Goal: Check status: Check status

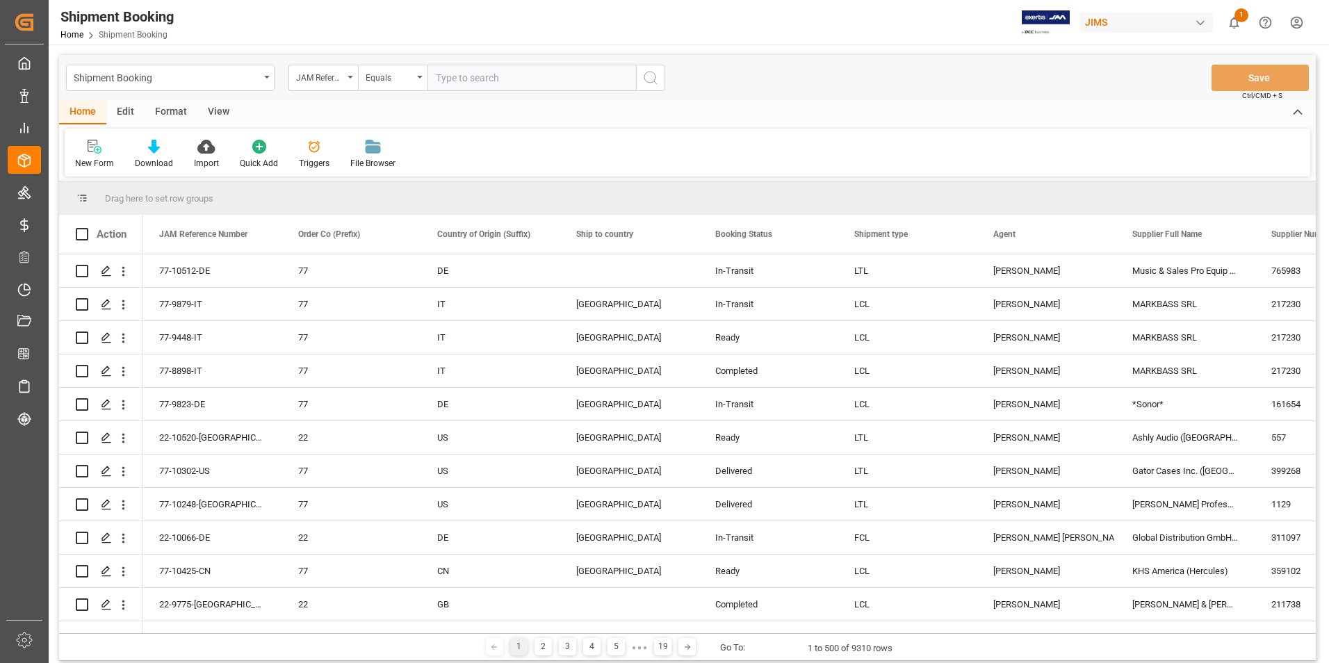
click at [488, 76] on input "text" at bounding box center [531, 78] width 208 height 26
type input "77-10491-[GEOGRAPHIC_DATA]"
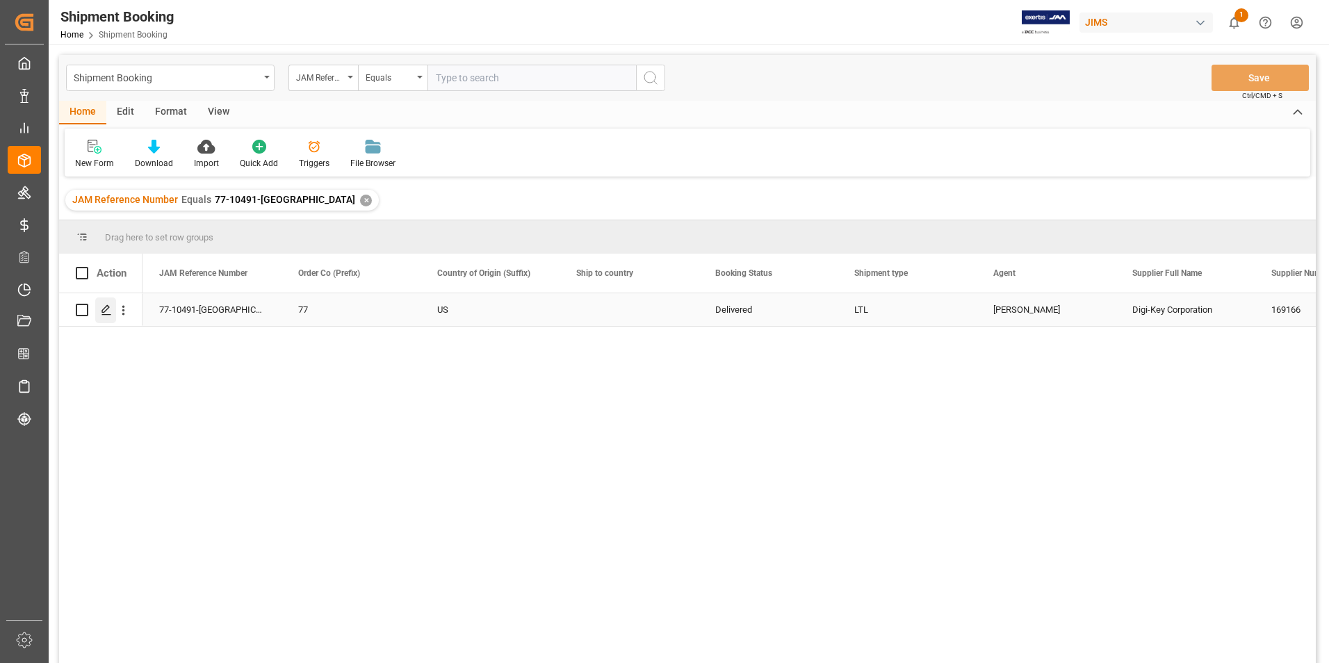
click at [105, 306] on icon "Press SPACE to select this row." at bounding box center [106, 309] width 11 height 11
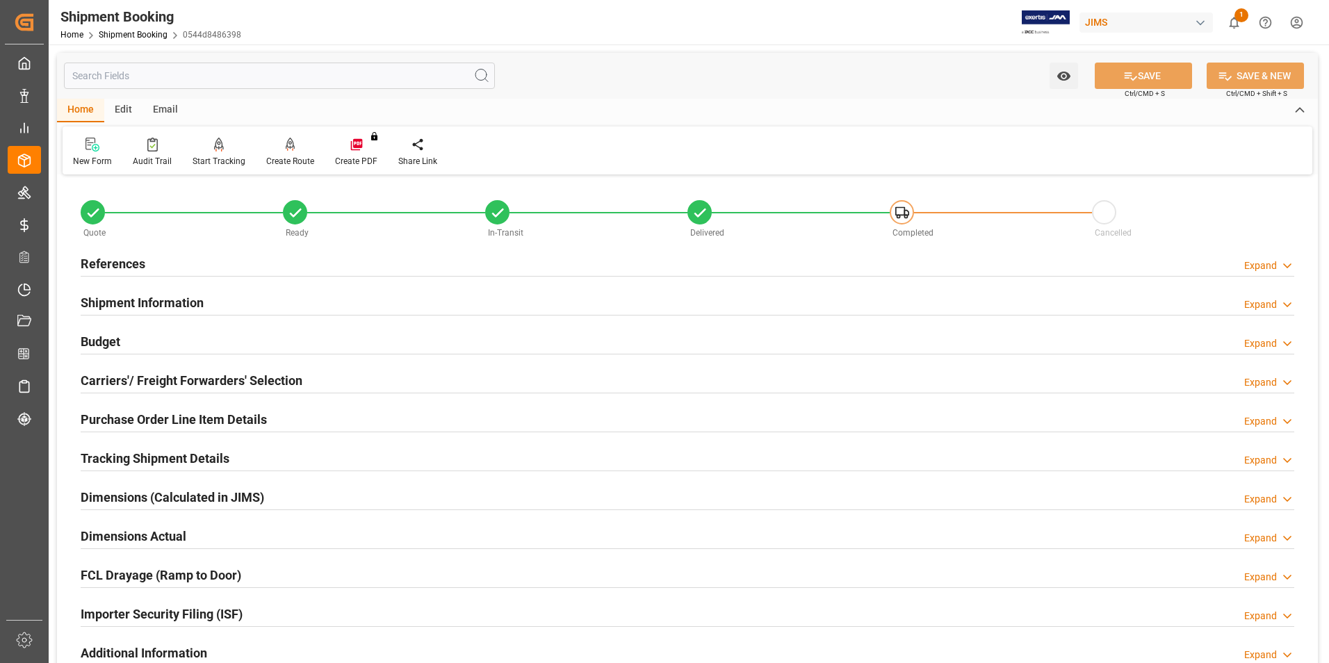
click at [145, 381] on h2 "Carriers'/ Freight Forwarders' Selection" at bounding box center [192, 380] width 222 height 19
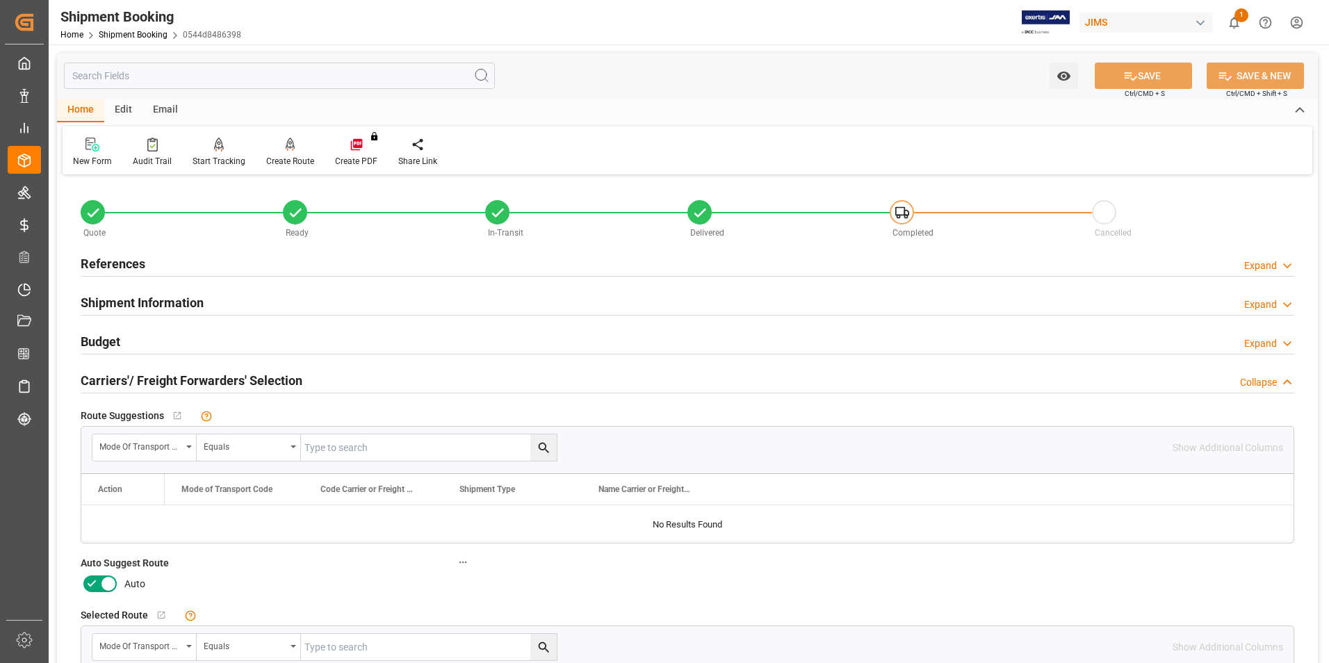
click at [95, 586] on icon at bounding box center [91, 583] width 17 height 17
click at [0, 0] on input "checkbox" at bounding box center [0, 0] width 0 height 0
click at [1131, 74] on icon at bounding box center [1130, 76] width 15 height 15
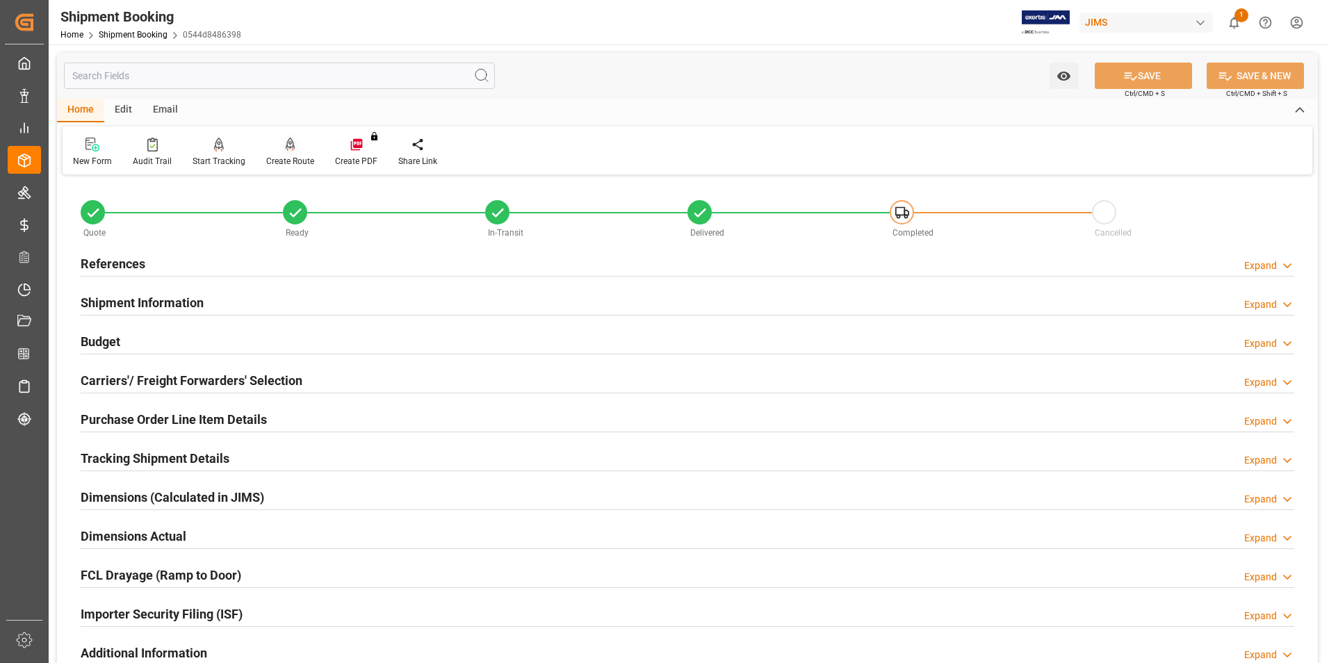
click at [295, 163] on div "Create Route" at bounding box center [290, 161] width 48 height 13
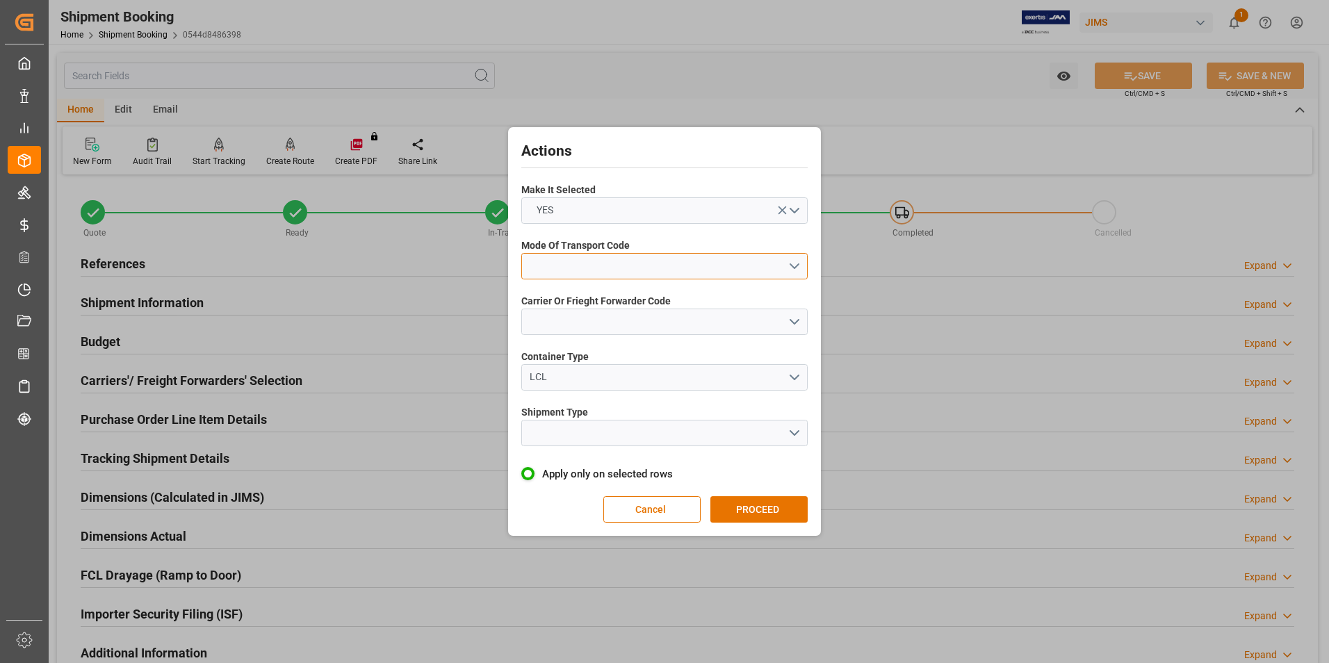
click at [614, 260] on button "open menu" at bounding box center [664, 266] width 286 height 26
click at [616, 293] on div "2- COURIER AIR" at bounding box center [664, 298] width 285 height 29
click at [620, 312] on button "open menu" at bounding box center [664, 322] width 286 height 26
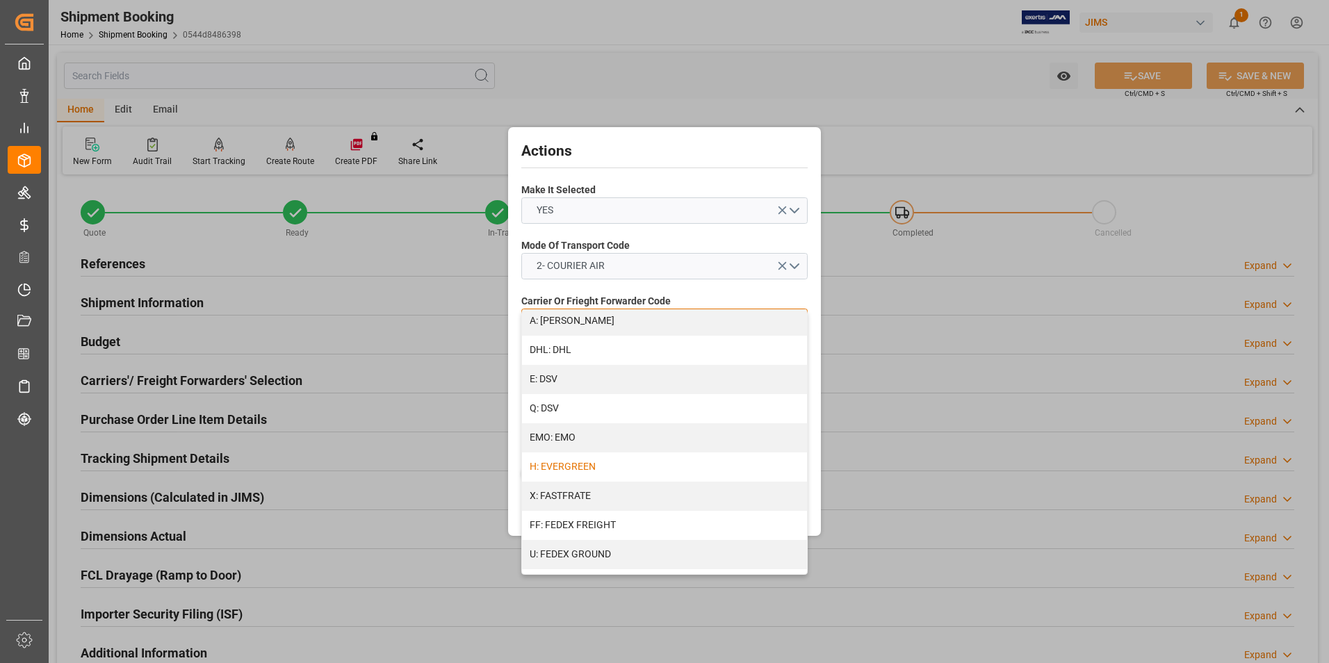
scroll to position [278, 0]
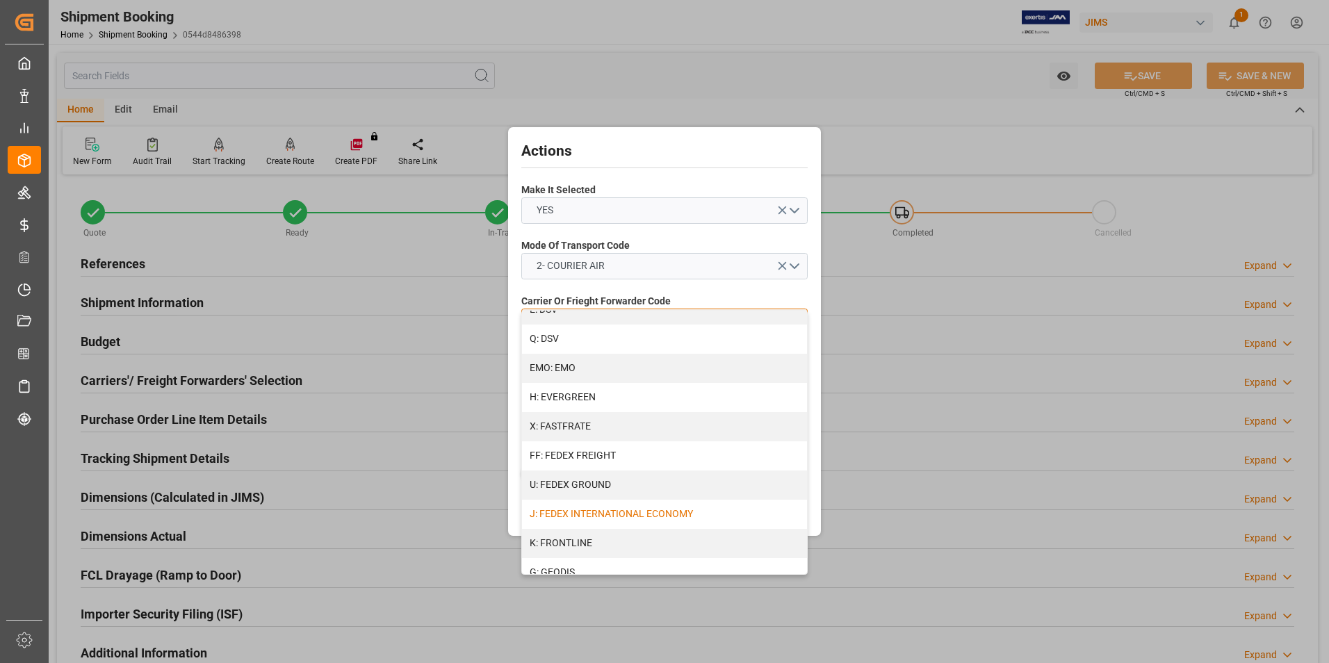
click at [644, 512] on div "J: FEDEX INTERNATIONAL ECONOMY" at bounding box center [664, 514] width 285 height 29
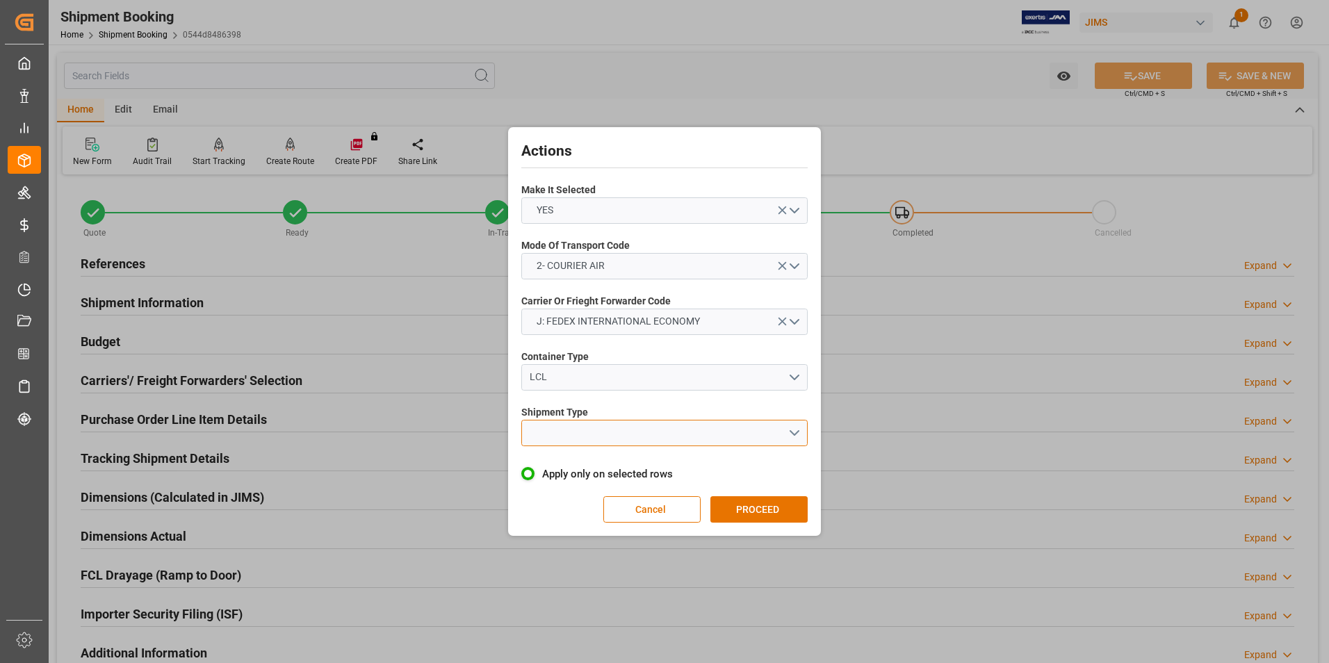
click at [603, 439] on button "open menu" at bounding box center [664, 433] width 286 height 26
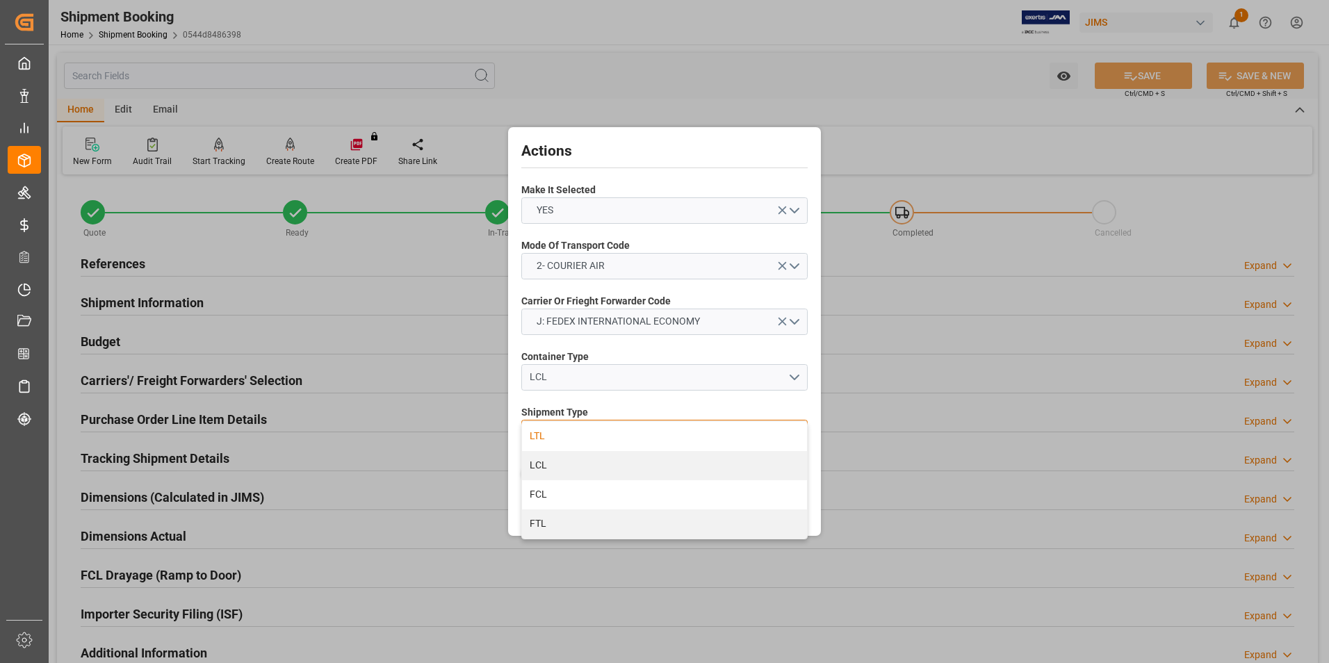
click at [579, 439] on div "LTL" at bounding box center [664, 436] width 285 height 29
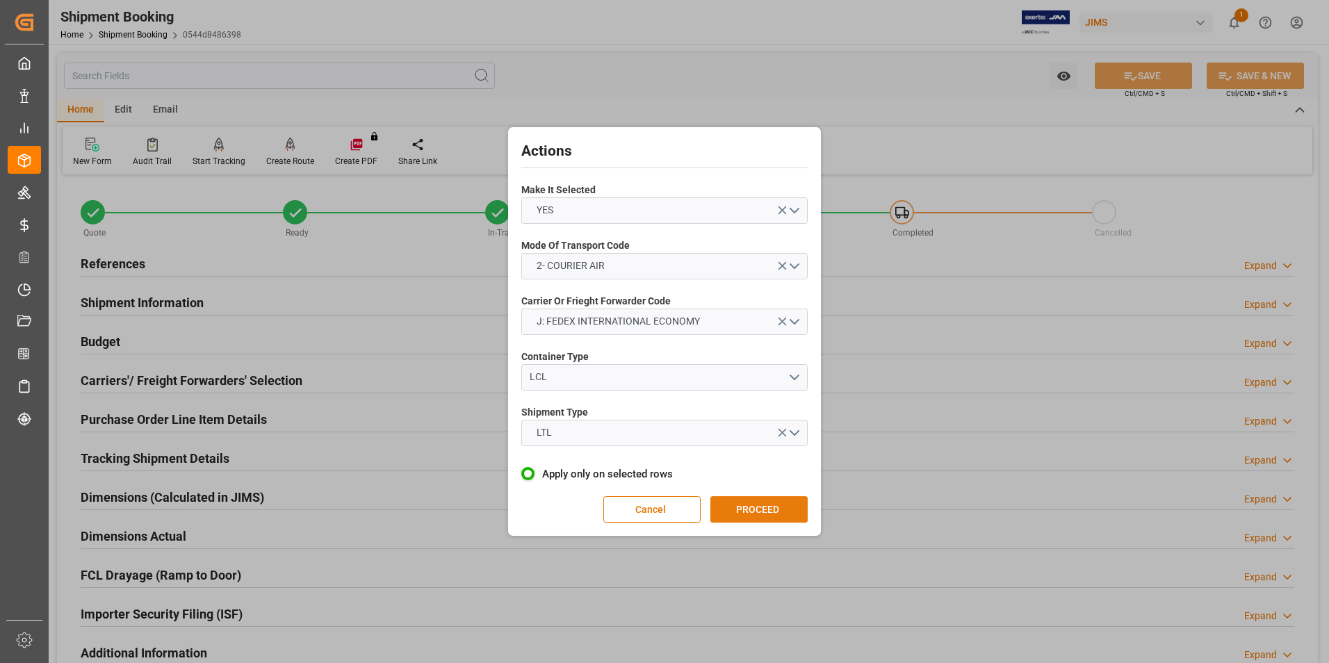
click at [735, 509] on button "PROCEED" at bounding box center [758, 509] width 97 height 26
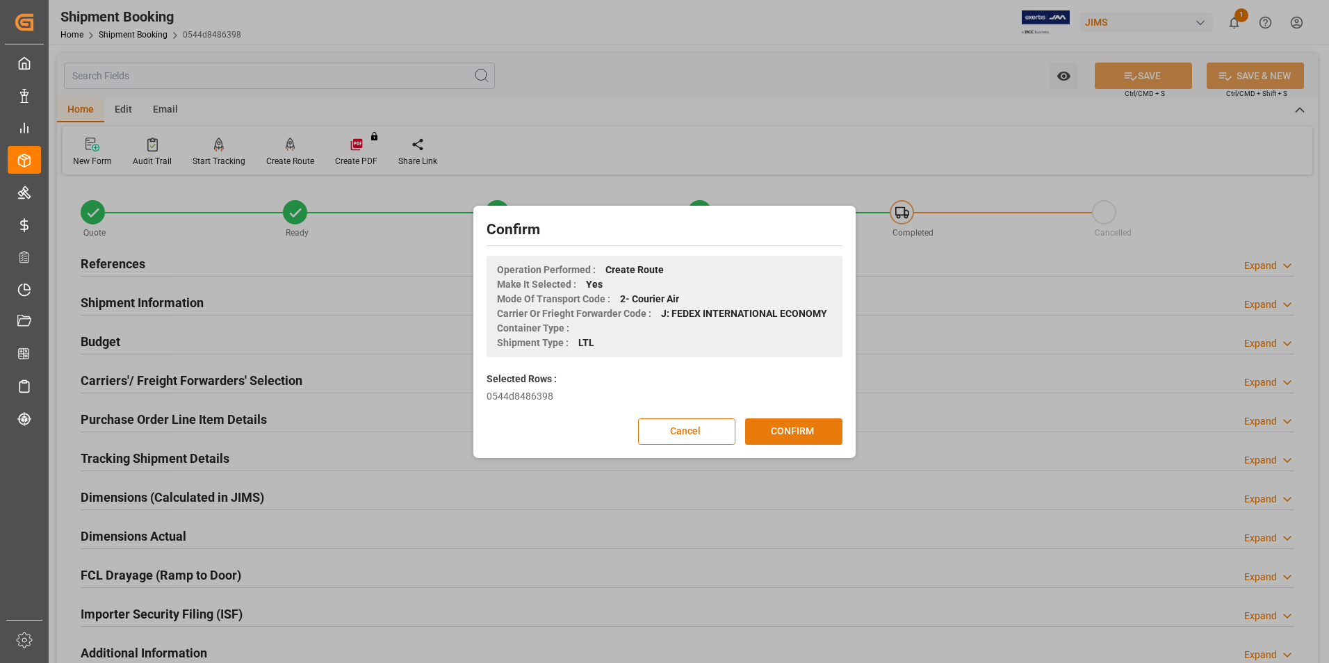
click at [799, 429] on button "CONFIRM" at bounding box center [793, 431] width 97 height 26
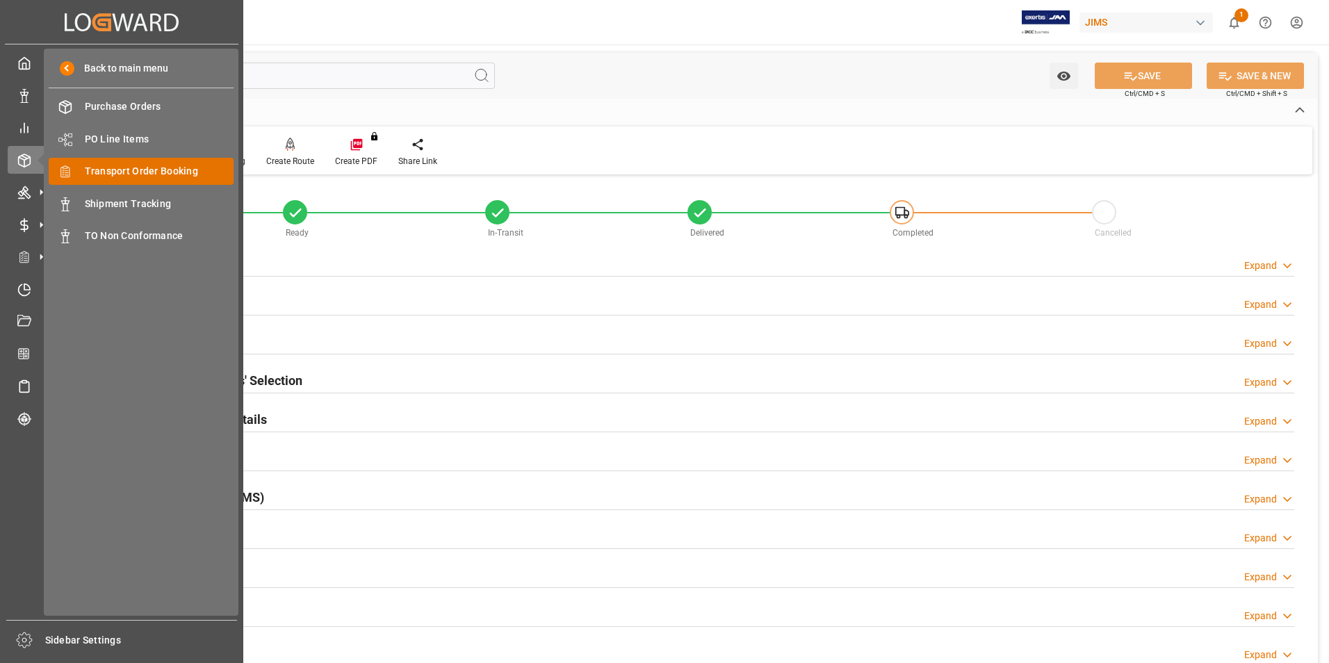
click at [170, 170] on span "Transport Order Booking" at bounding box center [159, 171] width 149 height 15
click at [126, 164] on span "Transport Order Booking" at bounding box center [159, 171] width 149 height 15
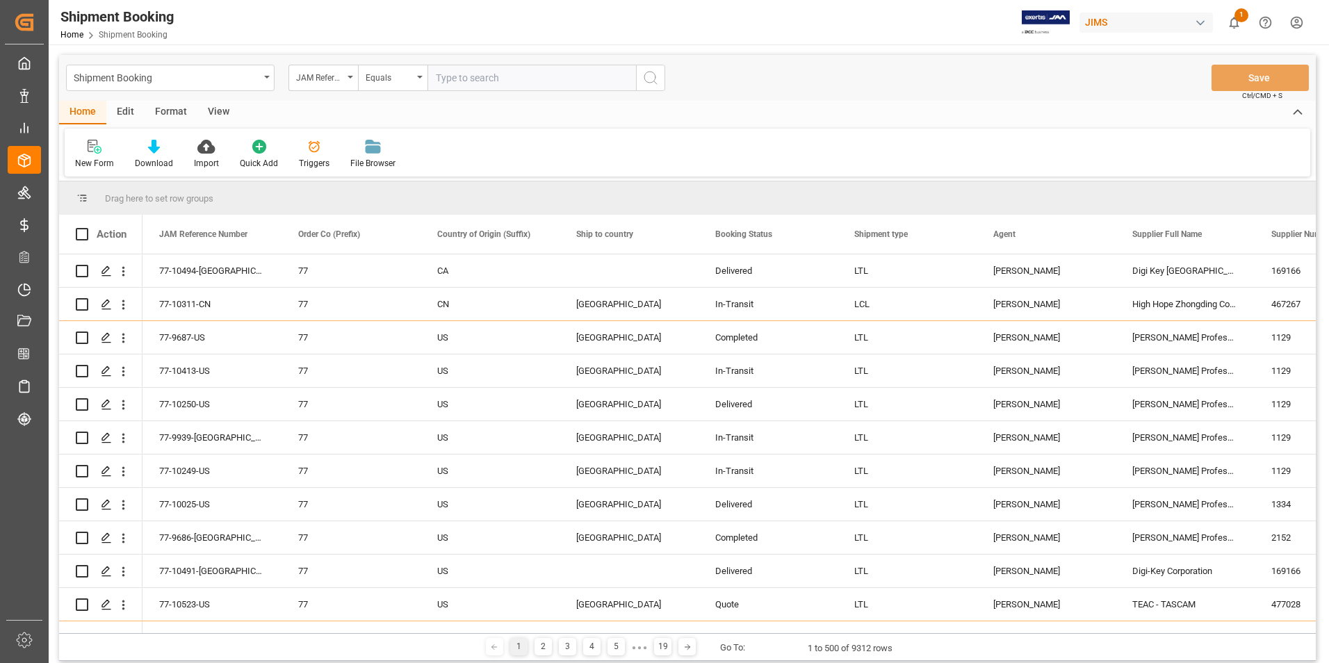
click at [461, 76] on input "text" at bounding box center [531, 78] width 208 height 26
paste input "77-9746-US"
type input "77-9746-US"
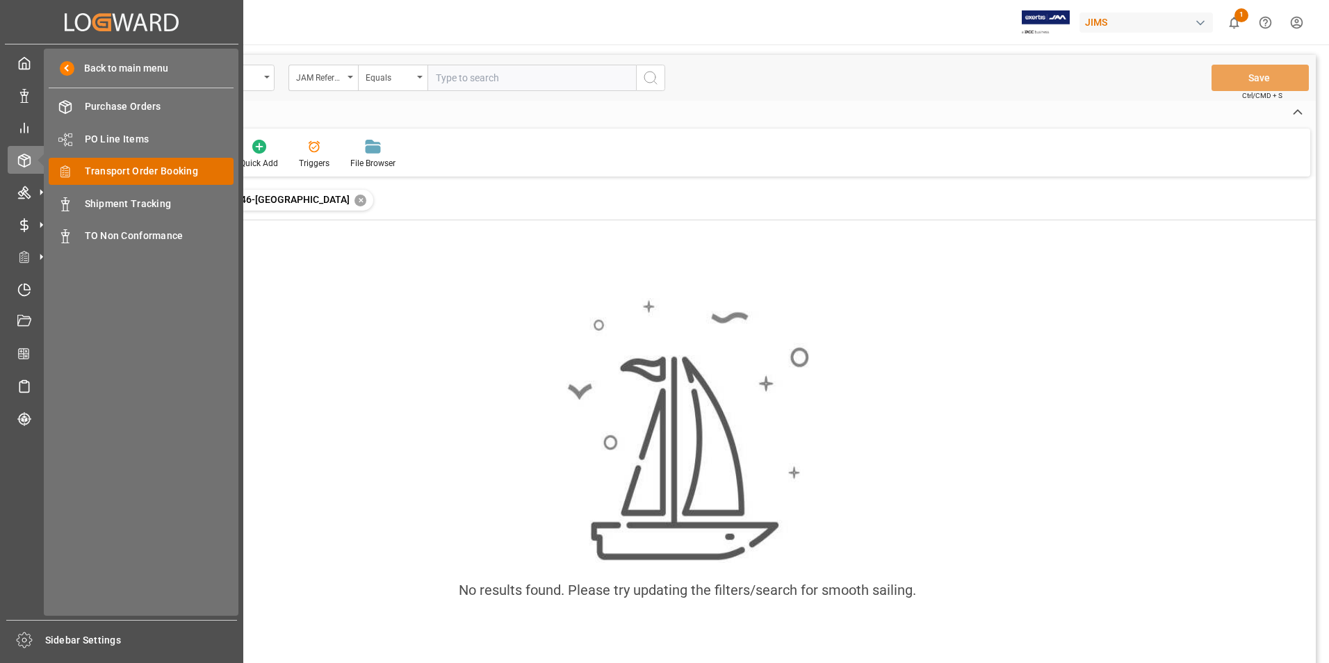
click at [182, 168] on span "Transport Order Booking" at bounding box center [159, 171] width 149 height 15
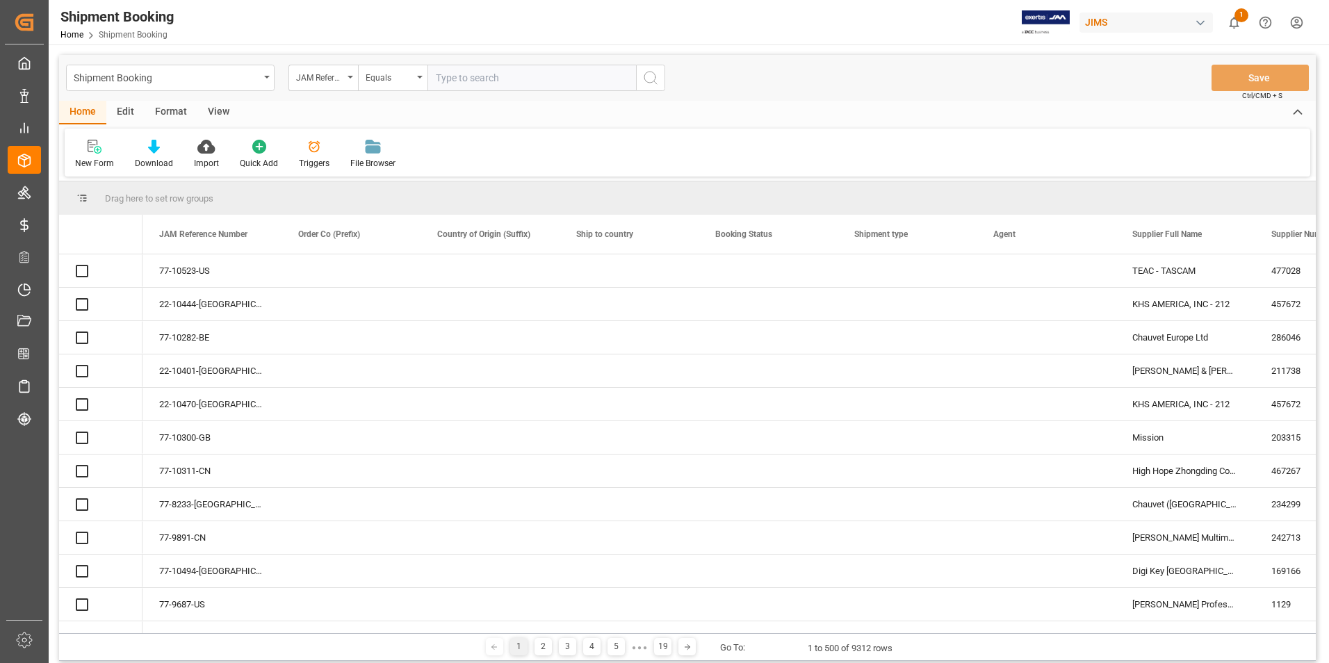
click at [459, 79] on input "text" at bounding box center [531, 78] width 208 height 26
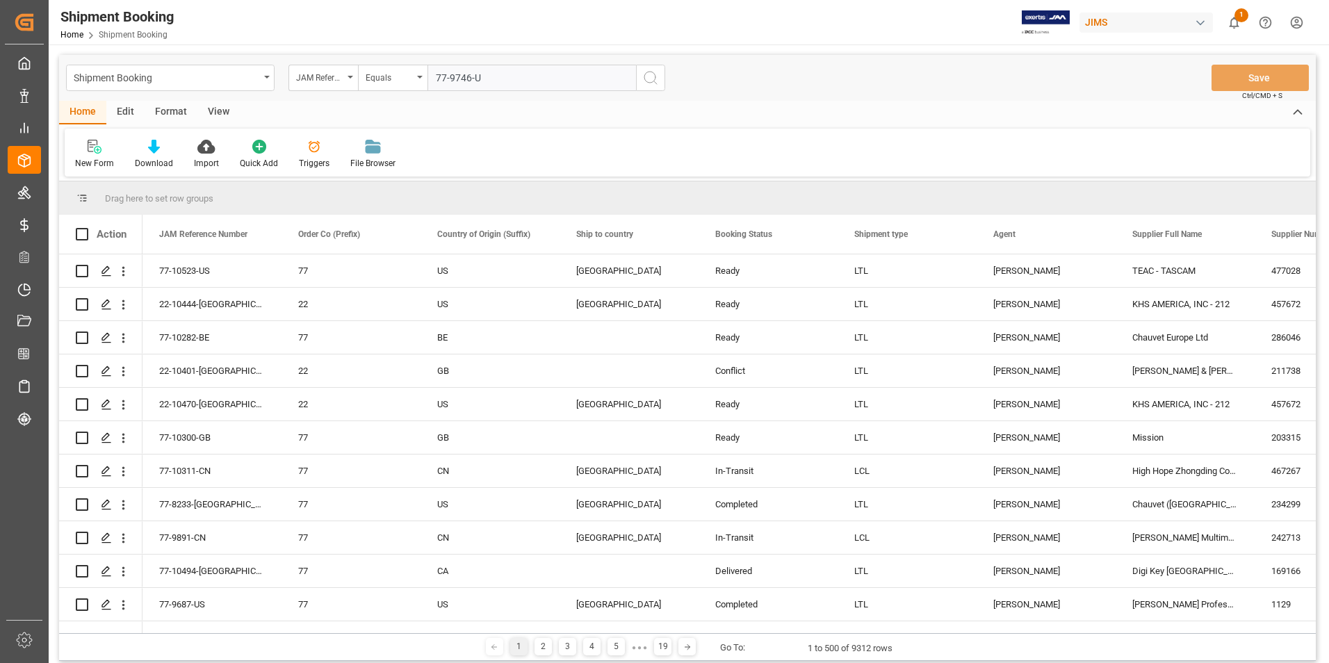
type input "77-9746-[GEOGRAPHIC_DATA]"
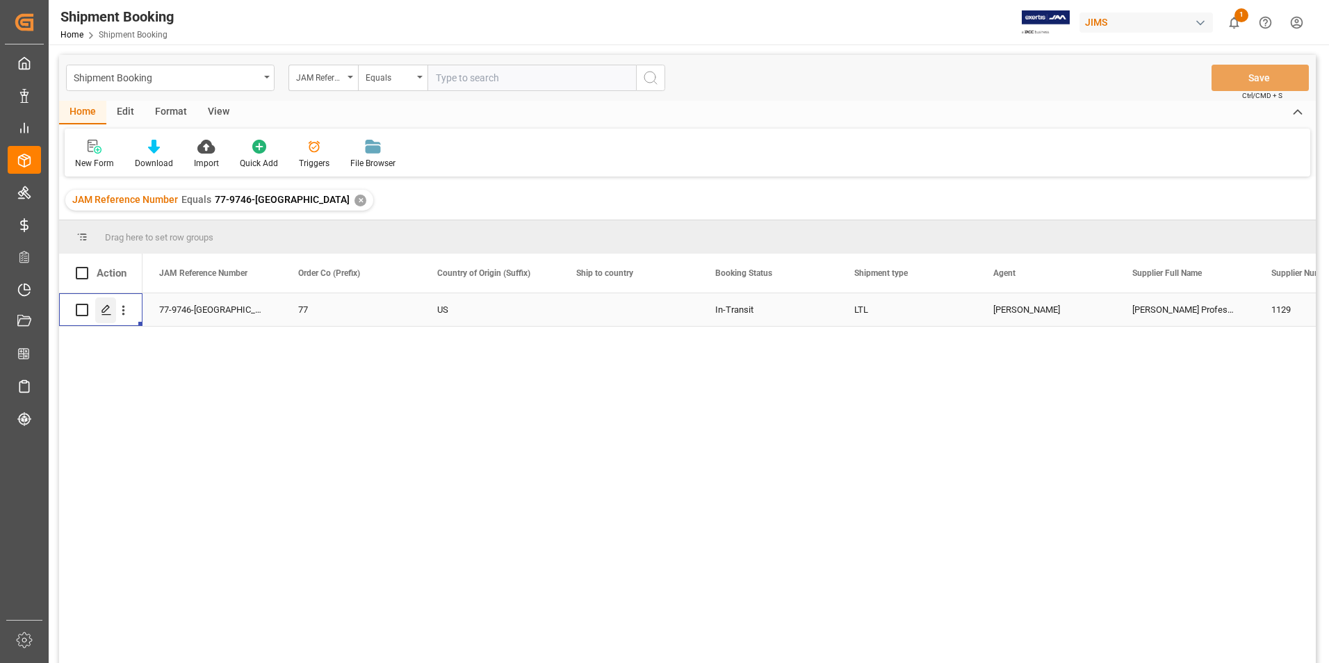
click at [109, 309] on icon "Press SPACE to select this row." at bounding box center [106, 309] width 11 height 11
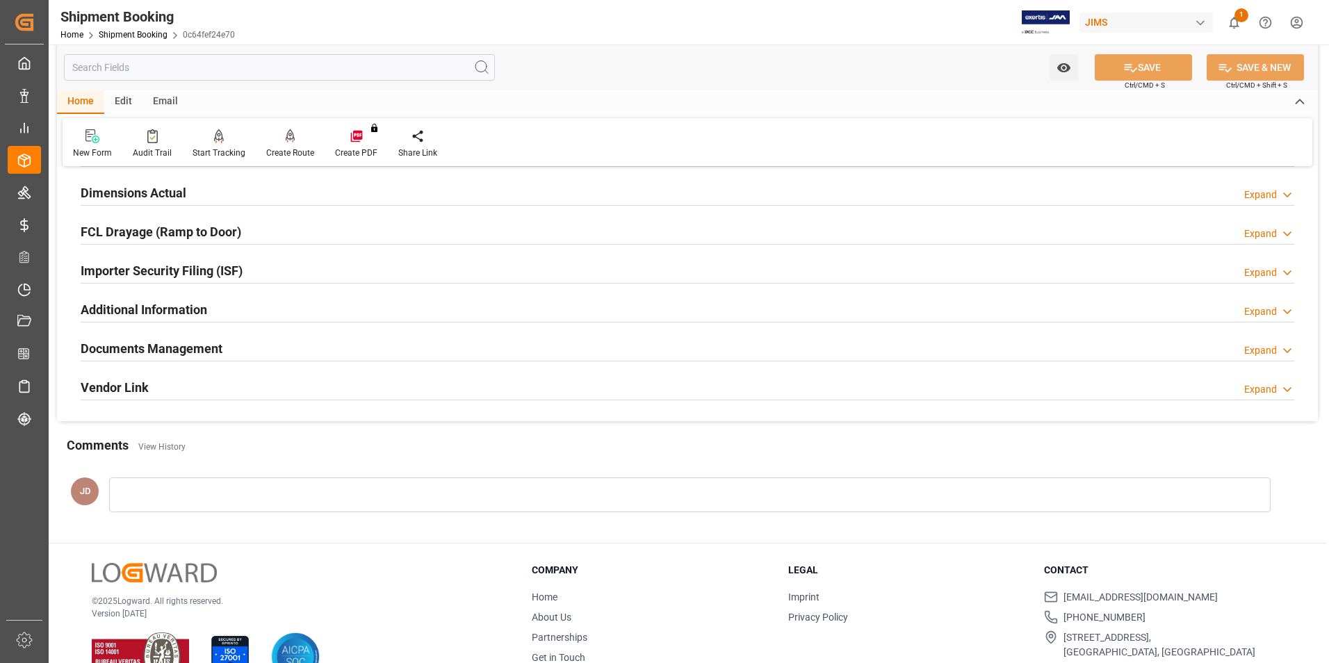
scroll to position [347, 0]
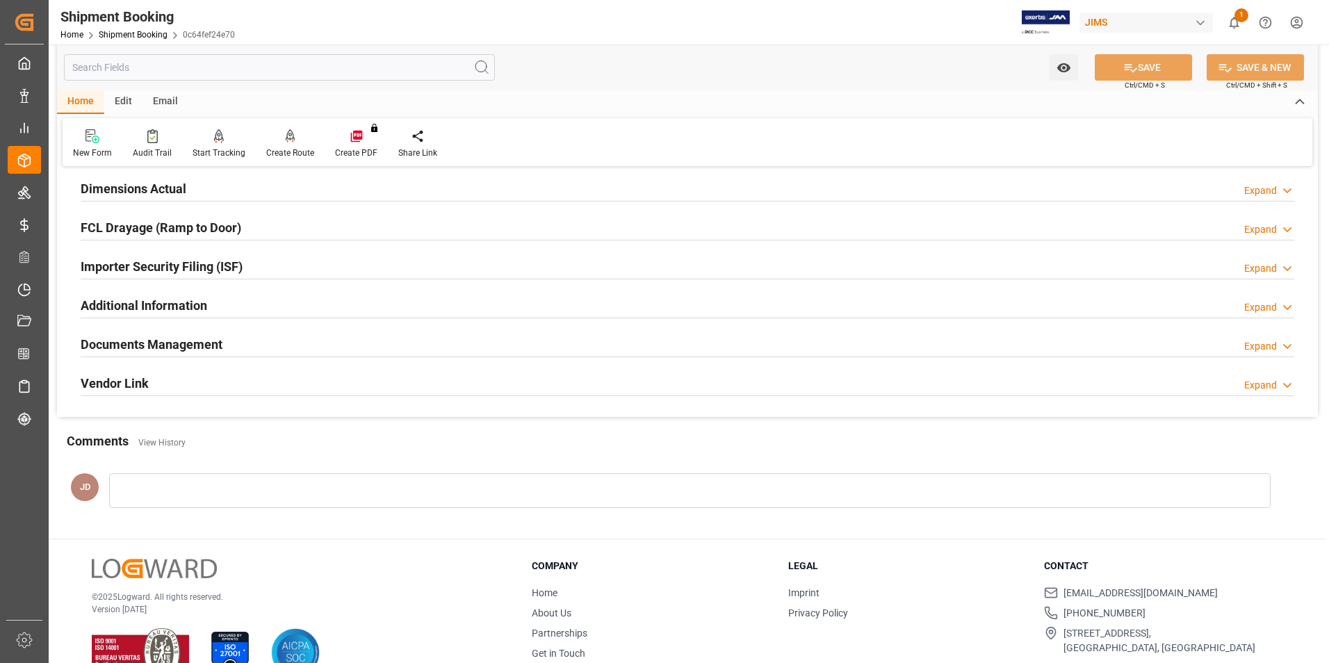
click at [138, 339] on h2 "Documents Management" at bounding box center [152, 344] width 142 height 19
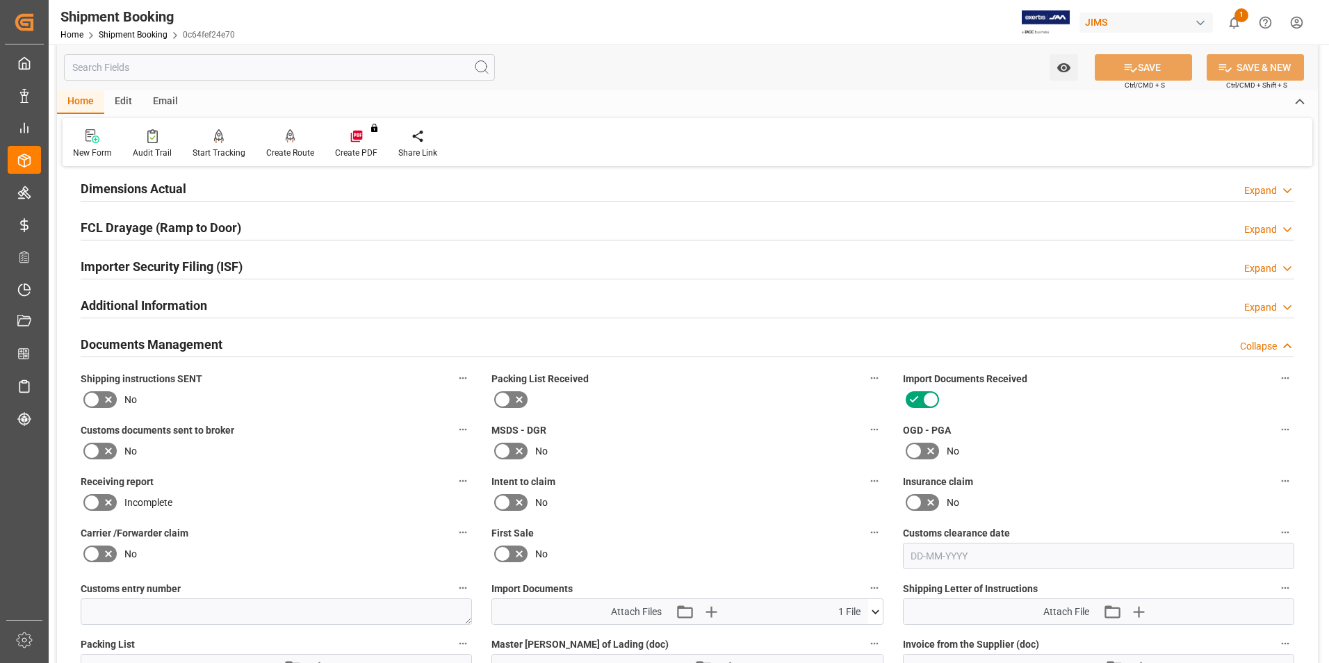
click at [88, 449] on icon at bounding box center [91, 451] width 17 height 17
click at [0, 0] on input "checkbox" at bounding box center [0, 0] width 0 height 0
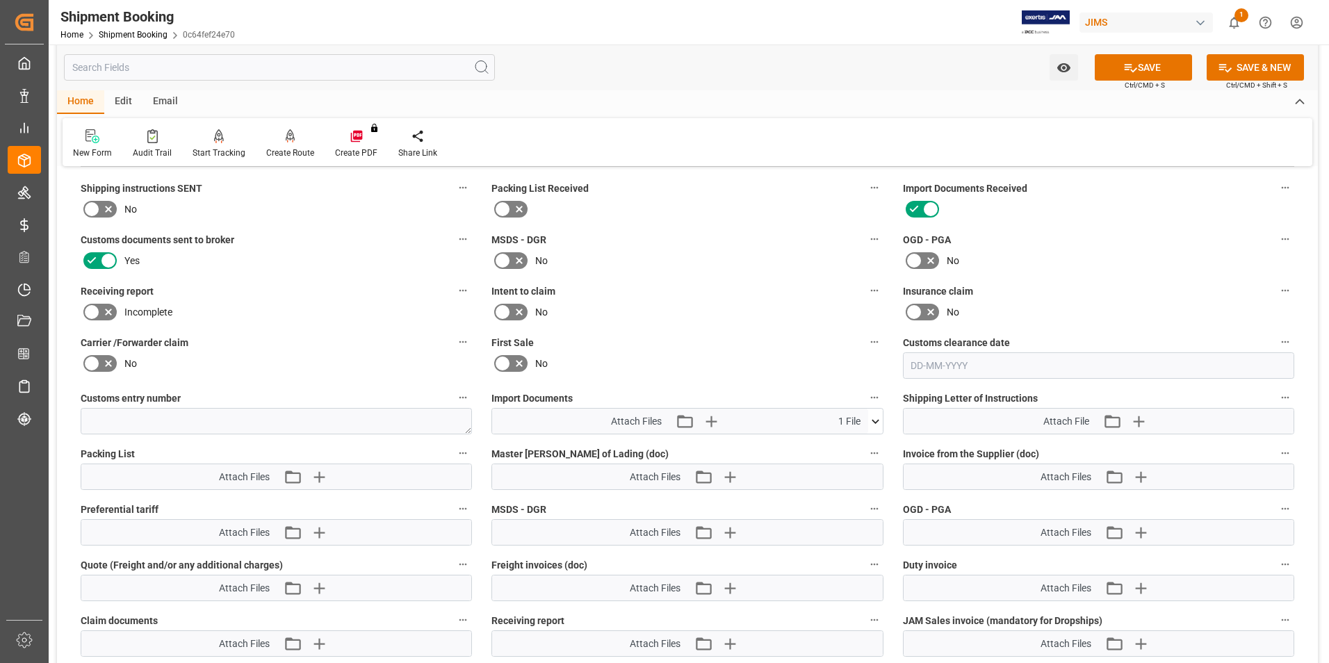
scroll to position [556, 0]
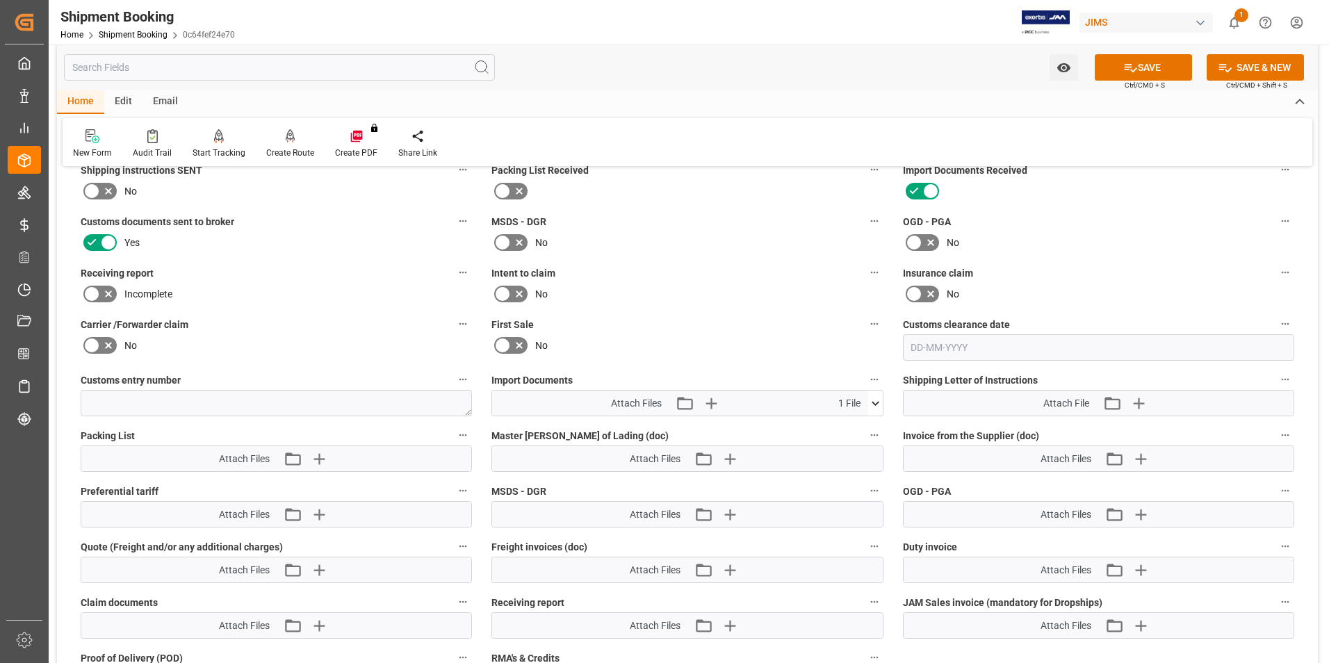
click at [878, 402] on icon at bounding box center [875, 403] width 15 height 15
click at [710, 400] on icon "button" at bounding box center [711, 403] width 22 height 22
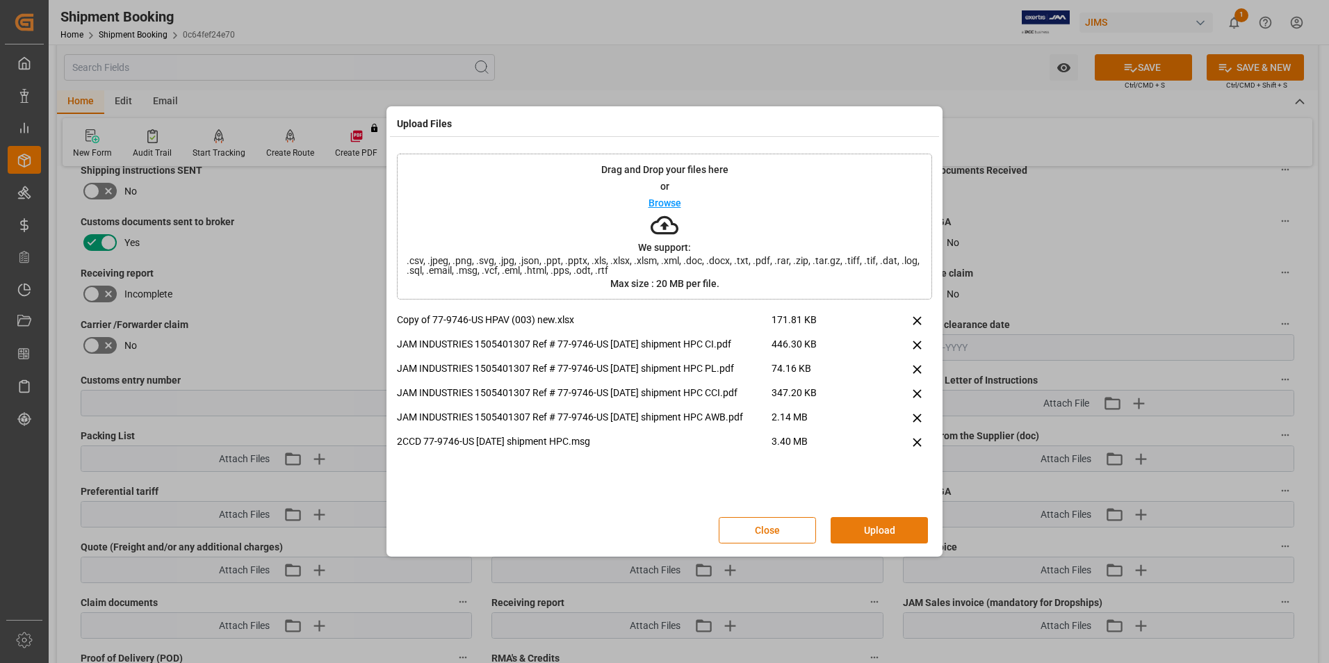
click at [847, 530] on button "Upload" at bounding box center [878, 530] width 97 height 26
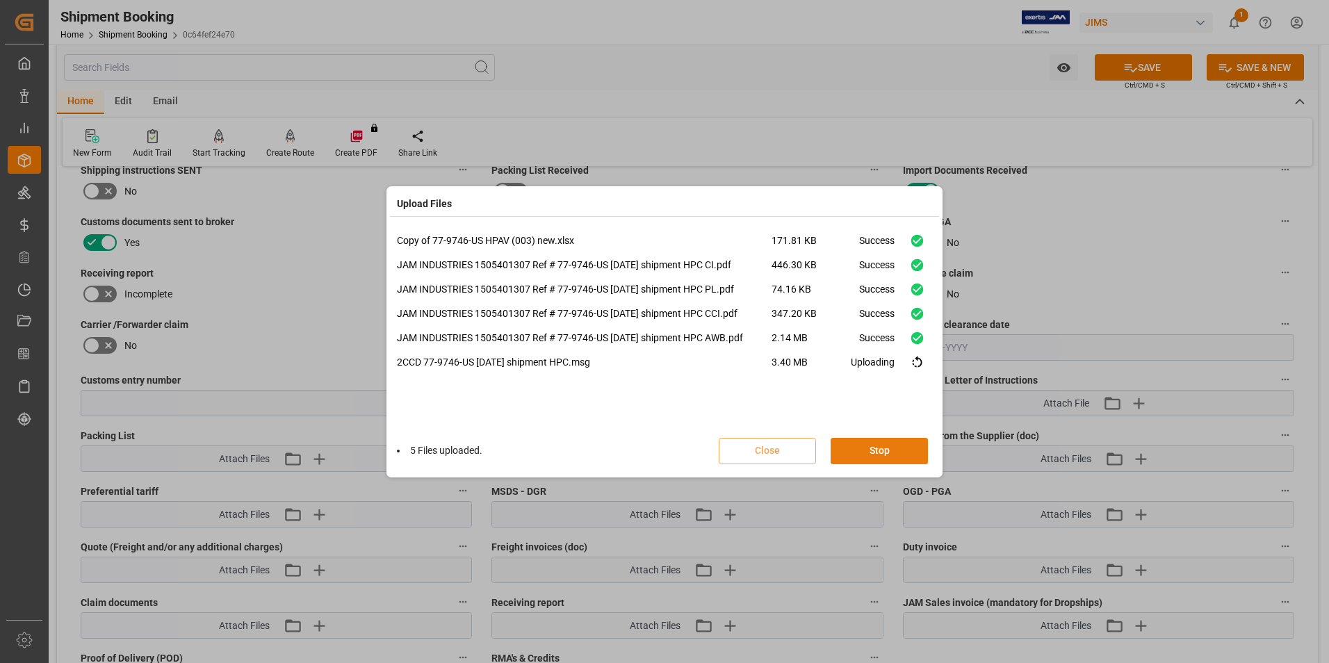
click at [876, 450] on button "Stop" at bounding box center [878, 451] width 97 height 26
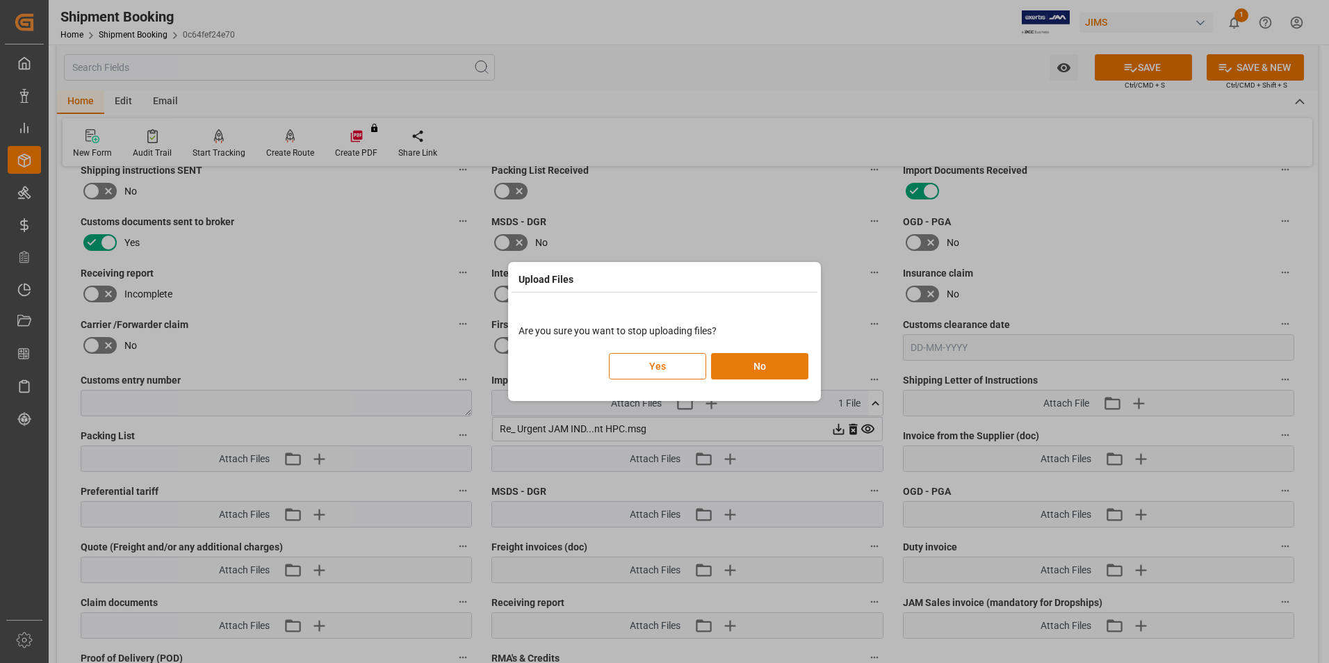
click at [748, 368] on button "No" at bounding box center [759, 366] width 97 height 26
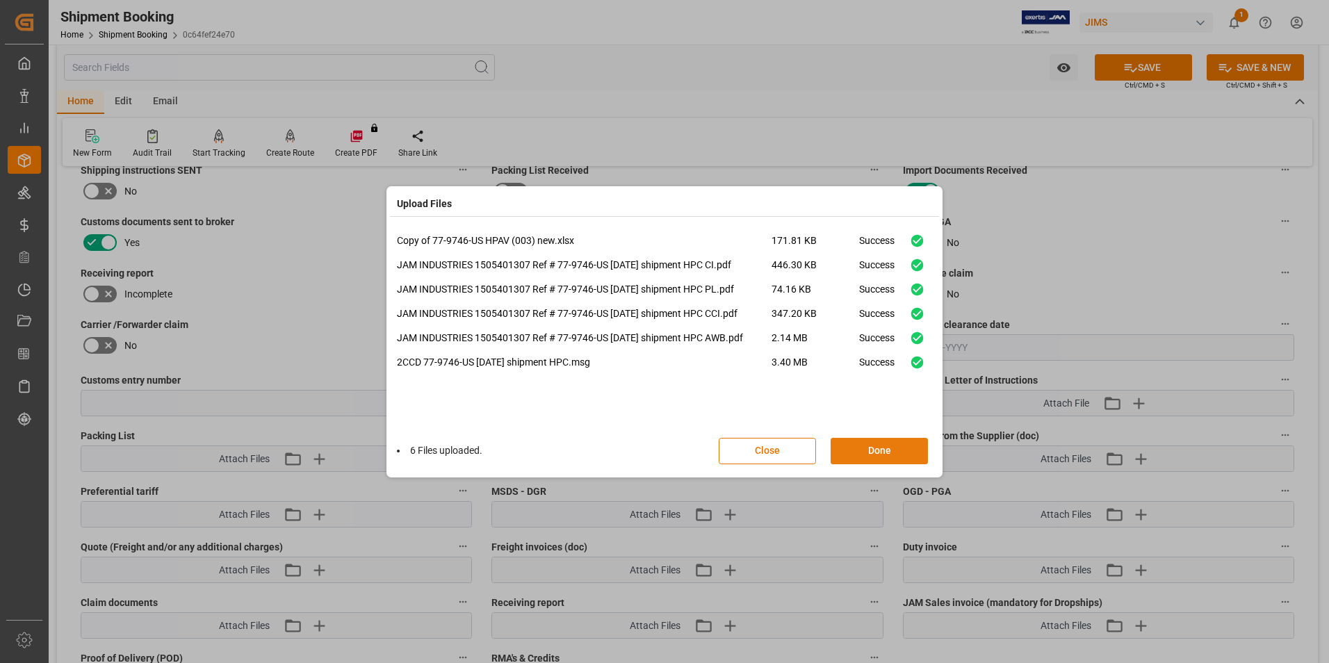
click at [865, 443] on button "Done" at bounding box center [878, 451] width 97 height 26
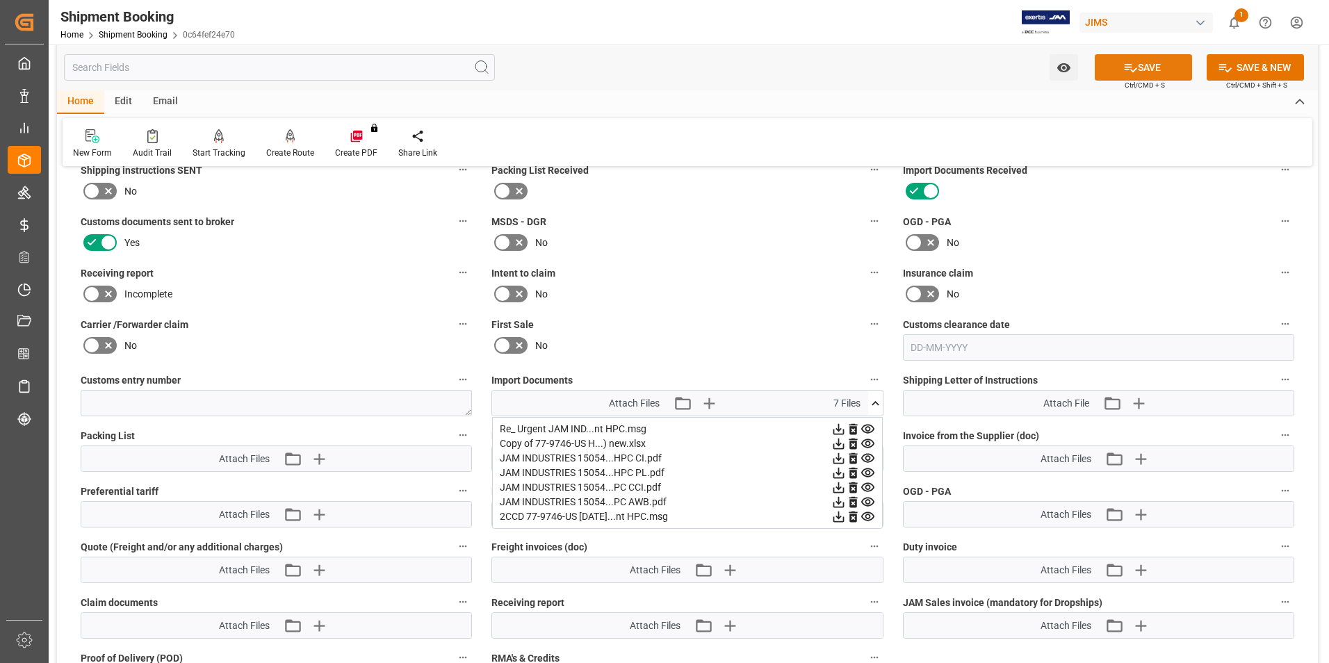
click at [1156, 68] on button "SAVE" at bounding box center [1143, 67] width 97 height 26
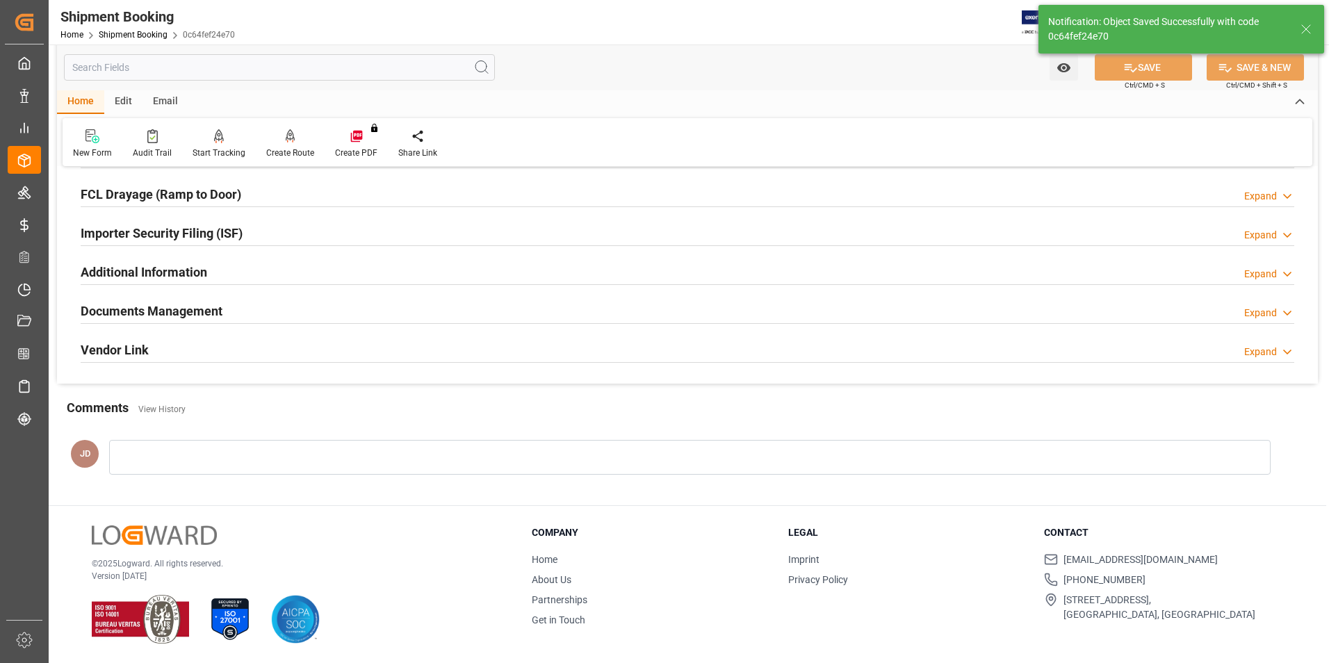
scroll to position [380, 0]
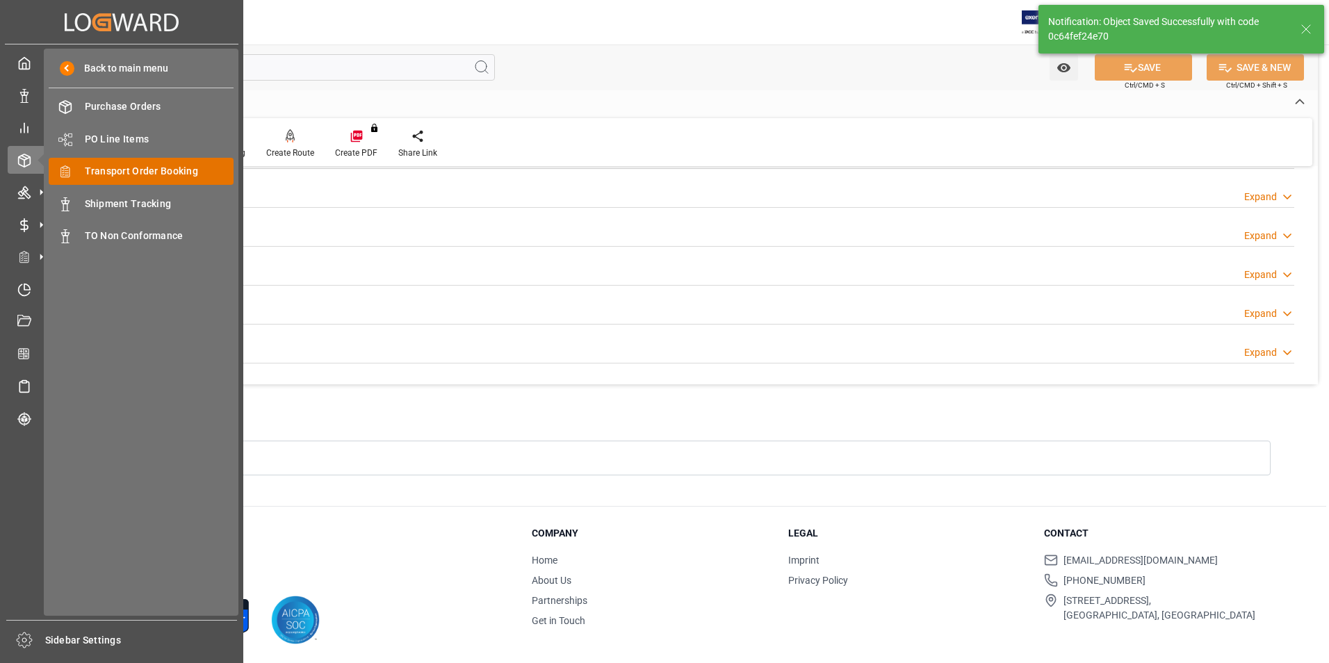
click at [120, 169] on span "Transport Order Booking" at bounding box center [159, 171] width 149 height 15
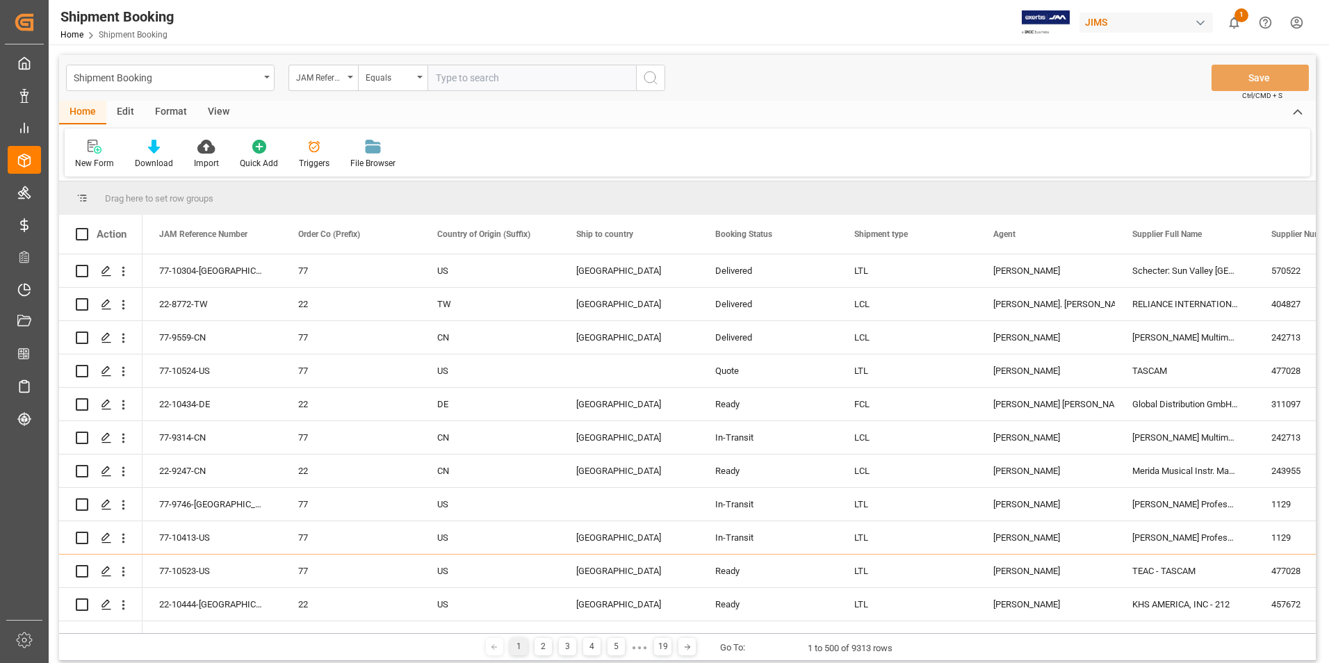
click at [475, 76] on input "text" at bounding box center [531, 78] width 208 height 26
paste input "77-10528-[GEOGRAPHIC_DATA]"
type input "77-10528-[GEOGRAPHIC_DATA]"
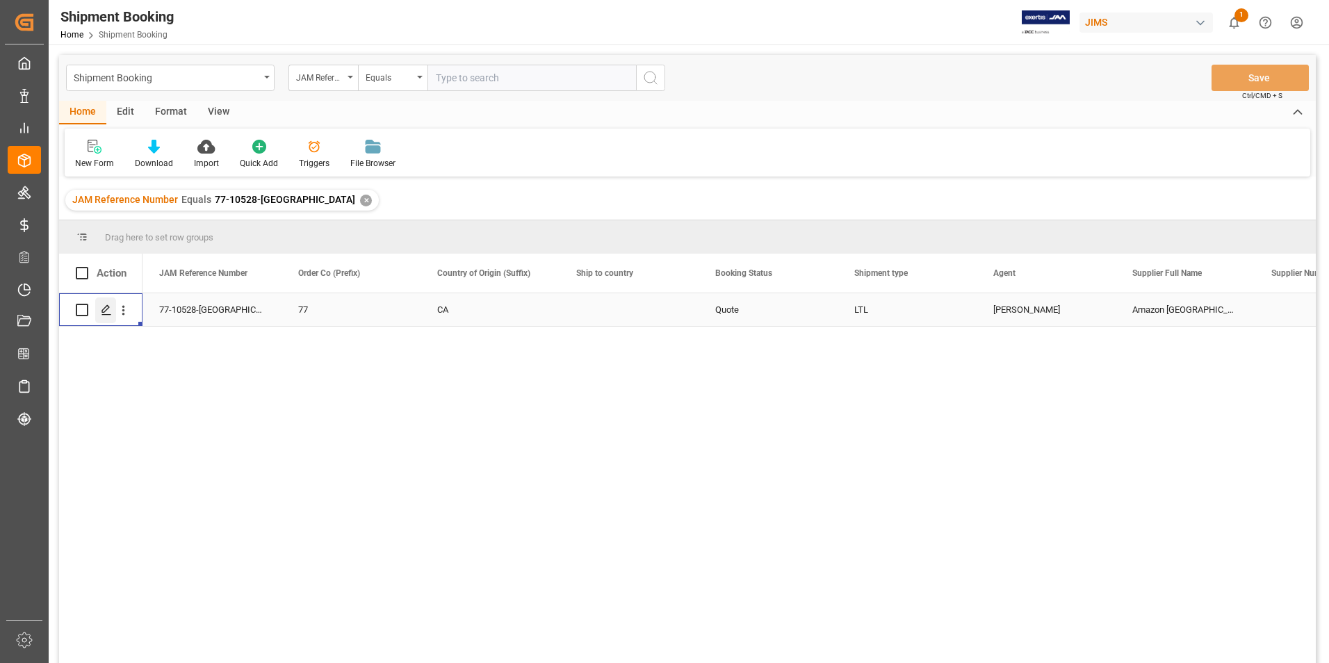
click at [102, 308] on icon "Press SPACE to select this row." at bounding box center [106, 309] width 11 height 11
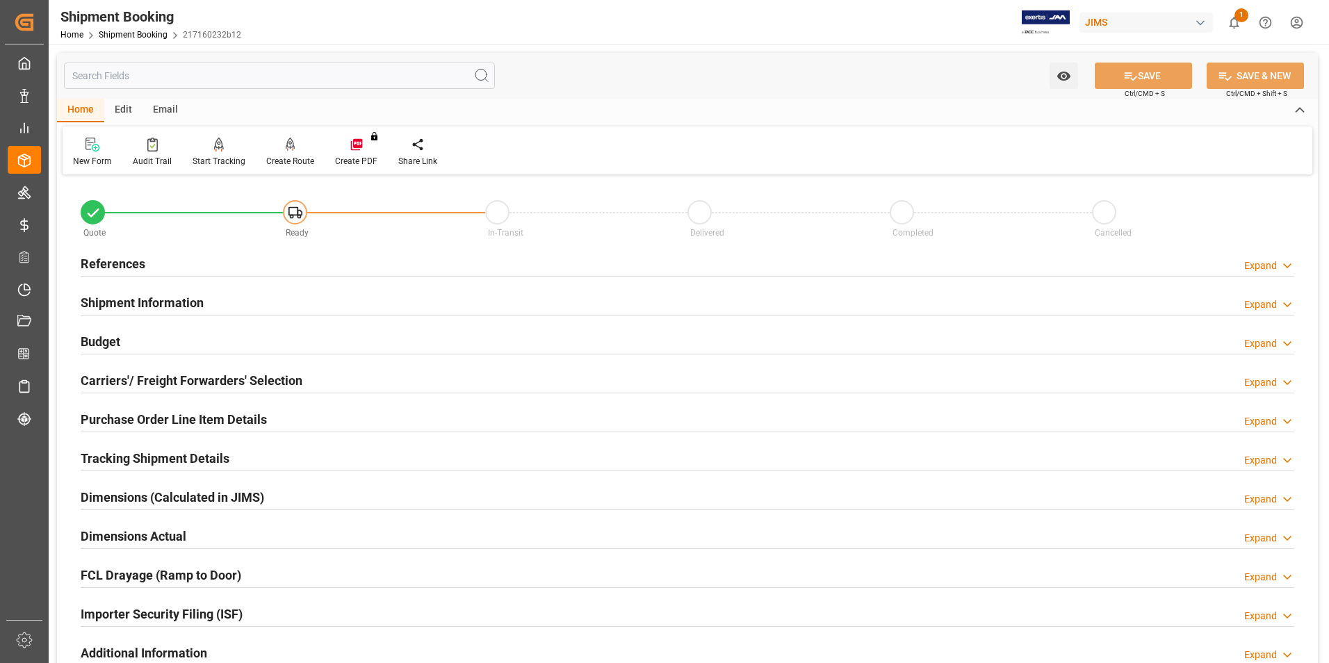
click at [166, 301] on h2 "Shipment Information" at bounding box center [142, 302] width 123 height 19
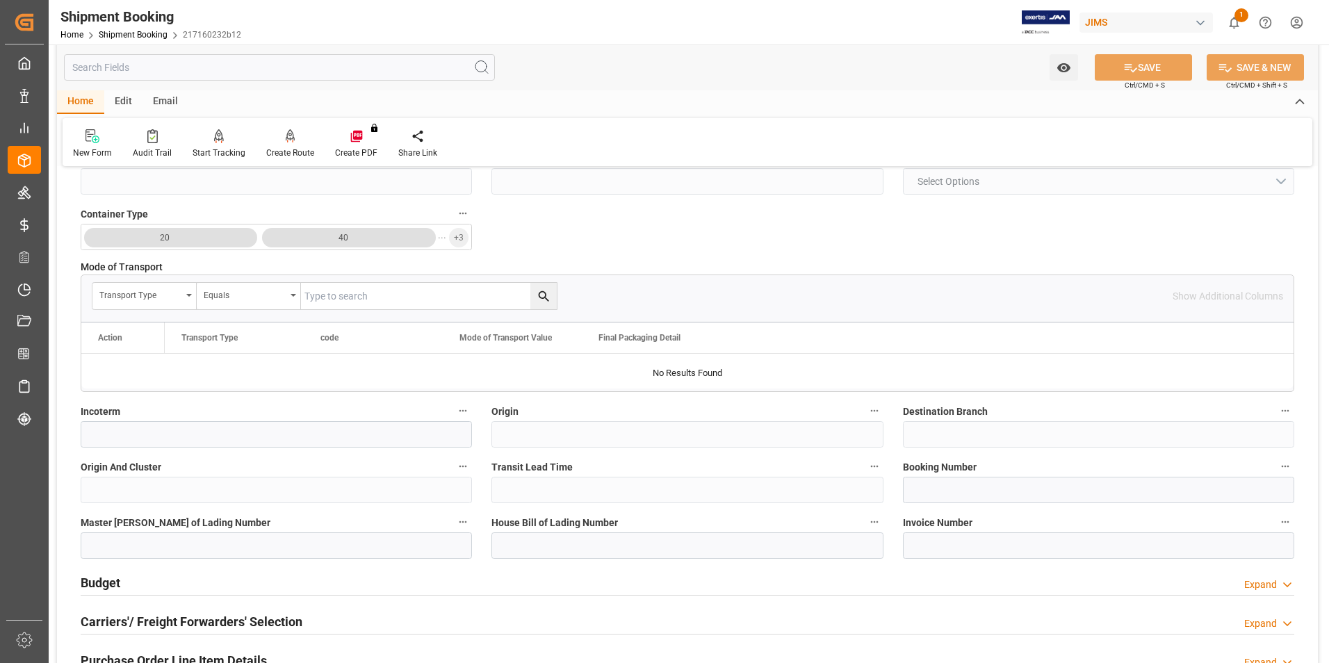
scroll to position [347, 0]
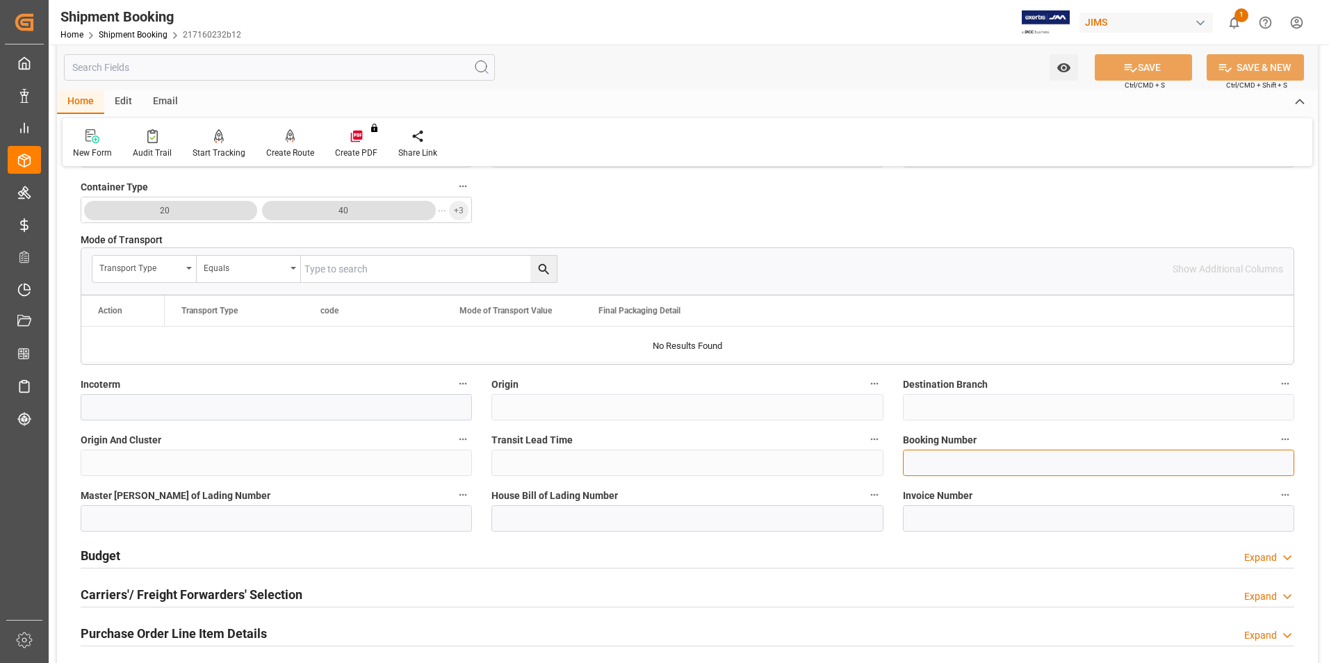
click at [949, 464] on input at bounding box center [1098, 463] width 391 height 26
paste input "INTLCMG736421344"
type input "INTLCMG736421344"
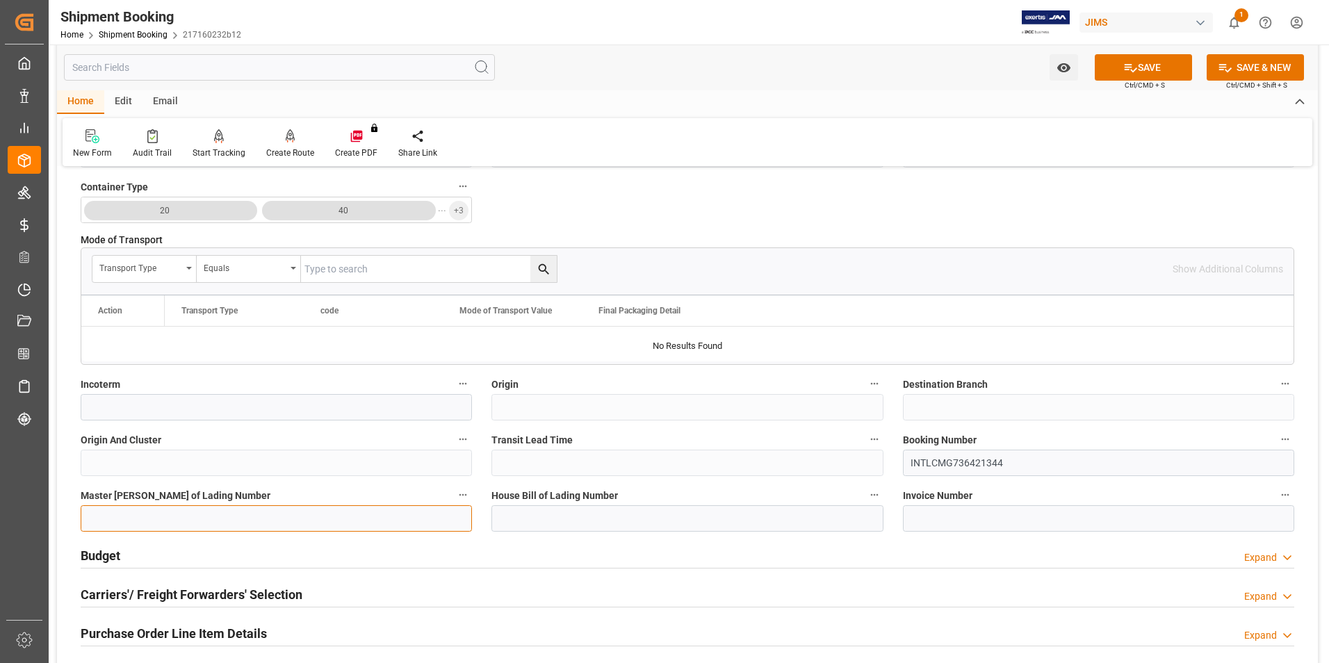
click at [206, 516] on input at bounding box center [276, 518] width 391 height 26
paste input "INTLCMG736421344"
type input "INTLCMG736421344"
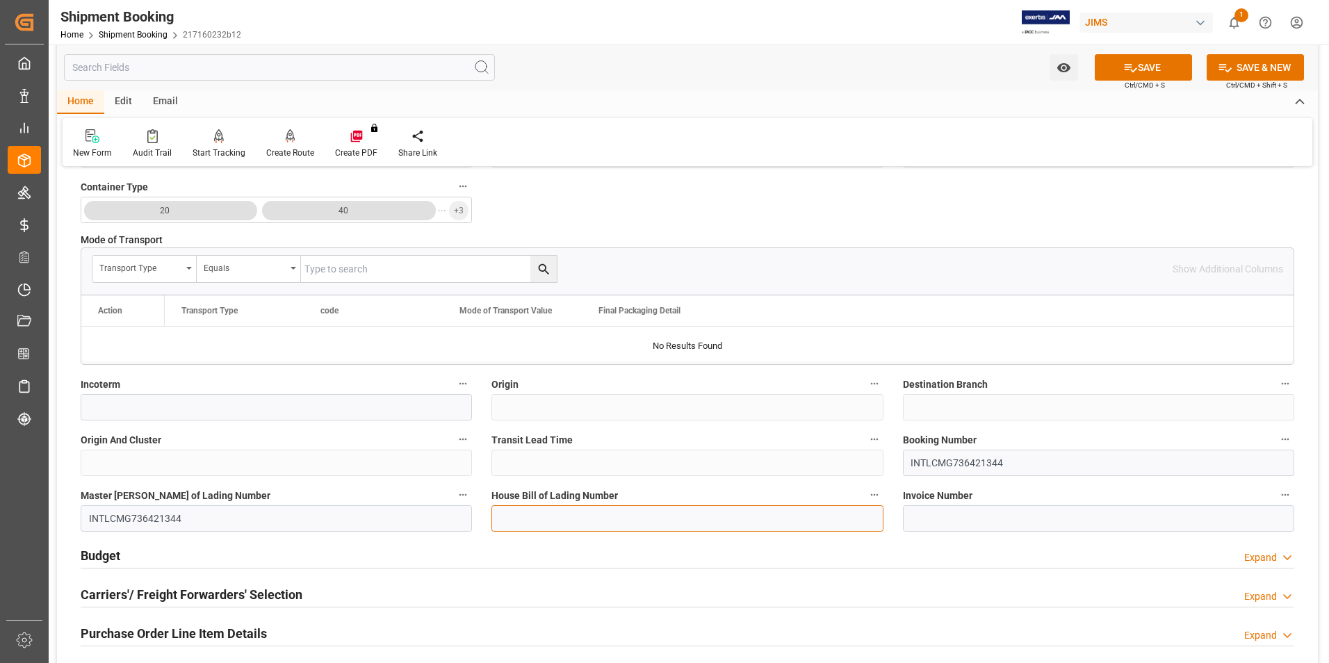
click at [532, 521] on input at bounding box center [686, 518] width 391 height 26
paste input "INTLCMG736421344"
type input "INTLCMG736421344"
click at [1143, 71] on button "SAVE" at bounding box center [1143, 67] width 97 height 26
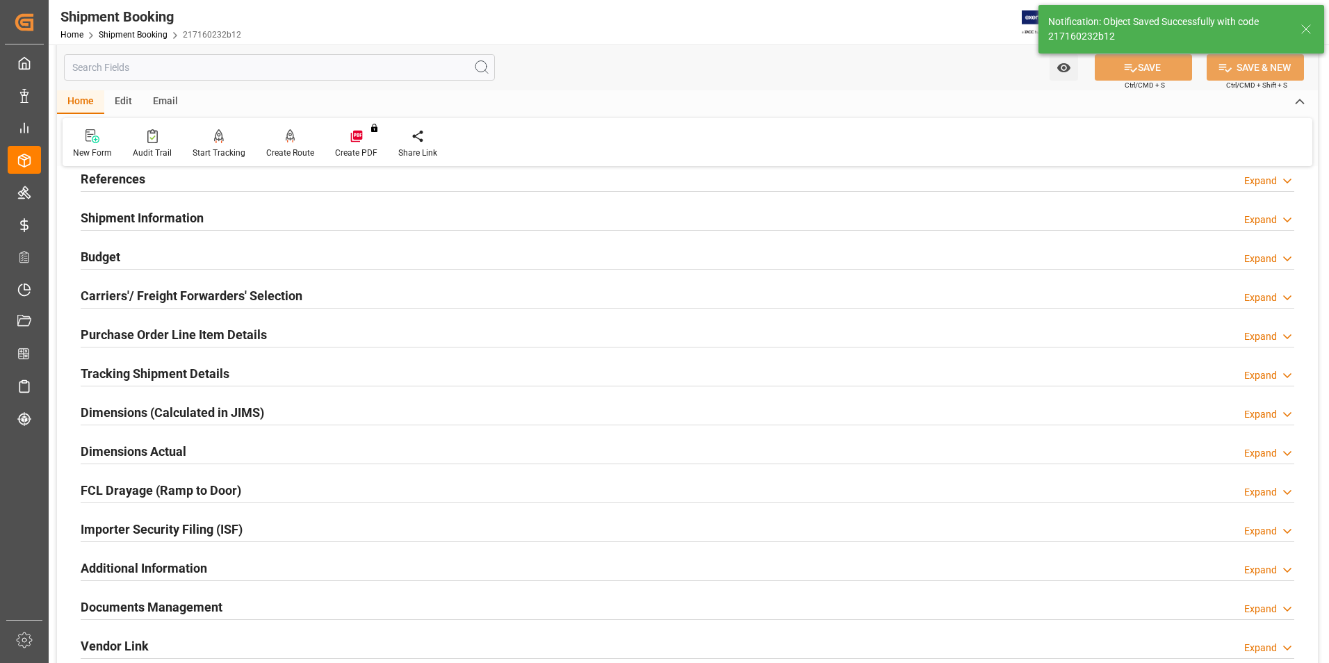
scroll to position [76, 0]
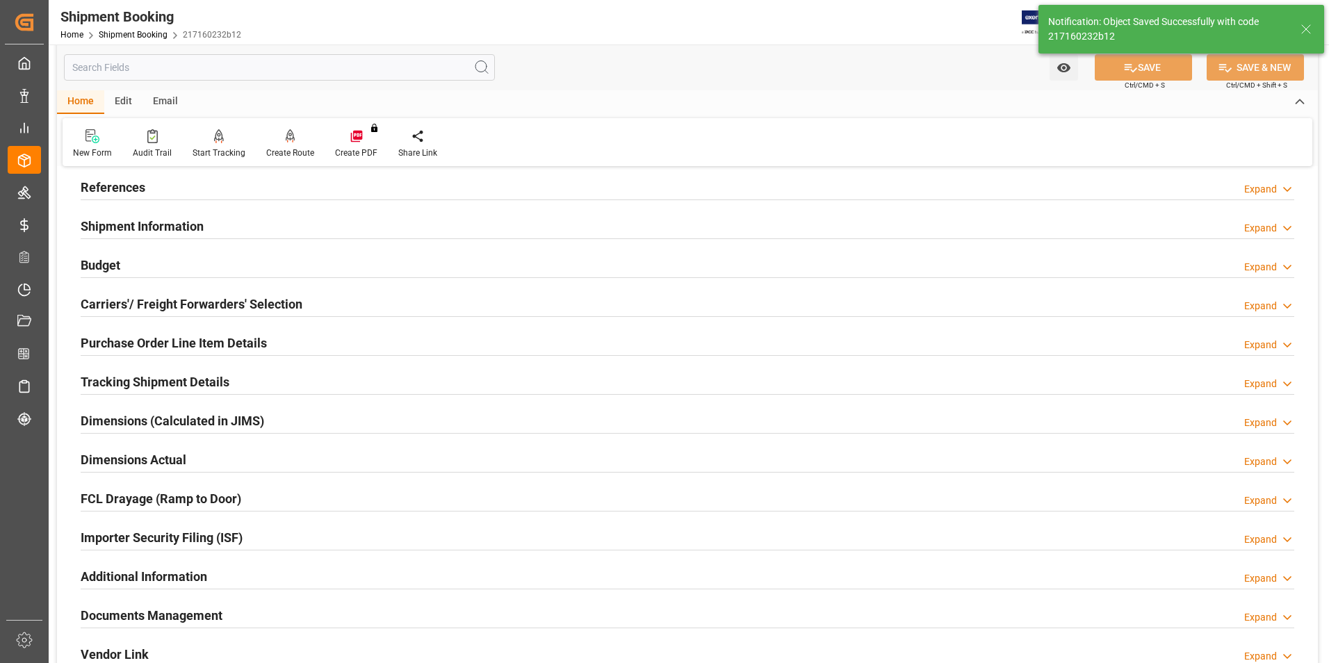
click at [95, 259] on h2 "Budget" at bounding box center [101, 265] width 40 height 19
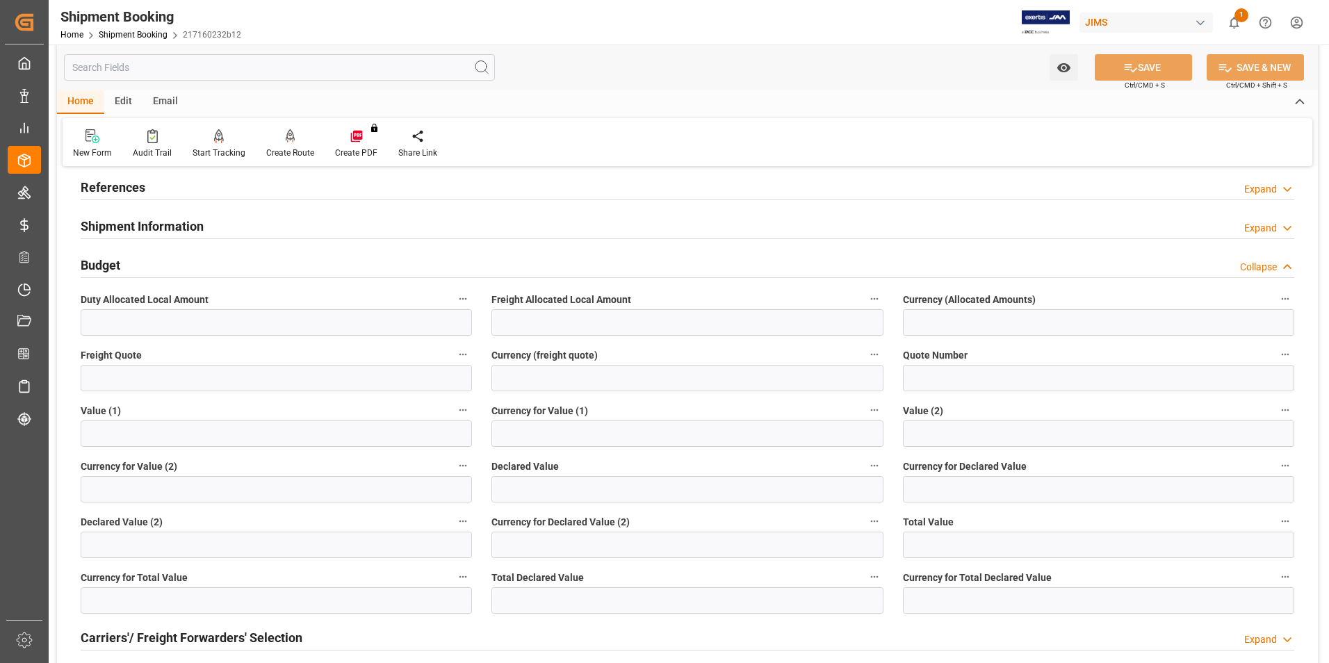
click at [103, 259] on h2 "Budget" at bounding box center [101, 265] width 40 height 19
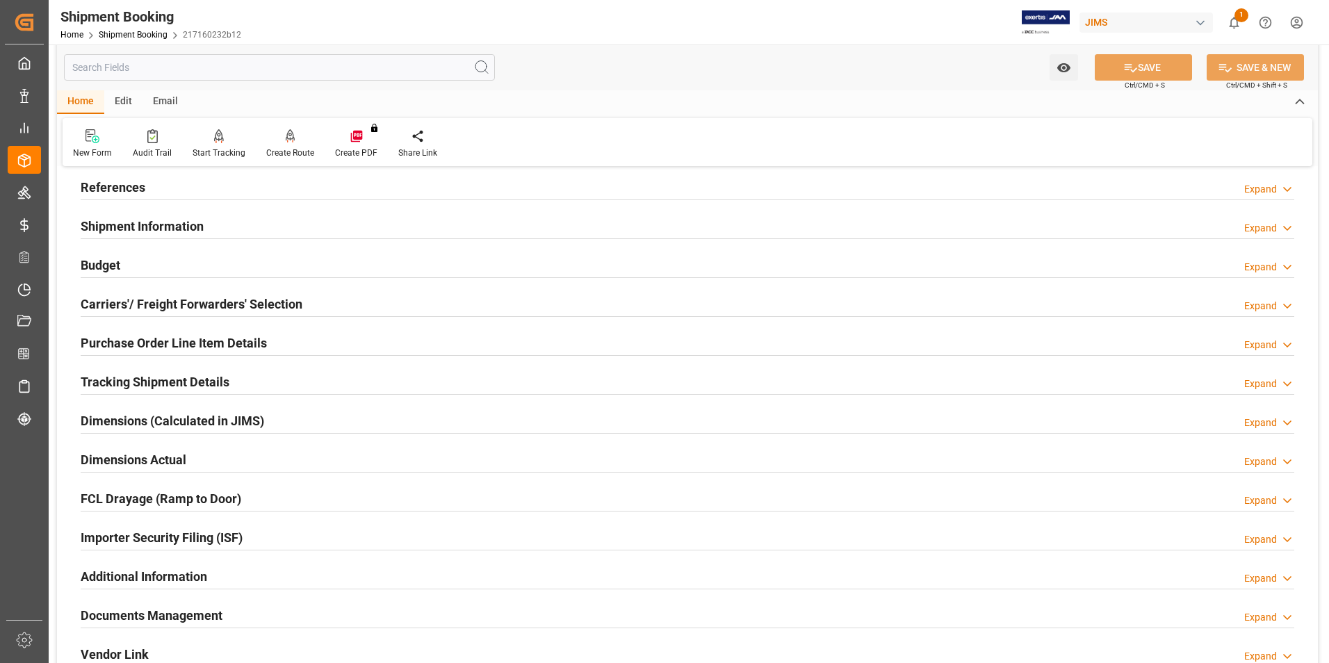
click at [116, 300] on h2 "Carriers'/ Freight Forwarders' Selection" at bounding box center [192, 304] width 222 height 19
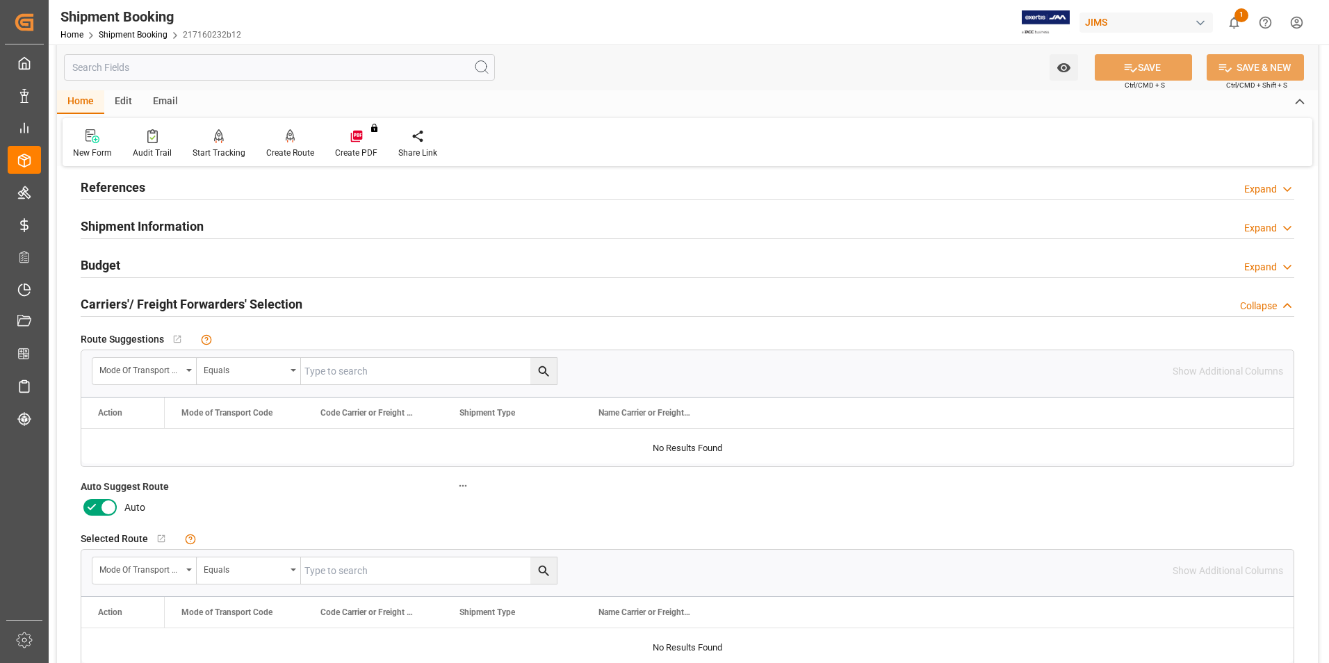
click at [88, 503] on icon at bounding box center [91, 507] width 17 height 17
click at [0, 0] on input "checkbox" at bounding box center [0, 0] width 0 height 0
click at [1124, 74] on icon at bounding box center [1130, 67] width 15 height 15
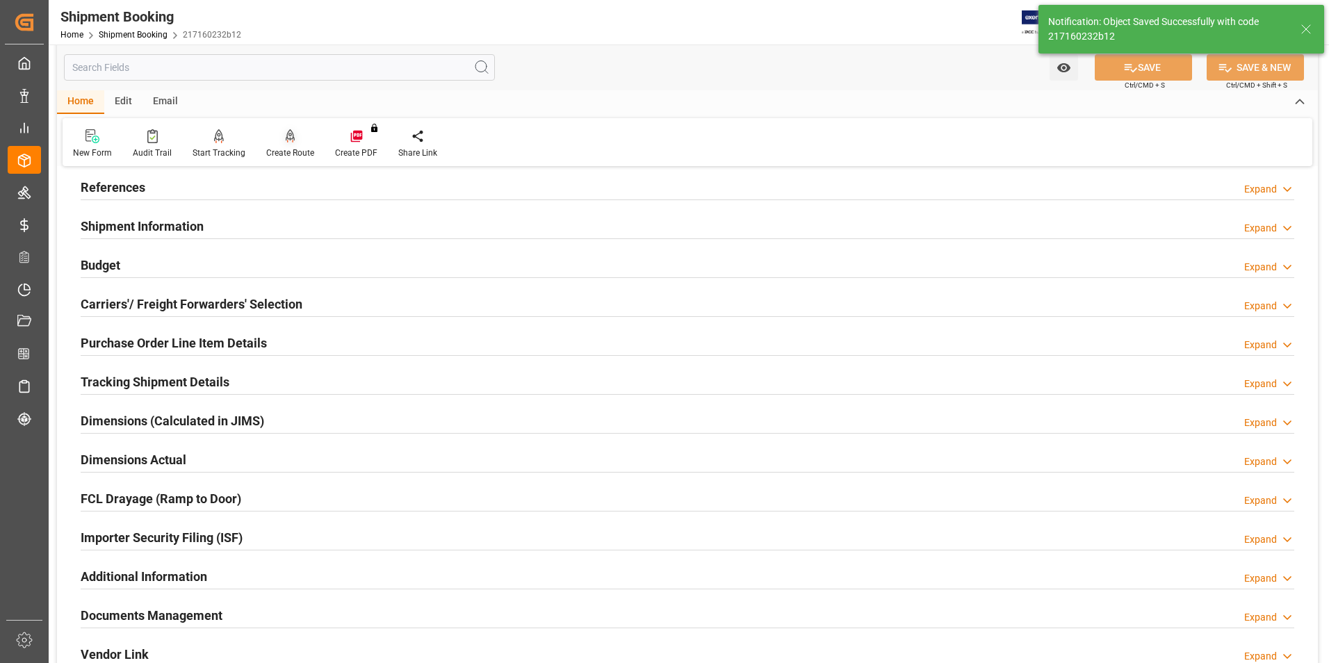
click at [295, 147] on div "Create Route" at bounding box center [290, 153] width 48 height 13
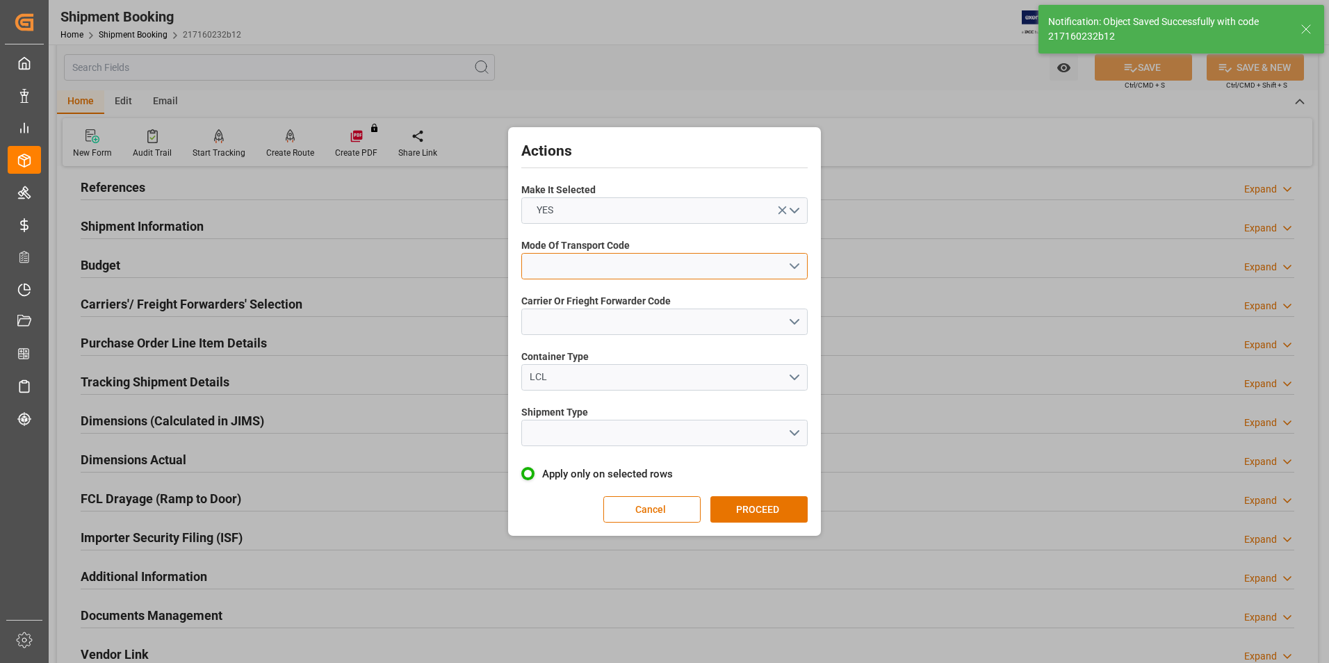
click at [638, 259] on button "open menu" at bounding box center [664, 266] width 286 height 26
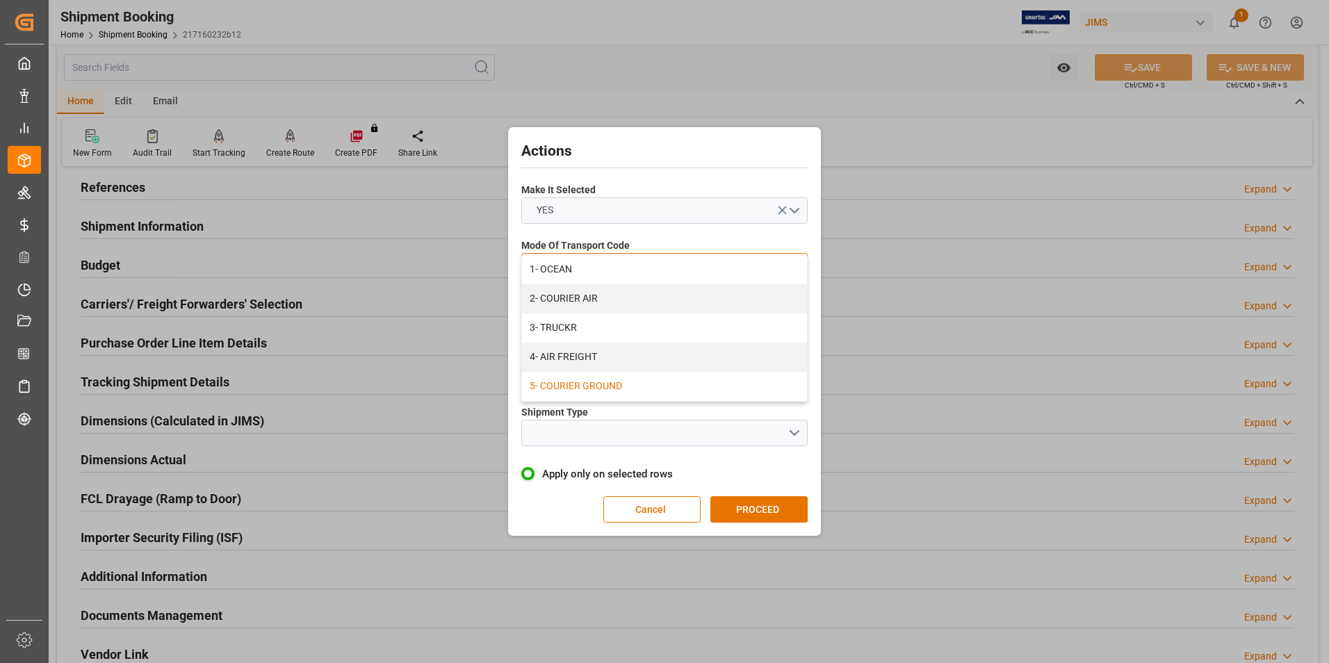
click at [655, 380] on div "5- COURIER GROUND" at bounding box center [664, 386] width 285 height 29
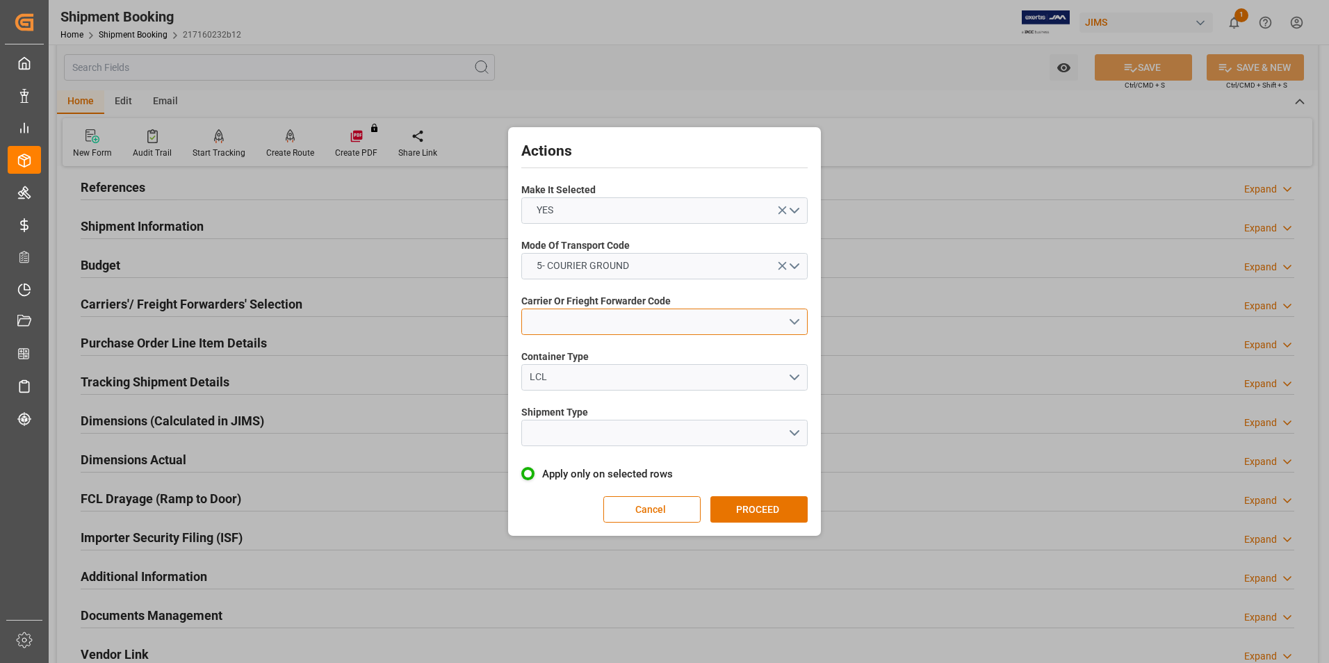
click at [631, 333] on button "open menu" at bounding box center [664, 322] width 286 height 26
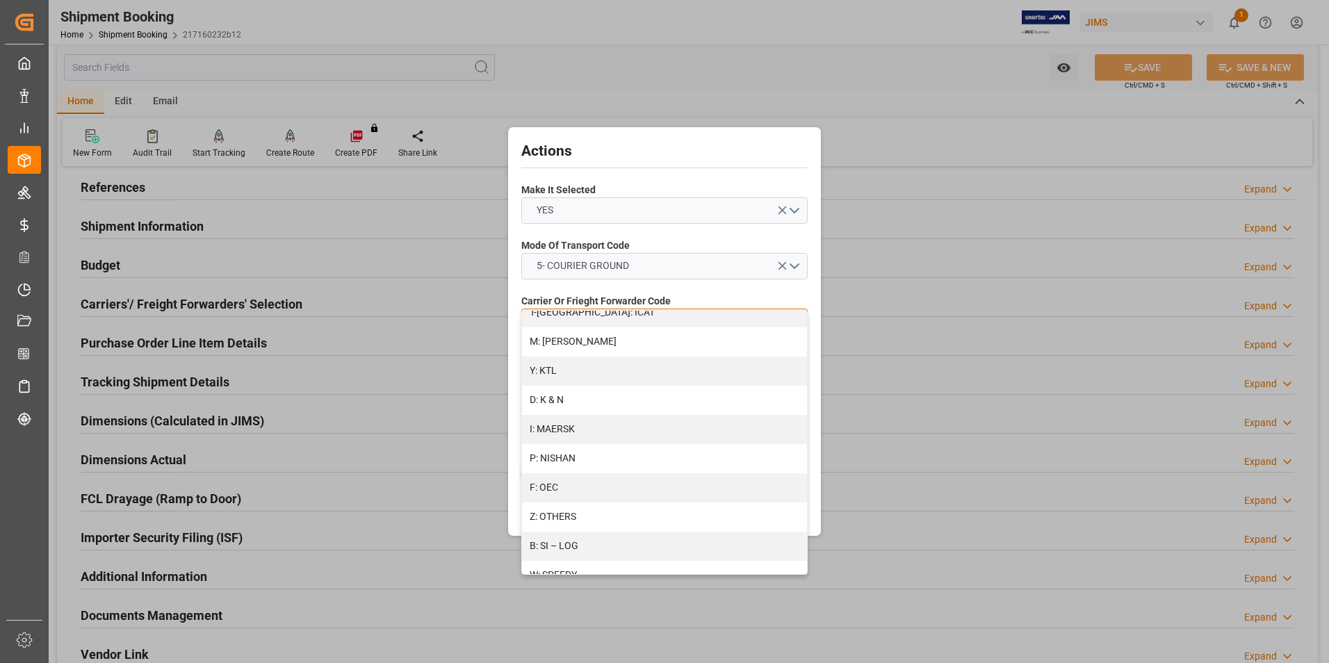
scroll to position [695, 0]
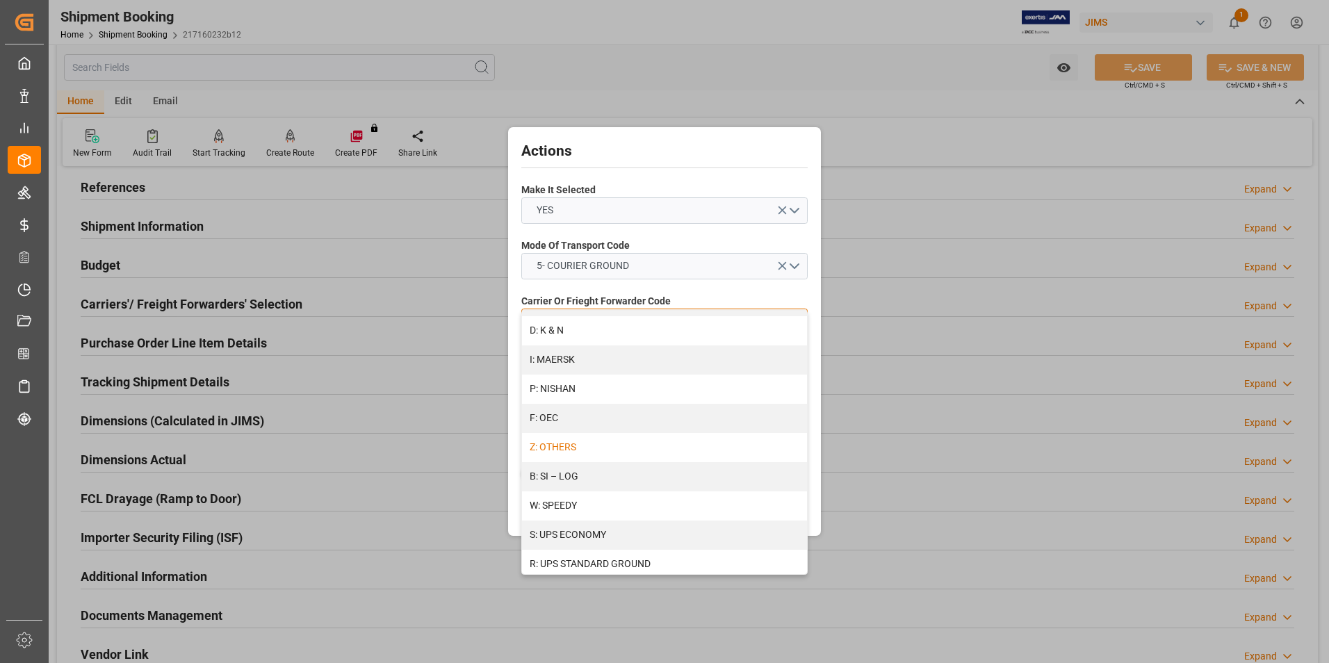
click at [621, 453] on div "Z: OTHERS" at bounding box center [664, 447] width 285 height 29
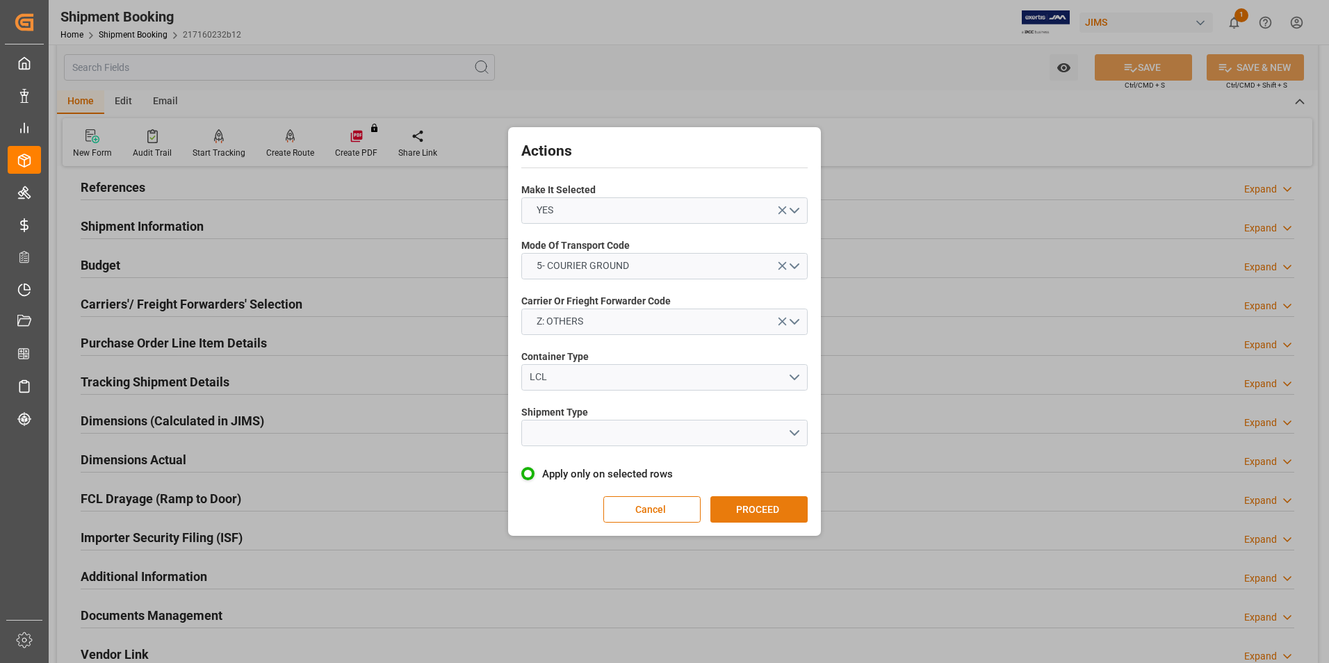
click at [751, 511] on button "PROCEED" at bounding box center [758, 509] width 97 height 26
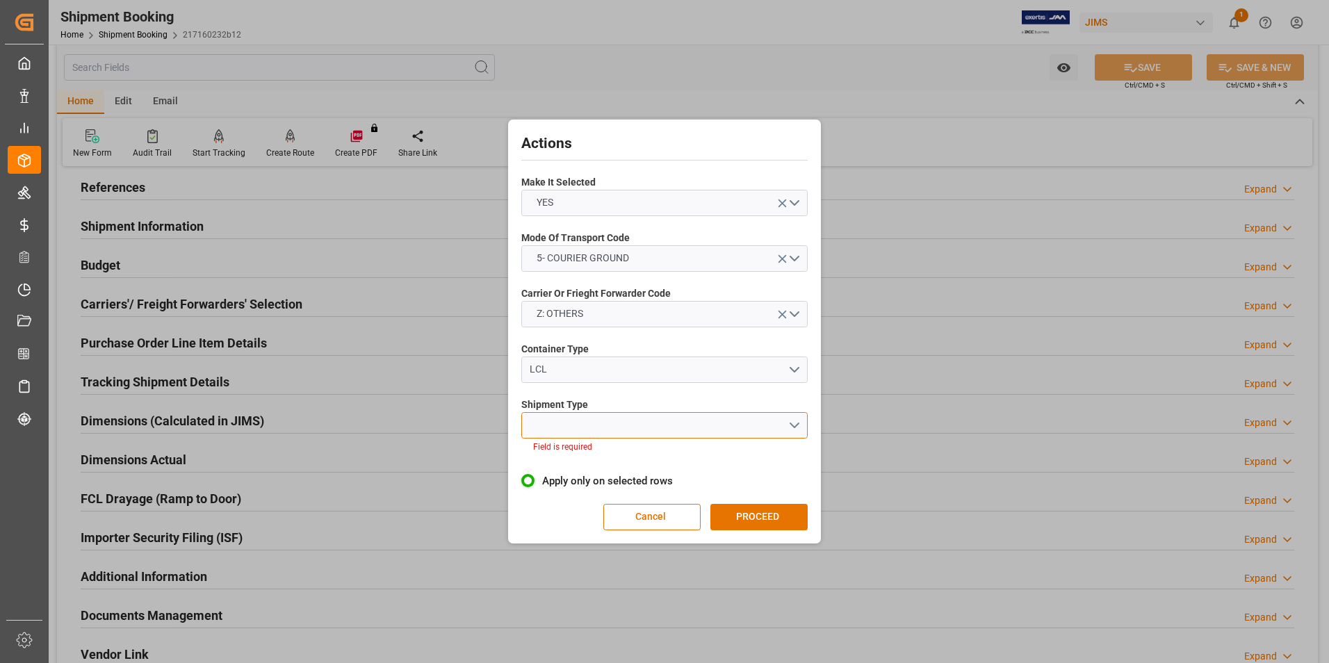
click at [611, 413] on button "open menu" at bounding box center [664, 425] width 286 height 26
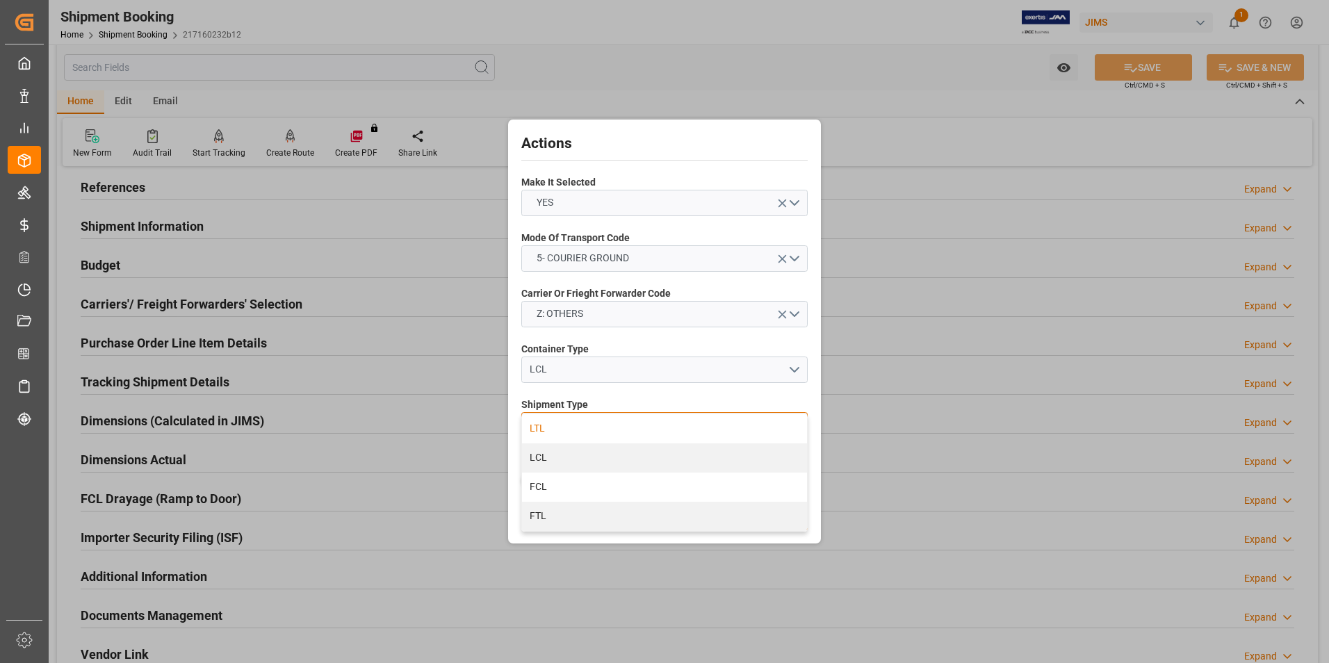
click at [602, 428] on div "LTL" at bounding box center [664, 428] width 285 height 29
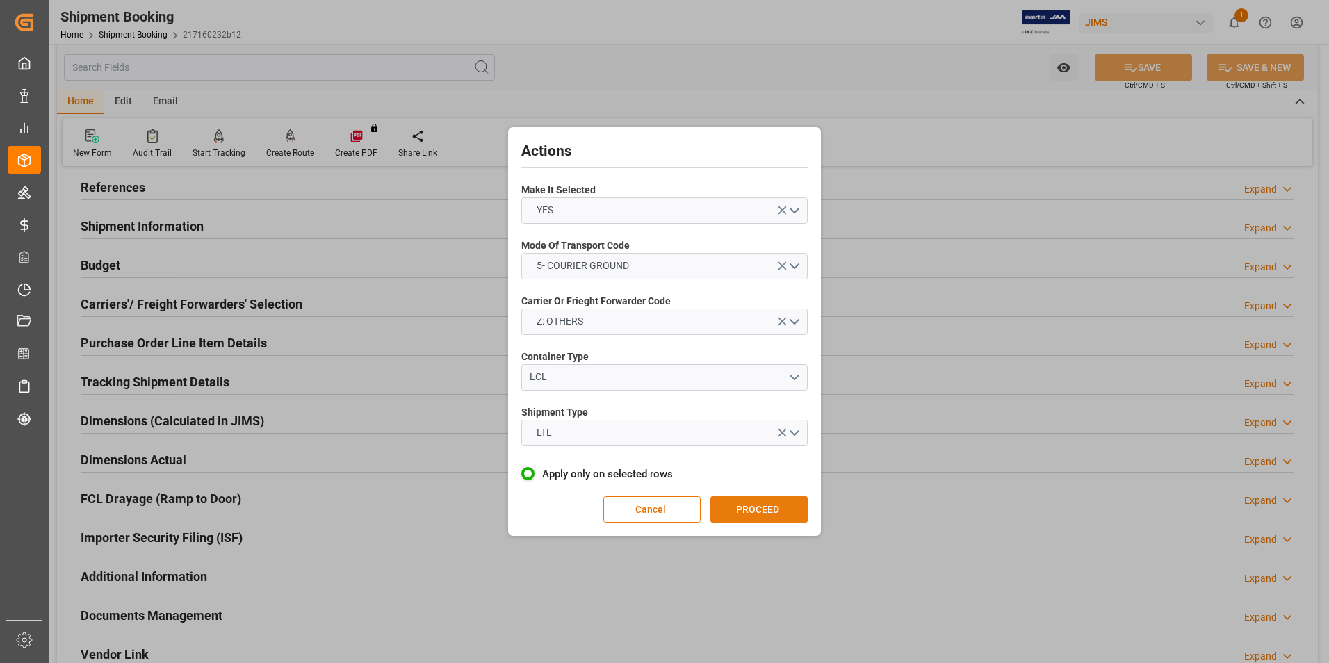
click at [765, 508] on button "PROCEED" at bounding box center [758, 509] width 97 height 26
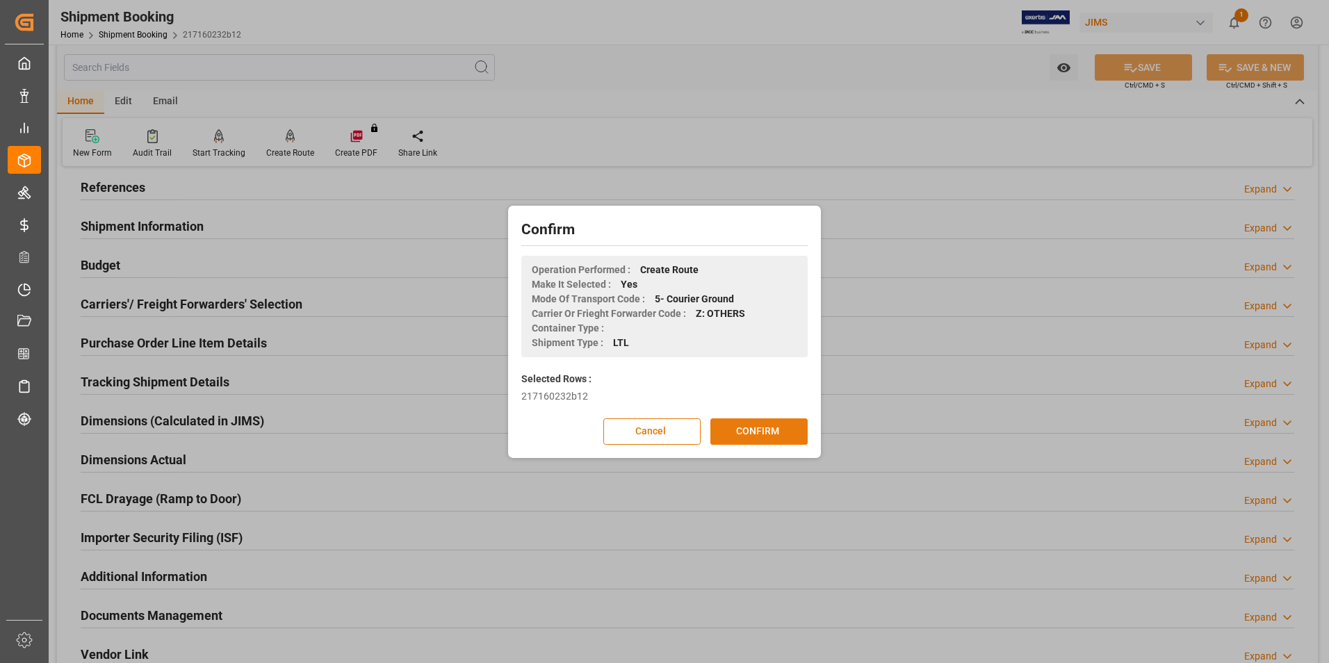
click at [751, 428] on button "CONFIRM" at bounding box center [758, 431] width 97 height 26
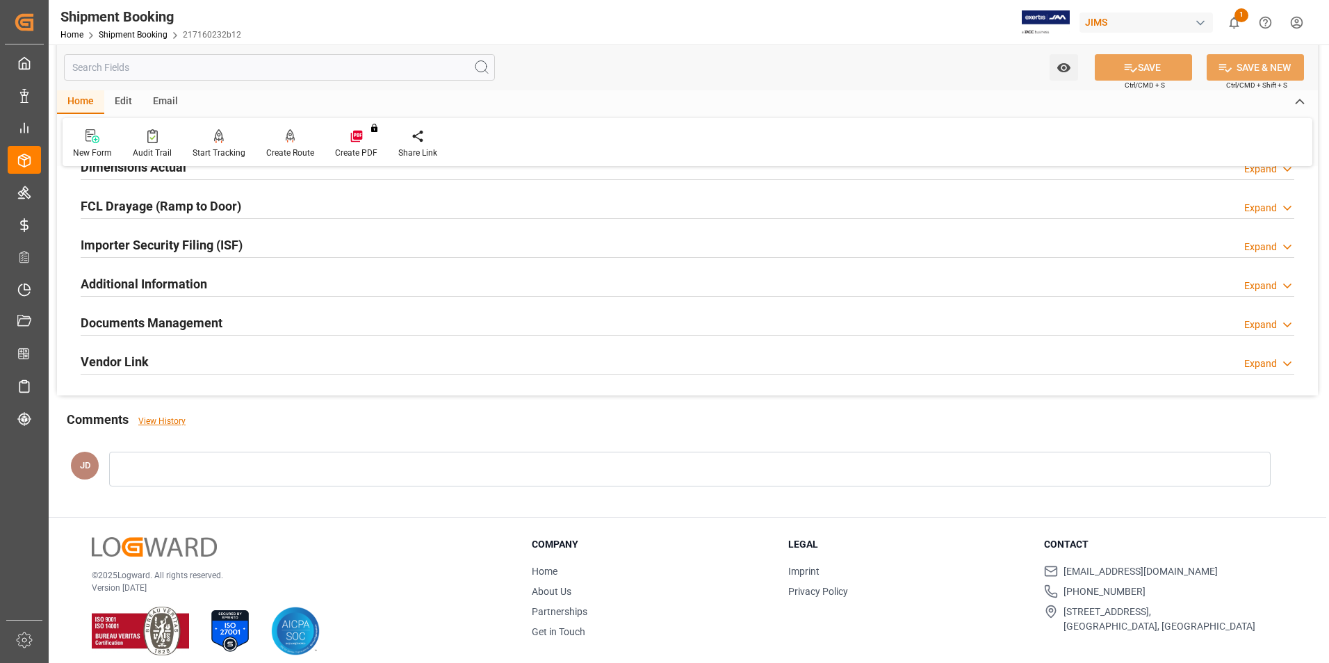
scroll to position [380, 0]
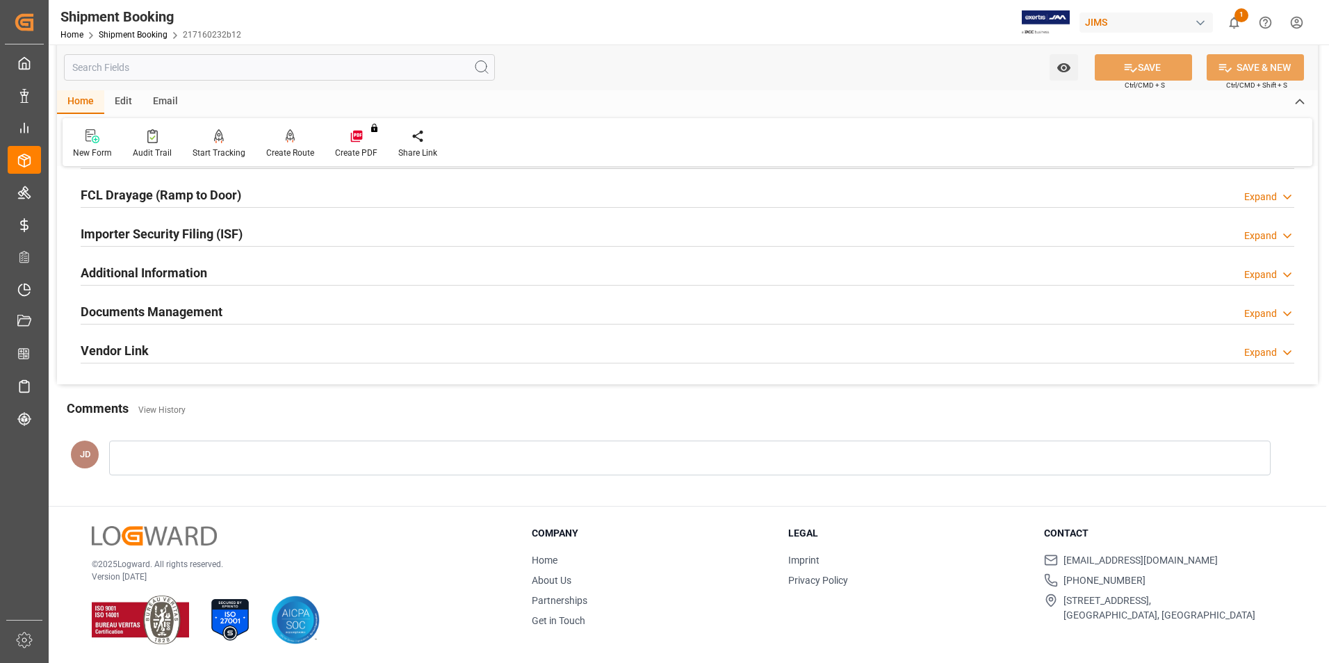
click at [127, 307] on h2 "Documents Management" at bounding box center [152, 311] width 142 height 19
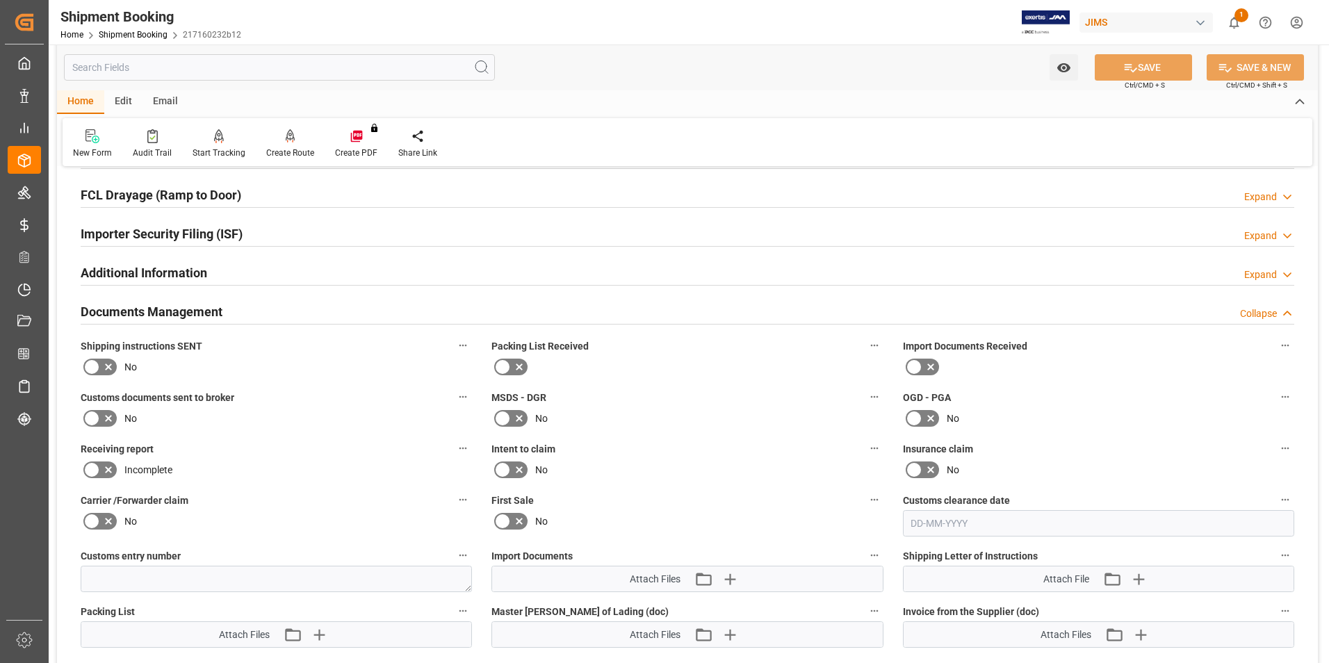
click at [928, 366] on icon at bounding box center [930, 367] width 17 height 17
click at [0, 0] on input "checkbox" at bounding box center [0, 0] width 0 height 0
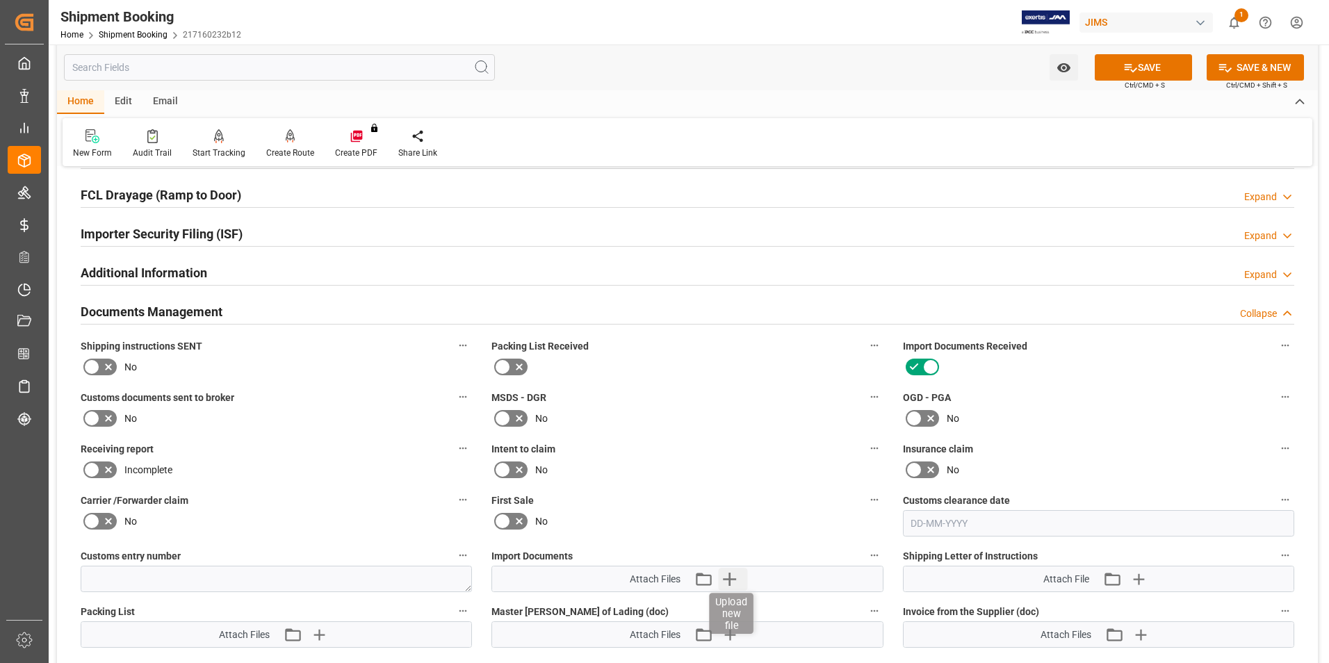
click at [726, 579] on icon "button" at bounding box center [729, 579] width 13 height 13
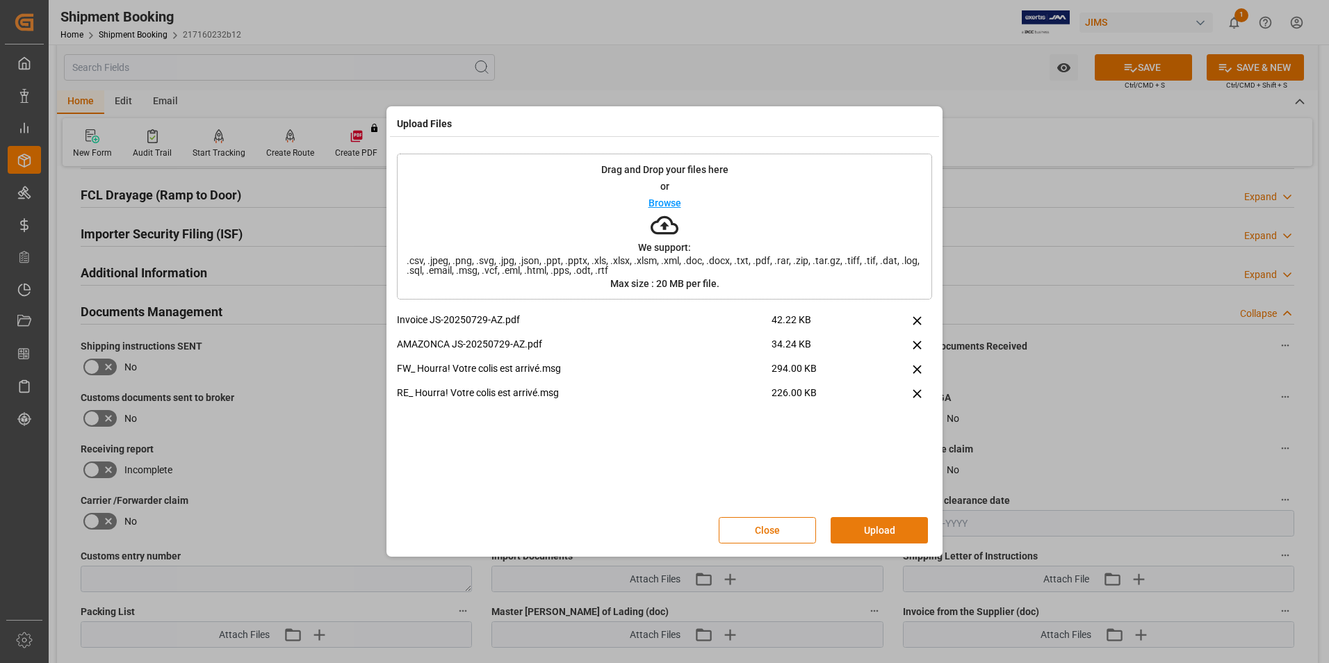
click at [883, 533] on button "Upload" at bounding box center [878, 530] width 97 height 26
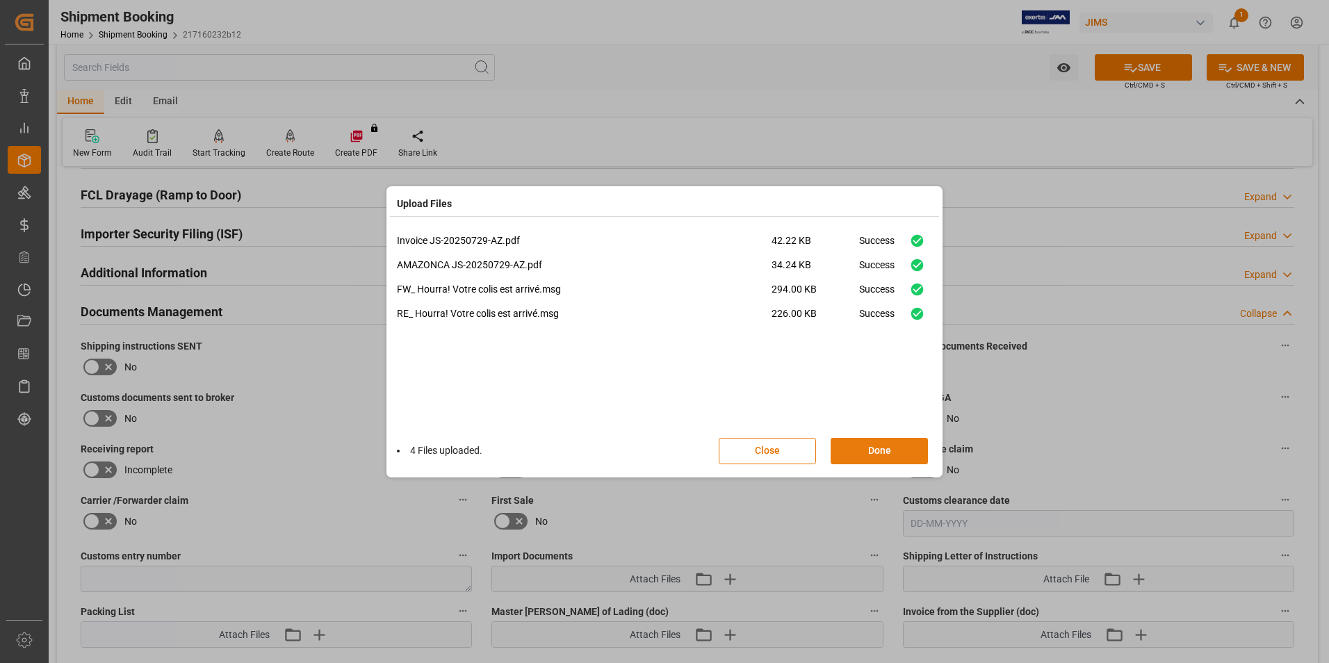
click at [883, 447] on button "Done" at bounding box center [878, 451] width 97 height 26
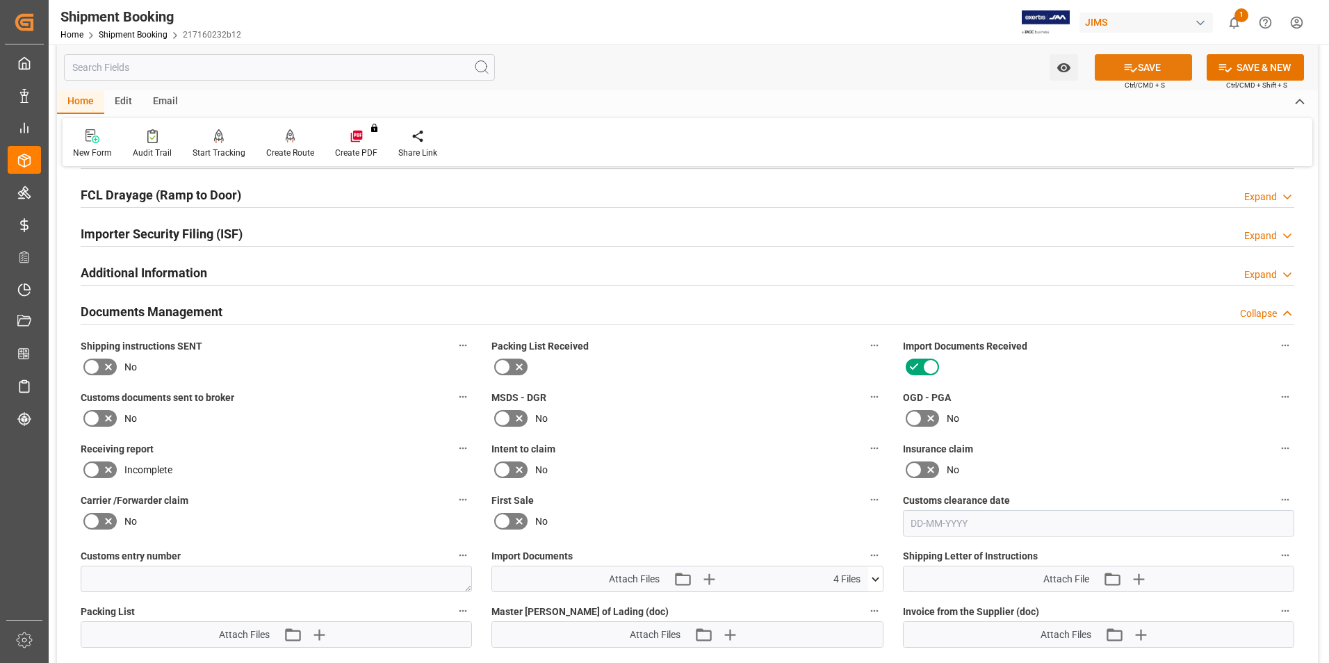
click at [1154, 66] on button "SAVE" at bounding box center [1143, 67] width 97 height 26
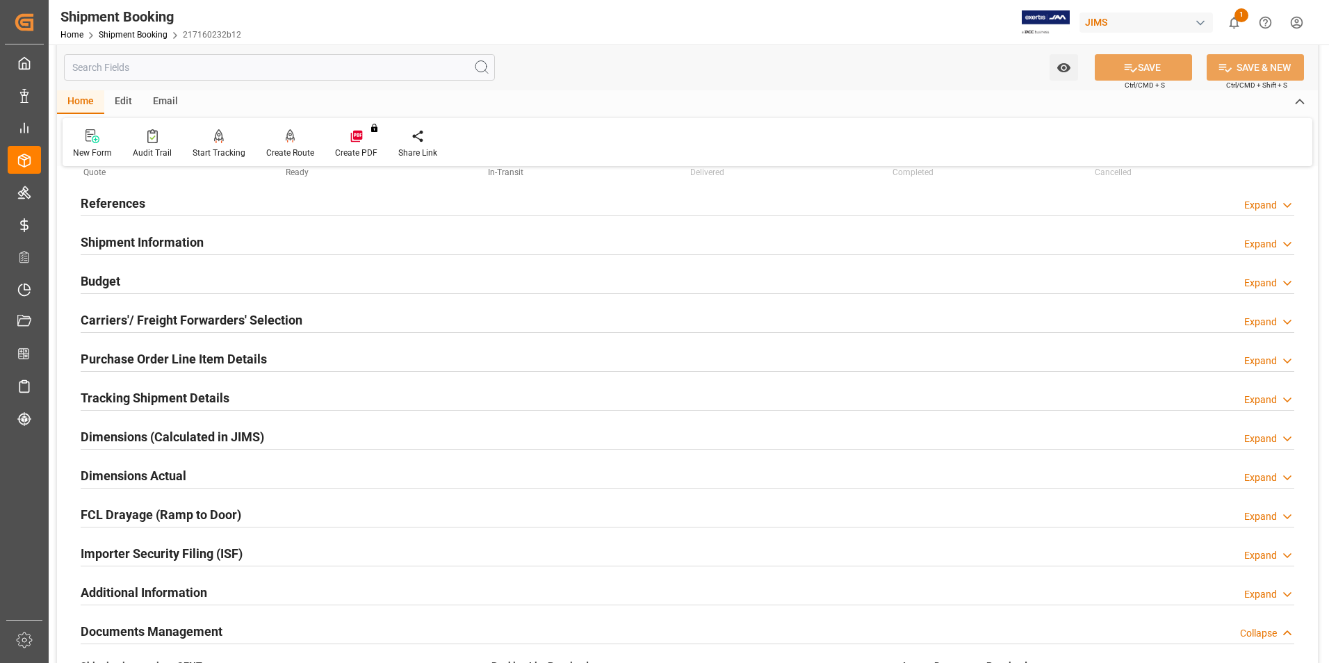
scroll to position [0, 0]
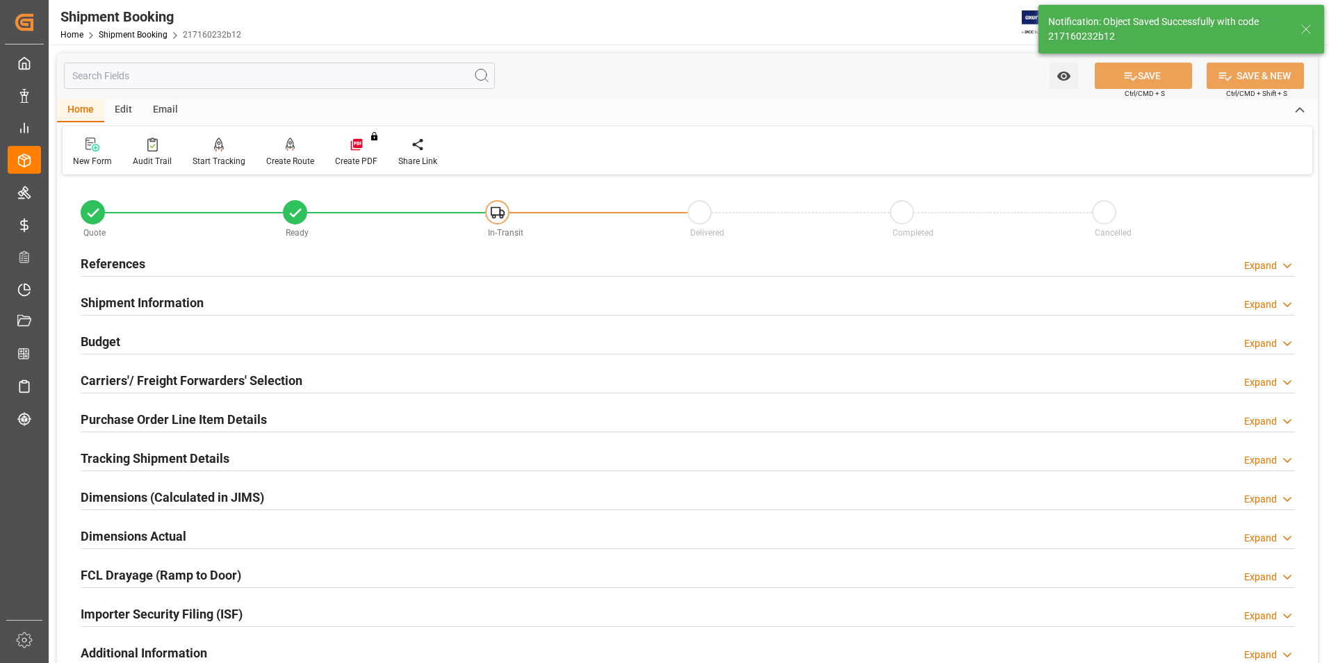
click at [130, 455] on h2 "Tracking Shipment Details" at bounding box center [155, 458] width 149 height 19
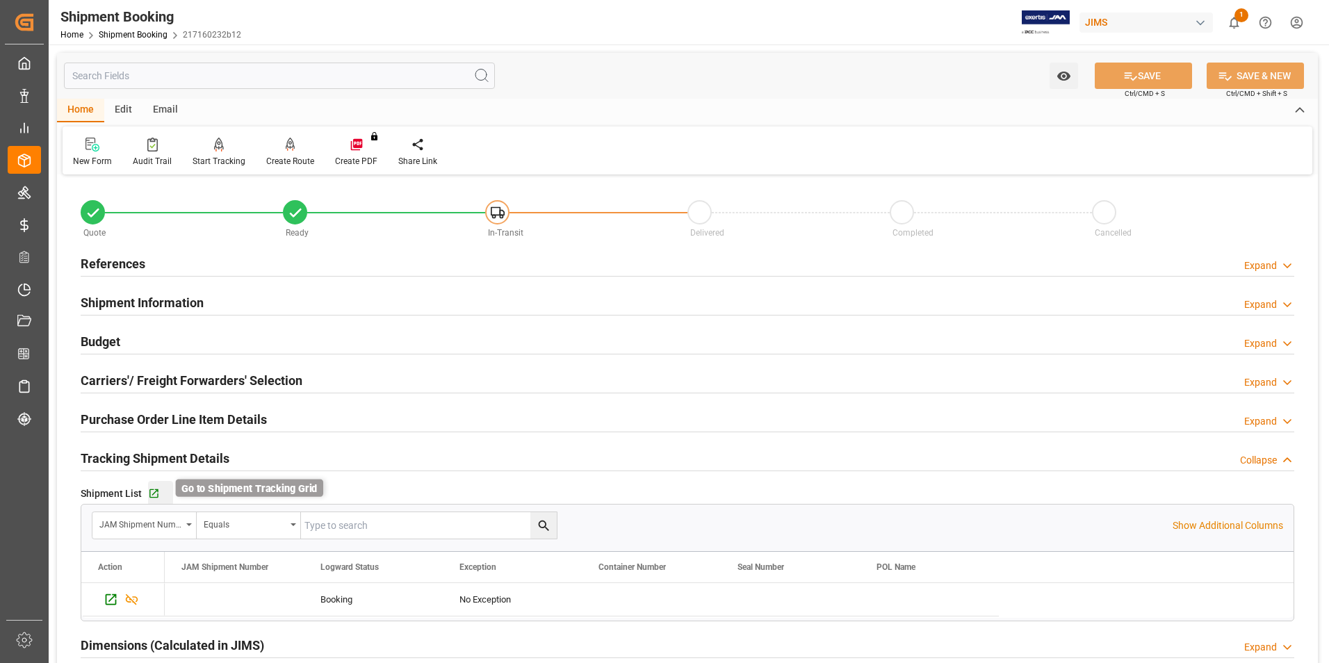
click at [152, 490] on icon "button" at bounding box center [154, 494] width 12 height 12
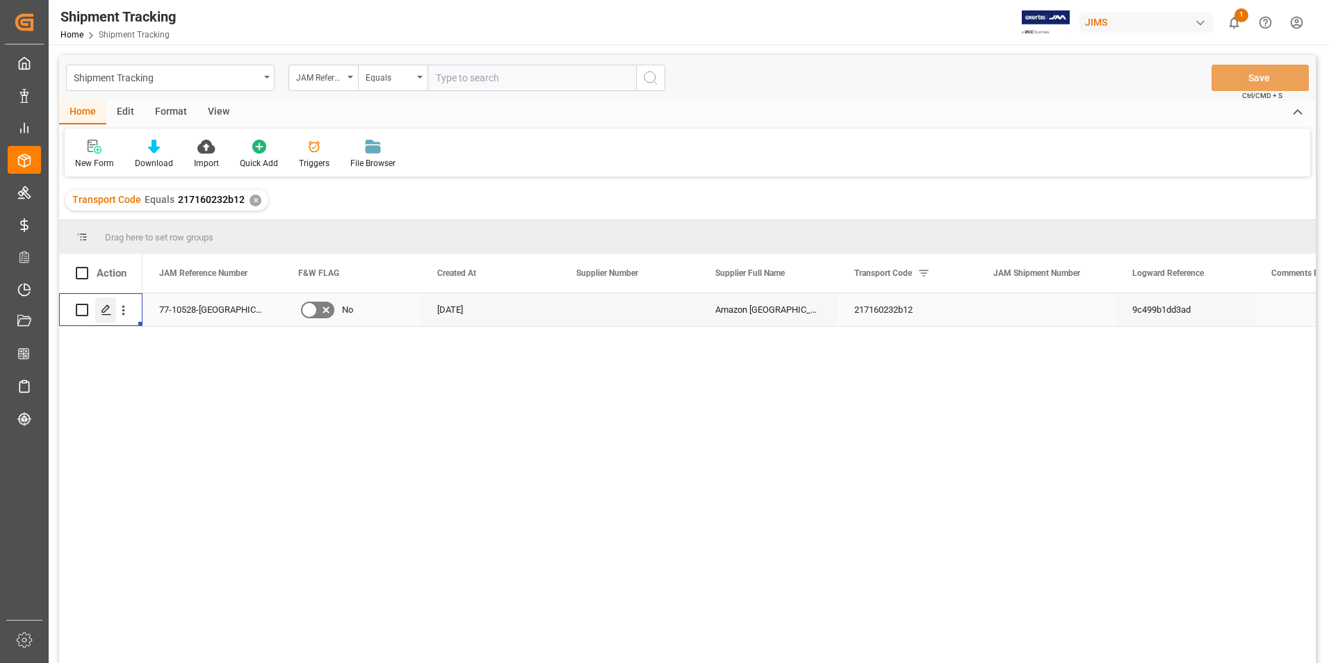
click at [105, 309] on icon "Press SPACE to select this row." at bounding box center [106, 309] width 11 height 11
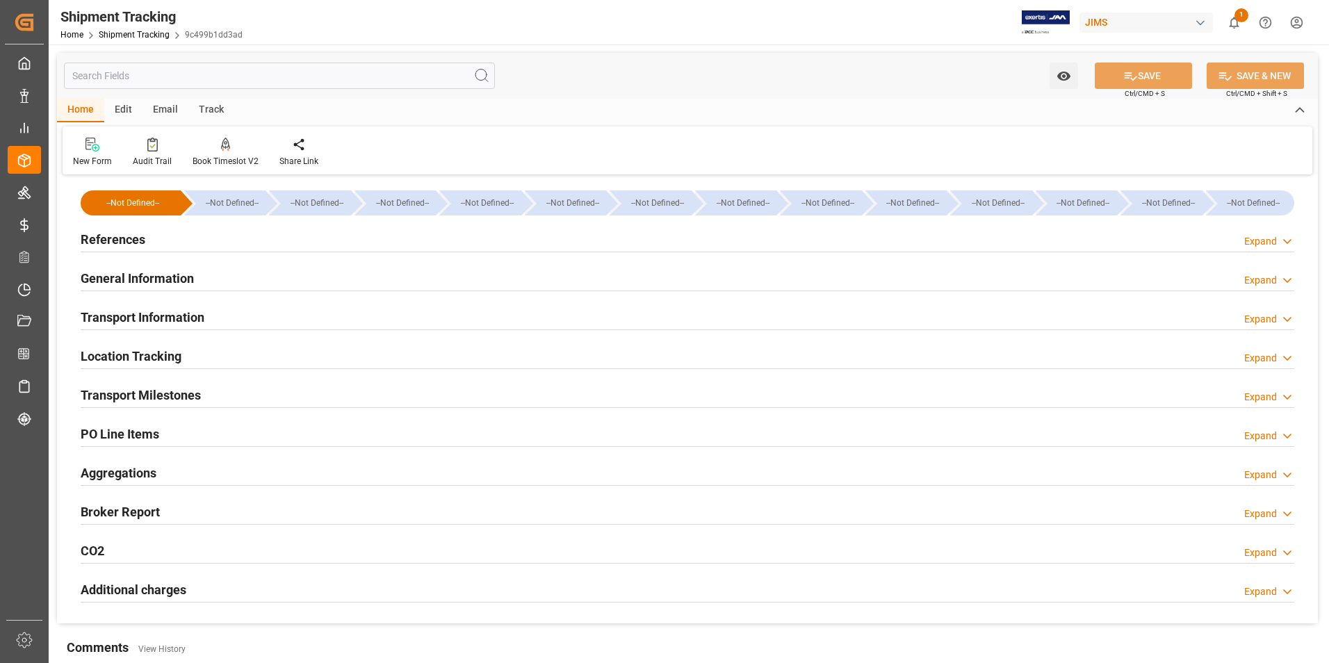
click at [122, 276] on h2 "General Information" at bounding box center [137, 278] width 113 height 19
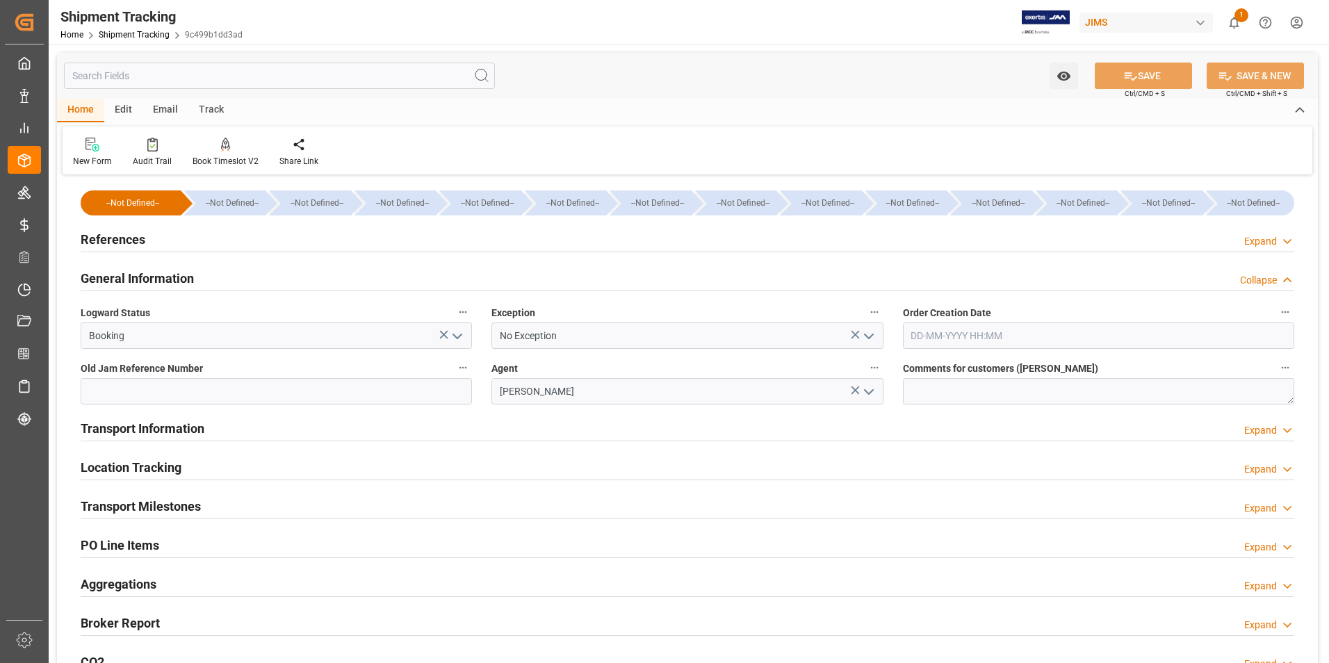
click at [459, 336] on polyline "open menu" at bounding box center [457, 336] width 8 height 4
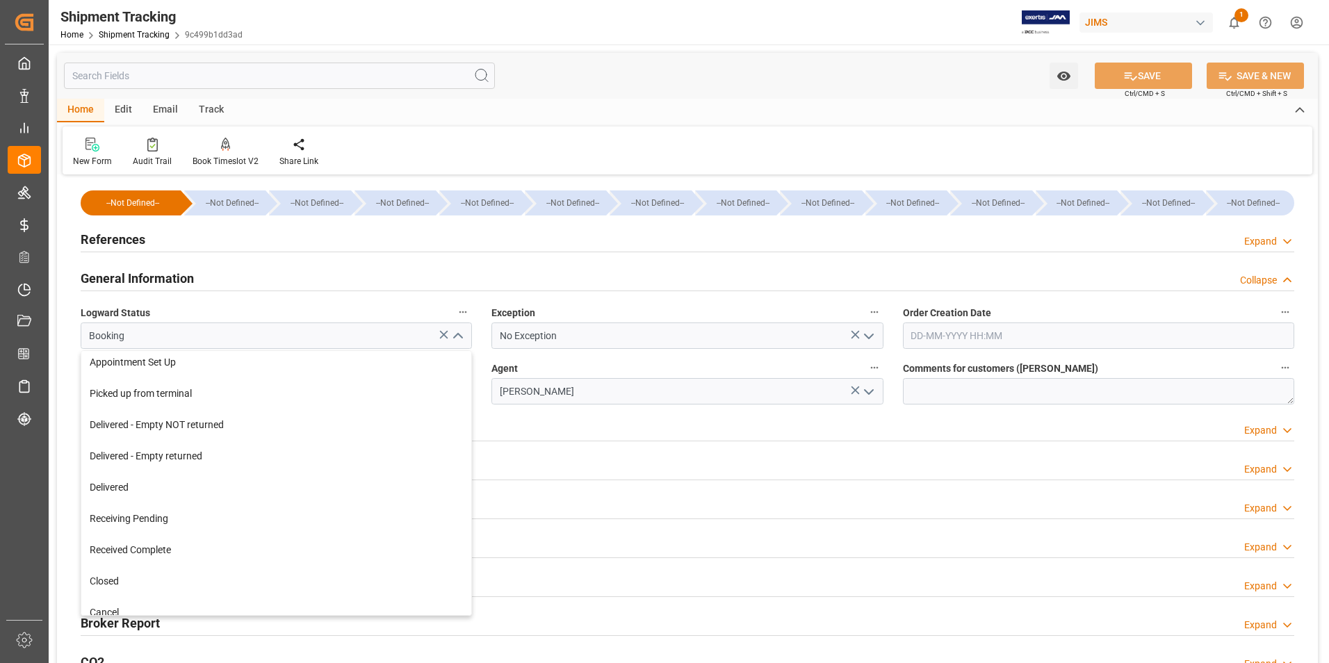
scroll to position [236, 0]
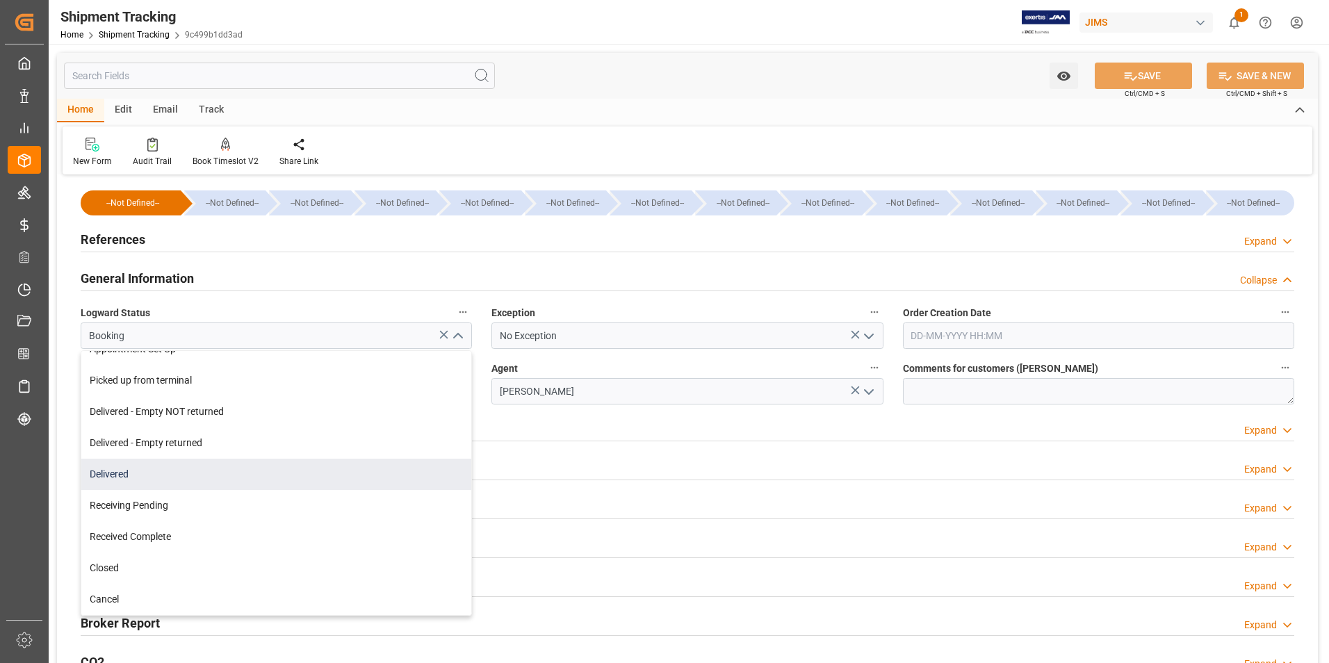
click at [256, 475] on div "Delivered" at bounding box center [276, 474] width 390 height 31
type input "Delivered"
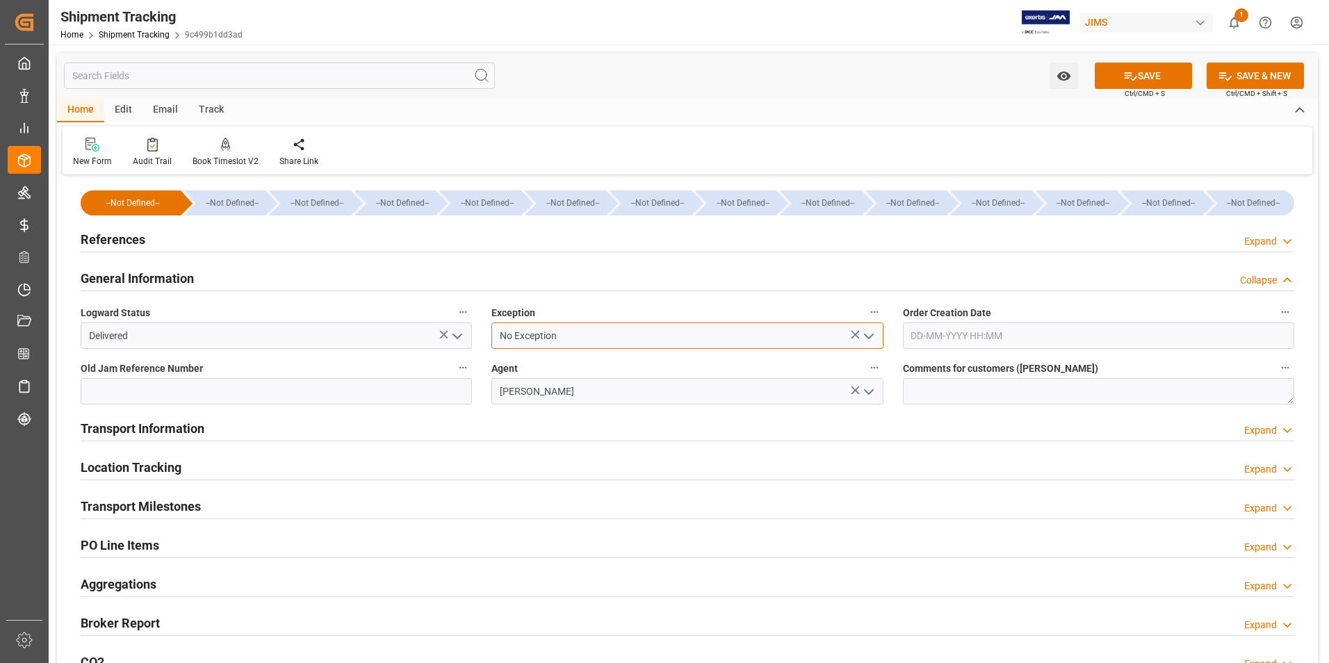
click at [675, 344] on input "No Exception" at bounding box center [686, 335] width 391 height 26
click at [870, 336] on polyline "open menu" at bounding box center [869, 336] width 8 height 4
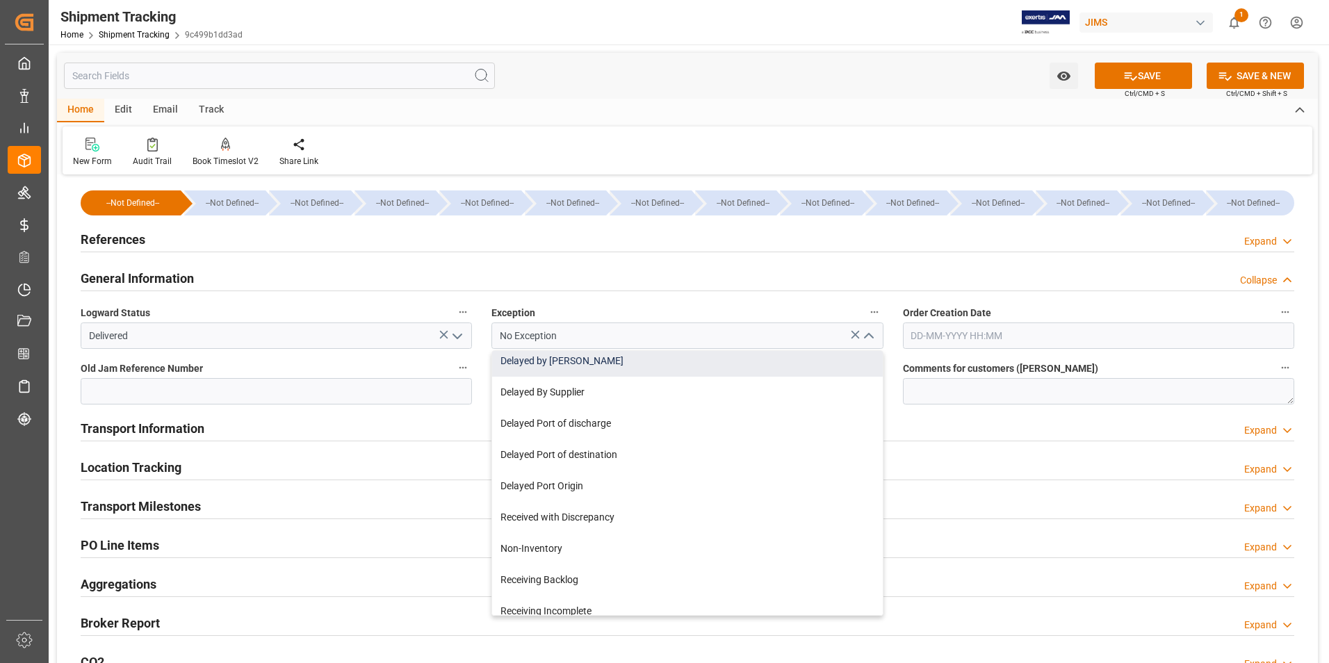
scroll to position [208, 0]
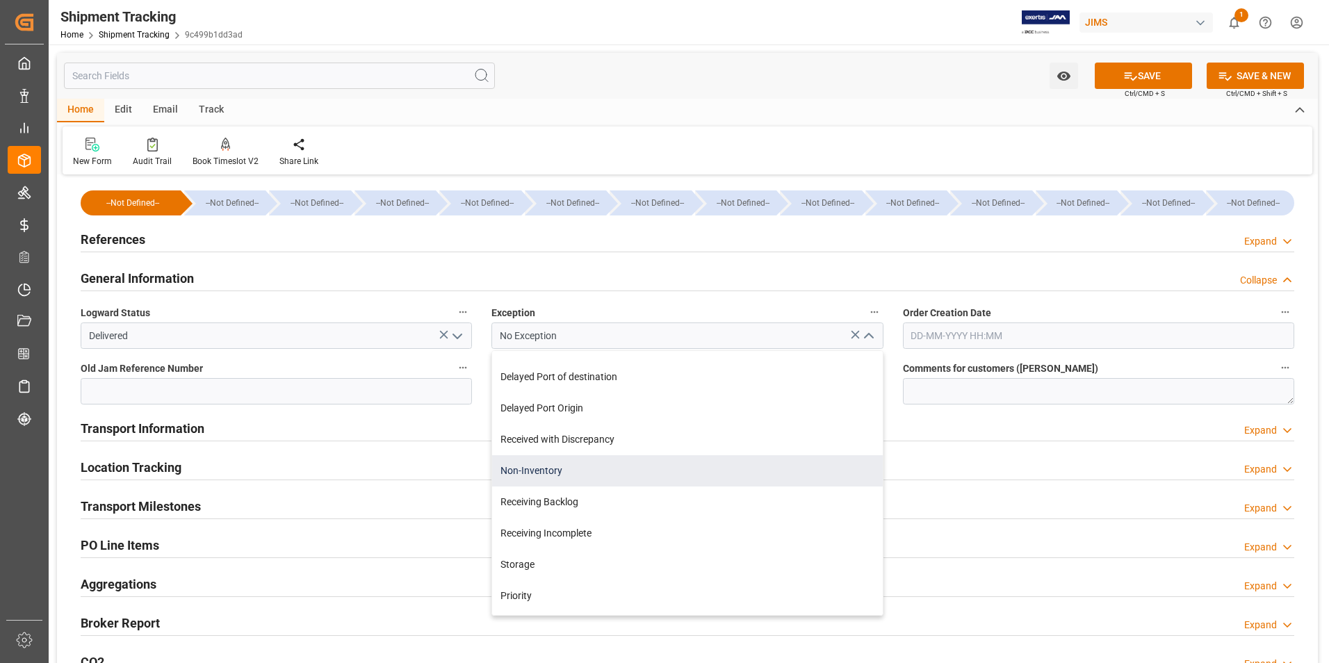
click at [594, 475] on div "Non-Inventory" at bounding box center [687, 470] width 390 height 31
type input "Non-Inventory"
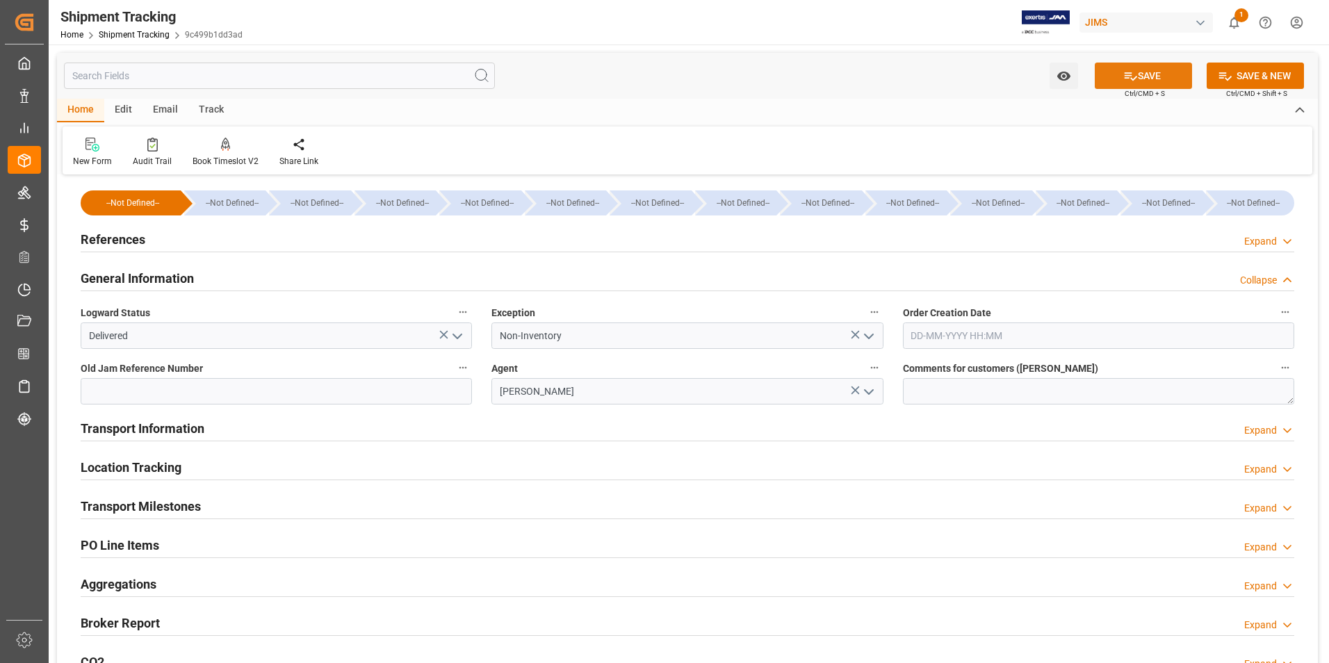
click at [1168, 74] on button "SAVE" at bounding box center [1143, 76] width 97 height 26
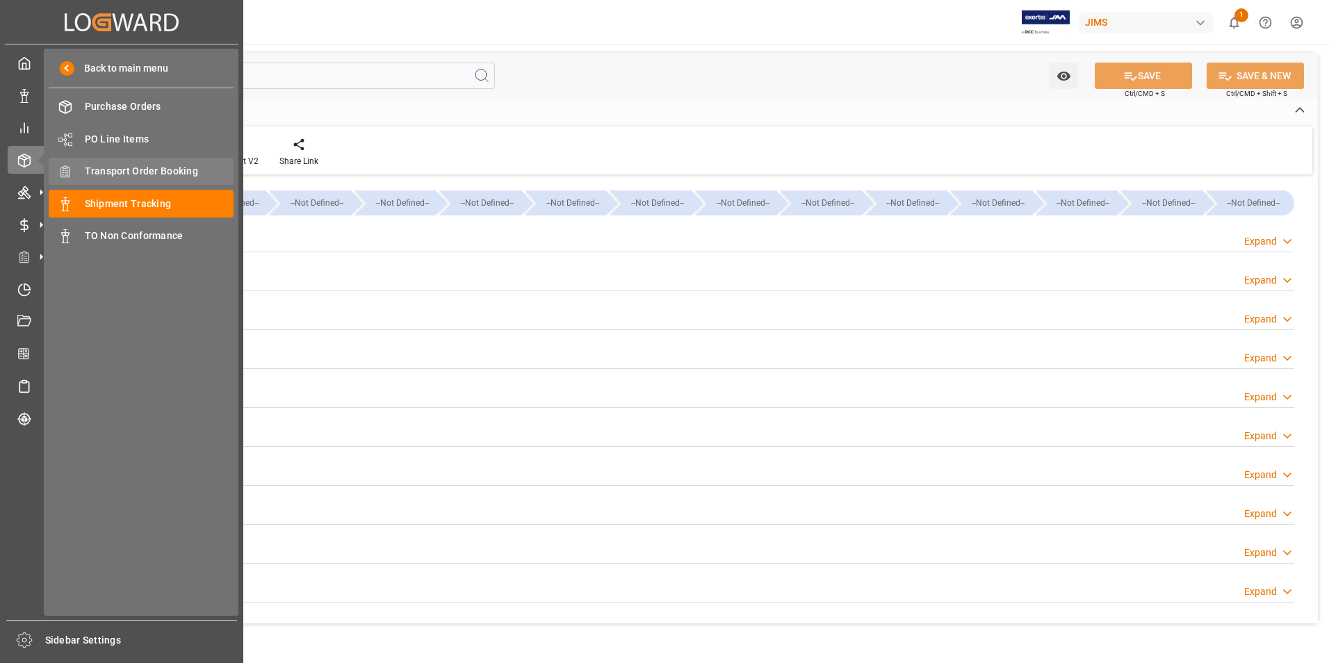
click at [166, 172] on span "Transport Order Booking" at bounding box center [159, 171] width 149 height 15
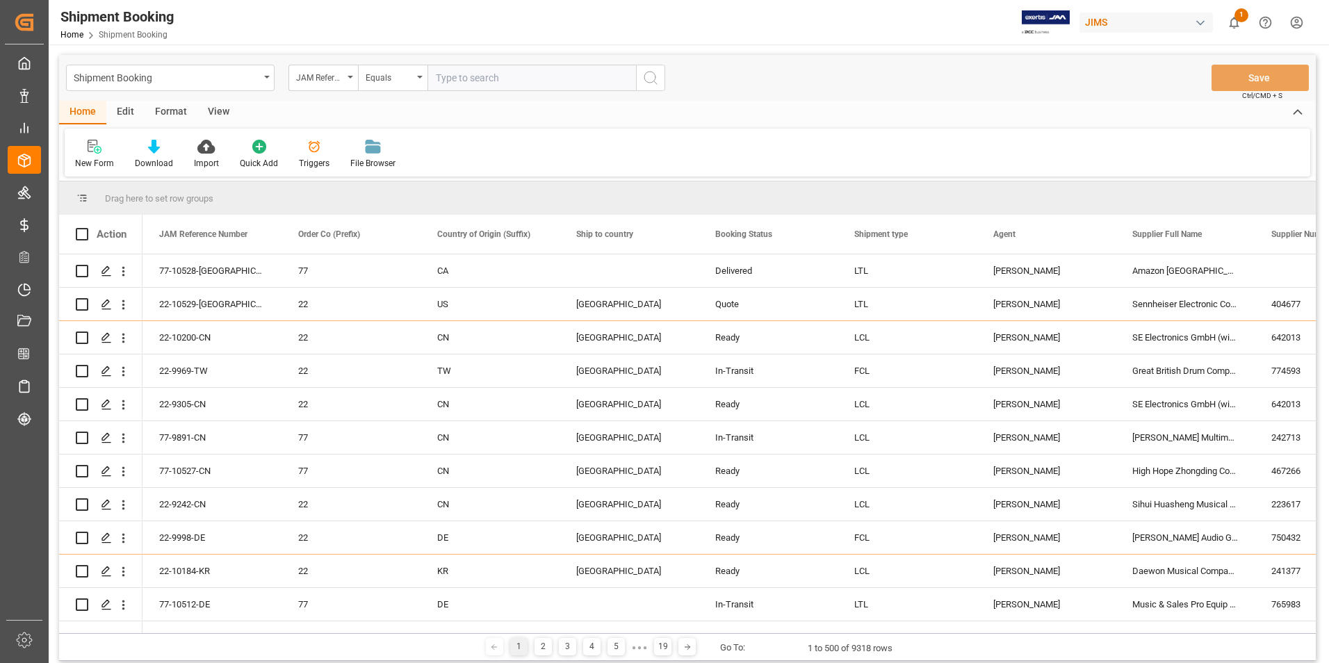
click at [482, 74] on input "text" at bounding box center [531, 78] width 208 height 26
paste input "77-10484-[GEOGRAPHIC_DATA]"
type input "77-10484-[GEOGRAPHIC_DATA]"
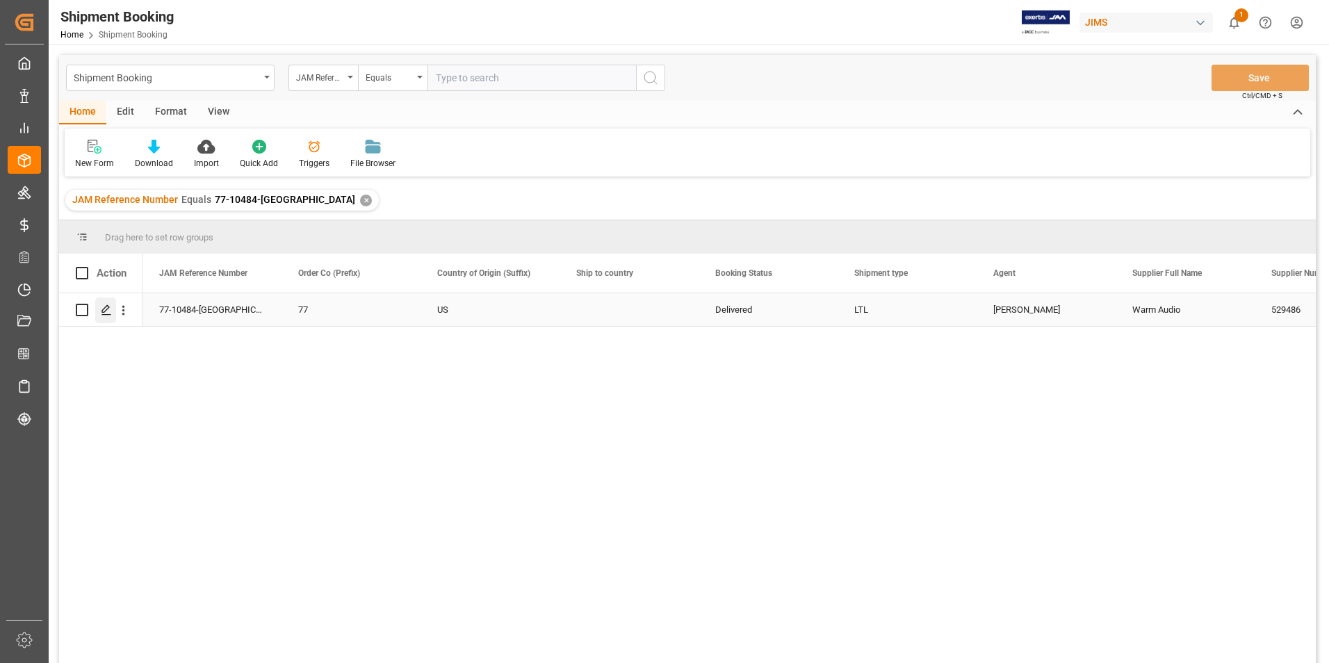
click at [105, 309] on icon "Press SPACE to select this row." at bounding box center [106, 309] width 11 height 11
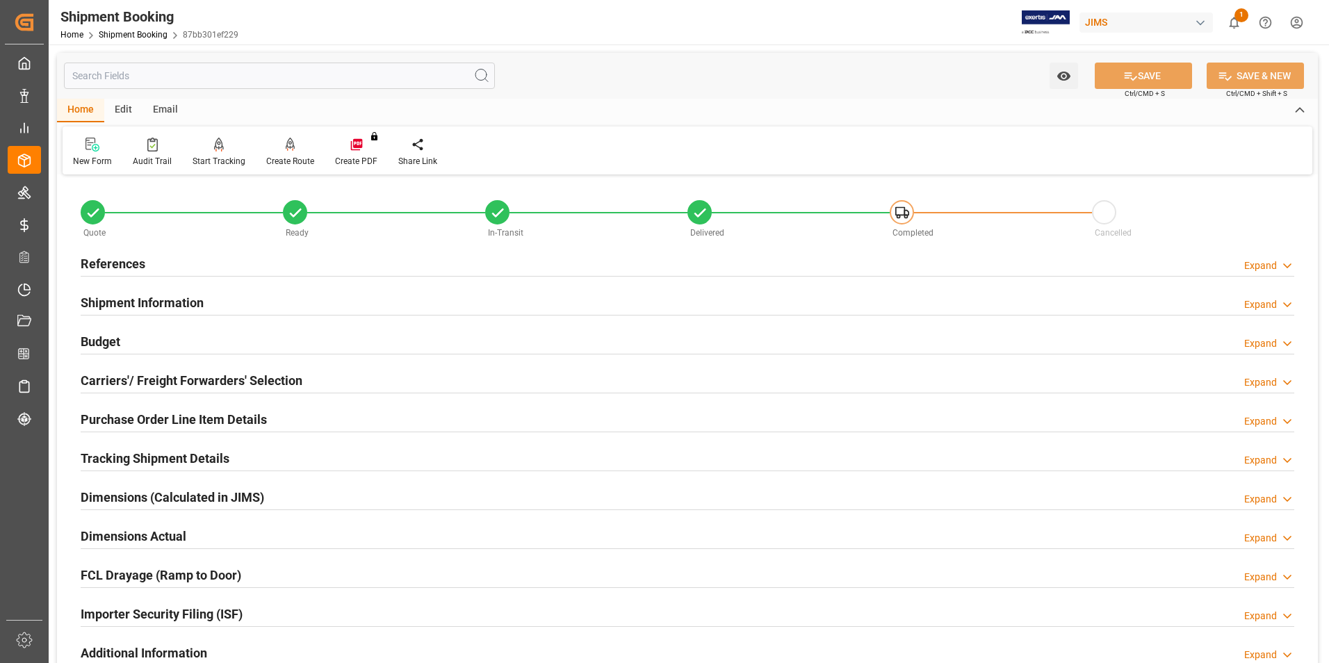
click at [140, 457] on h2 "Tracking Shipment Details" at bounding box center [155, 458] width 149 height 19
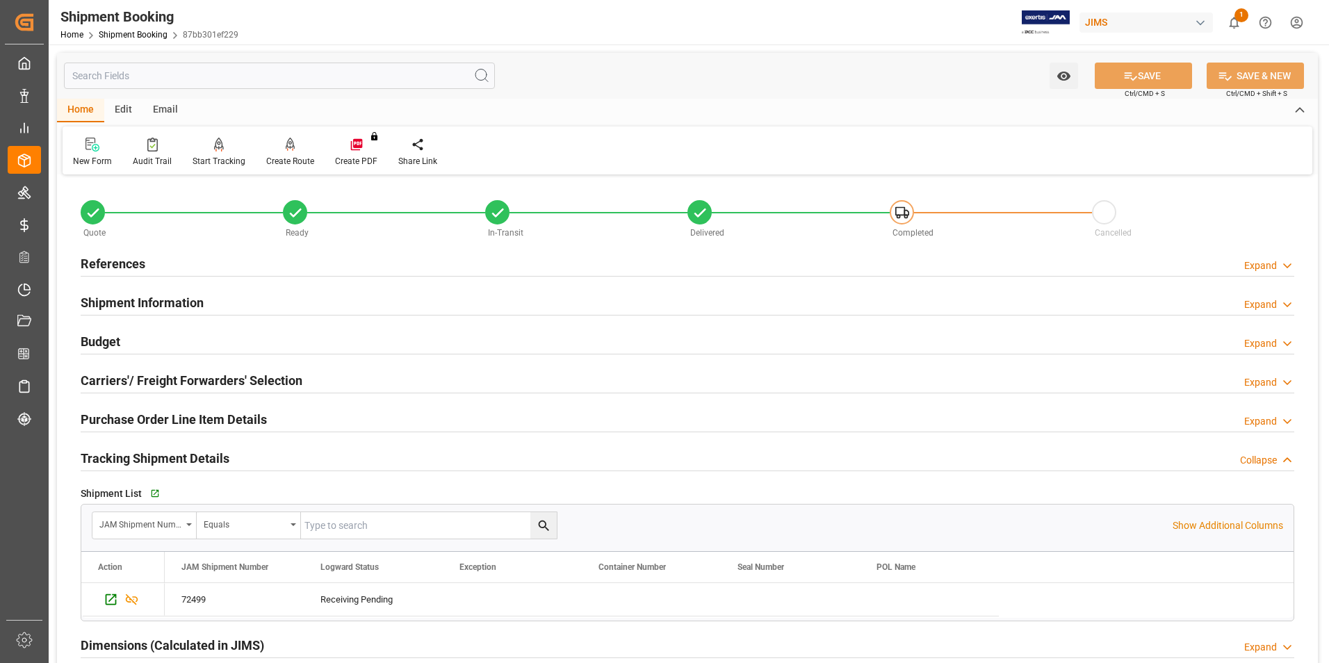
click at [140, 457] on h2 "Tracking Shipment Details" at bounding box center [155, 458] width 149 height 19
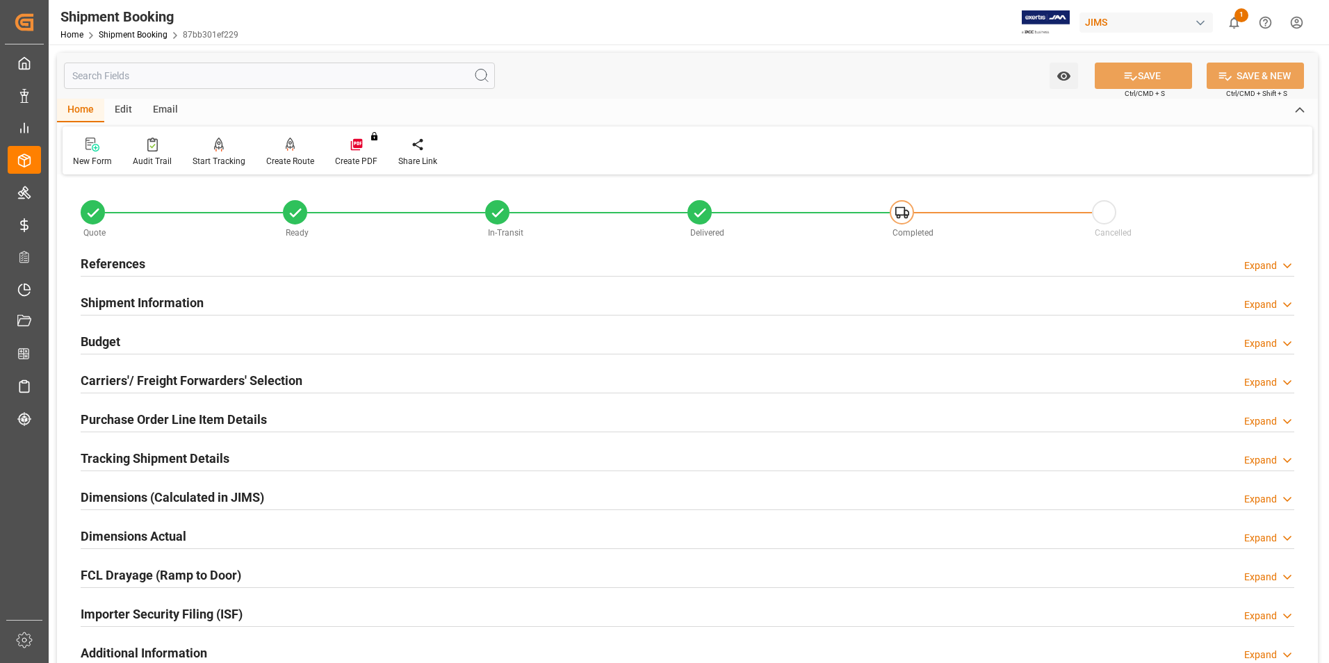
click at [129, 379] on h2 "Carriers'/ Freight Forwarders' Selection" at bounding box center [192, 380] width 222 height 19
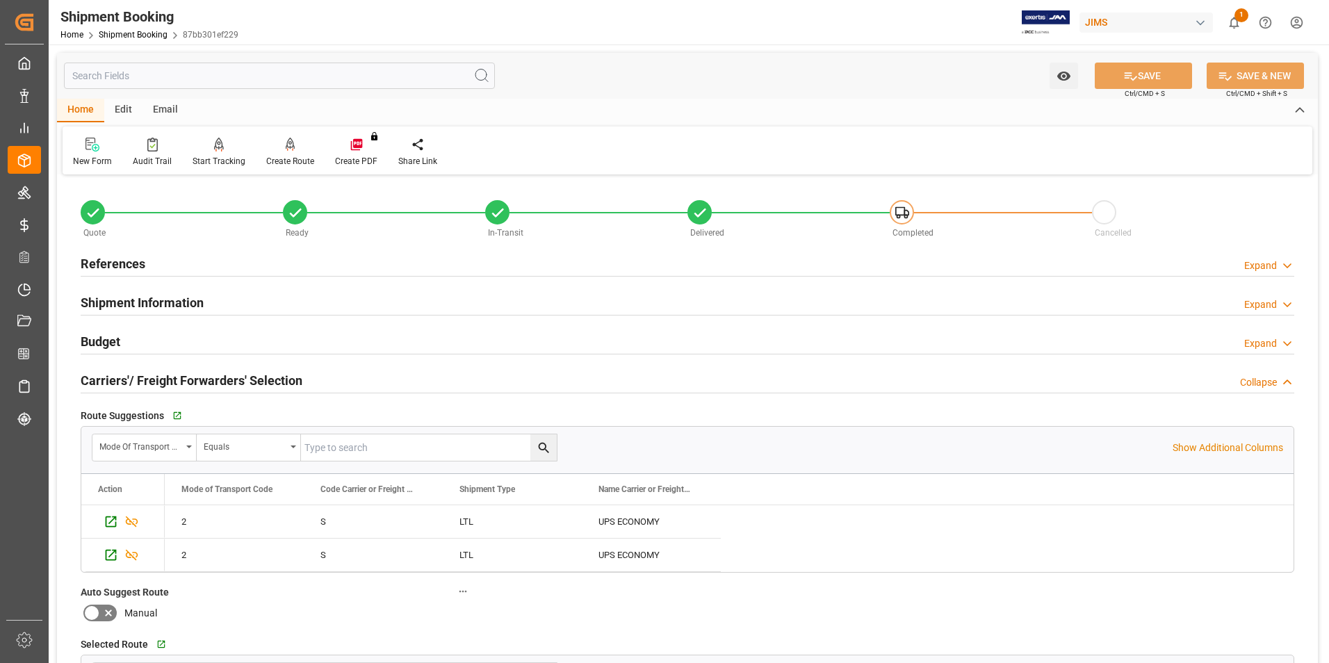
click at [131, 301] on h2 "Shipment Information" at bounding box center [142, 302] width 123 height 19
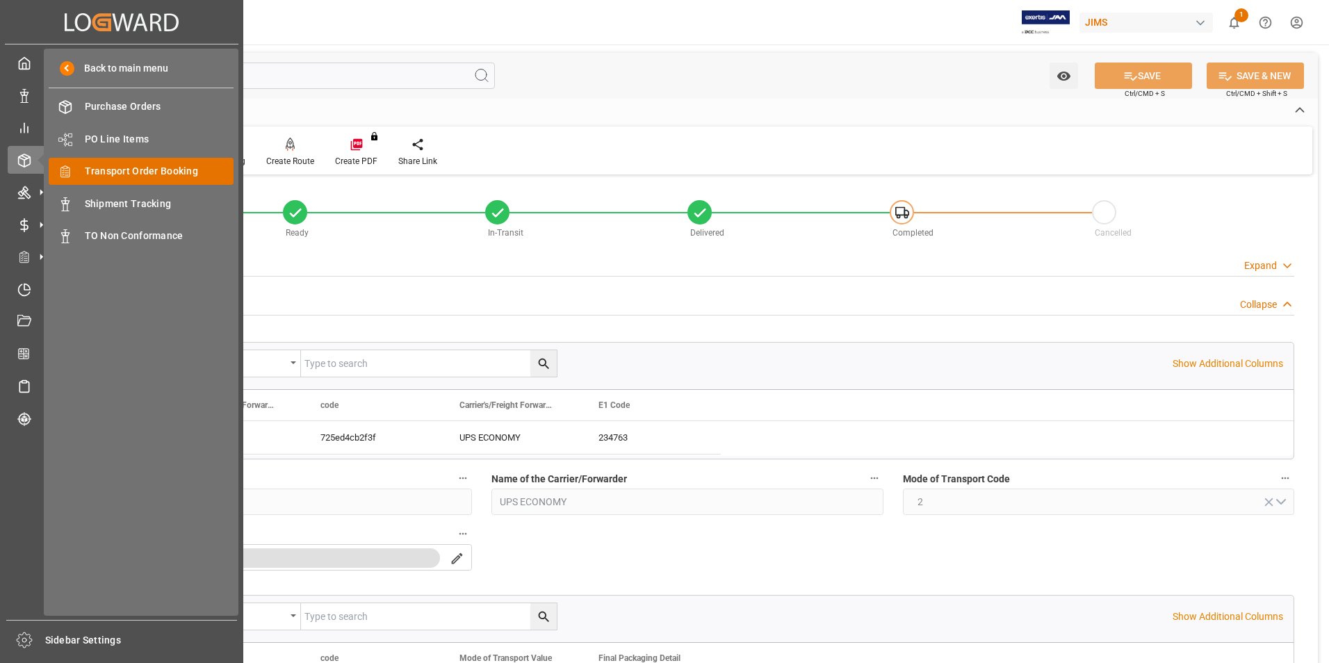
click at [152, 168] on span "Transport Order Booking" at bounding box center [159, 171] width 149 height 15
